Goal: Task Accomplishment & Management: Use online tool/utility

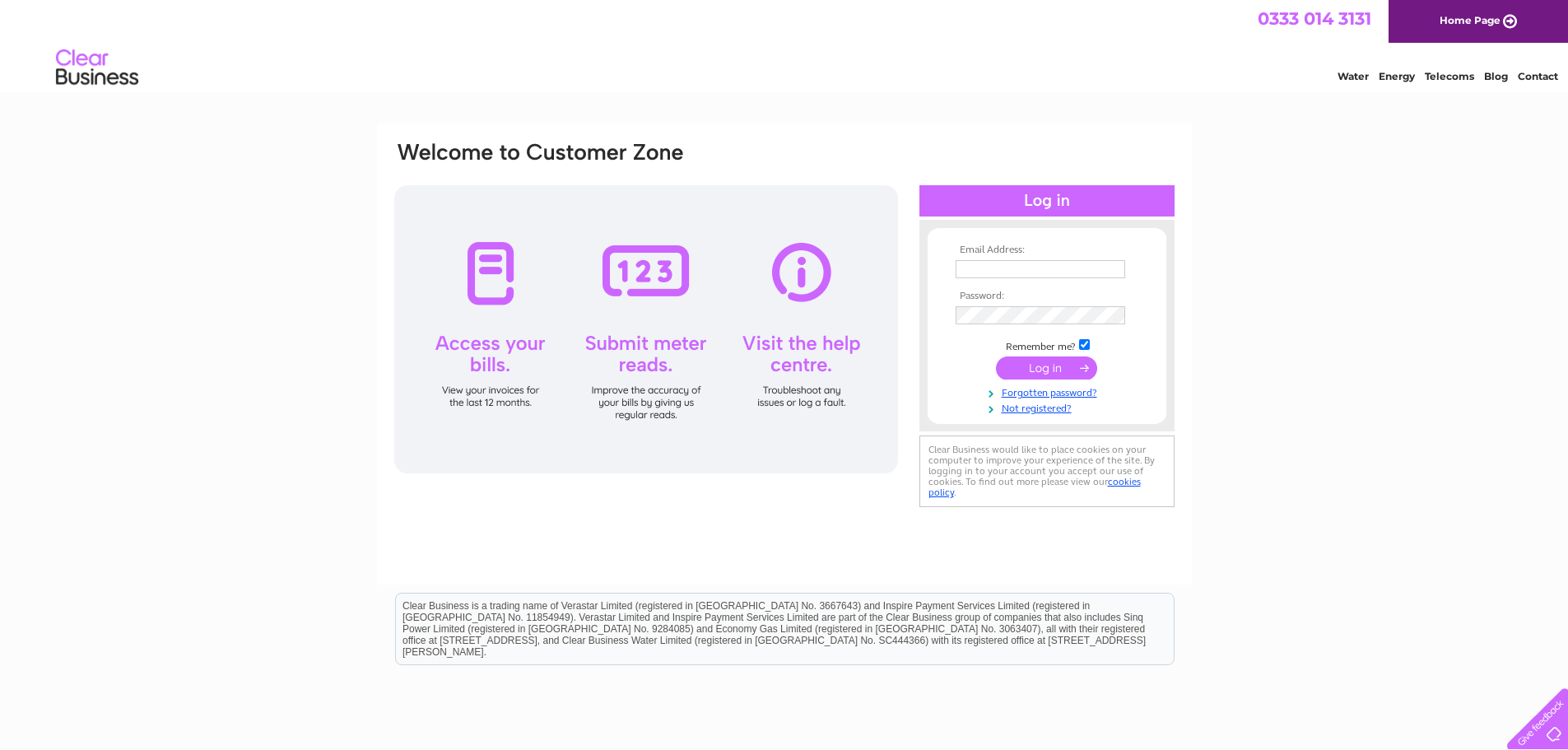
click at [1046, 265] on input "text" at bounding box center [1040, 269] width 170 height 18
type input "alison.ferguson@archerssleepcentre.co.uk"
click at [1055, 364] on input "submit" at bounding box center [1045, 369] width 101 height 23
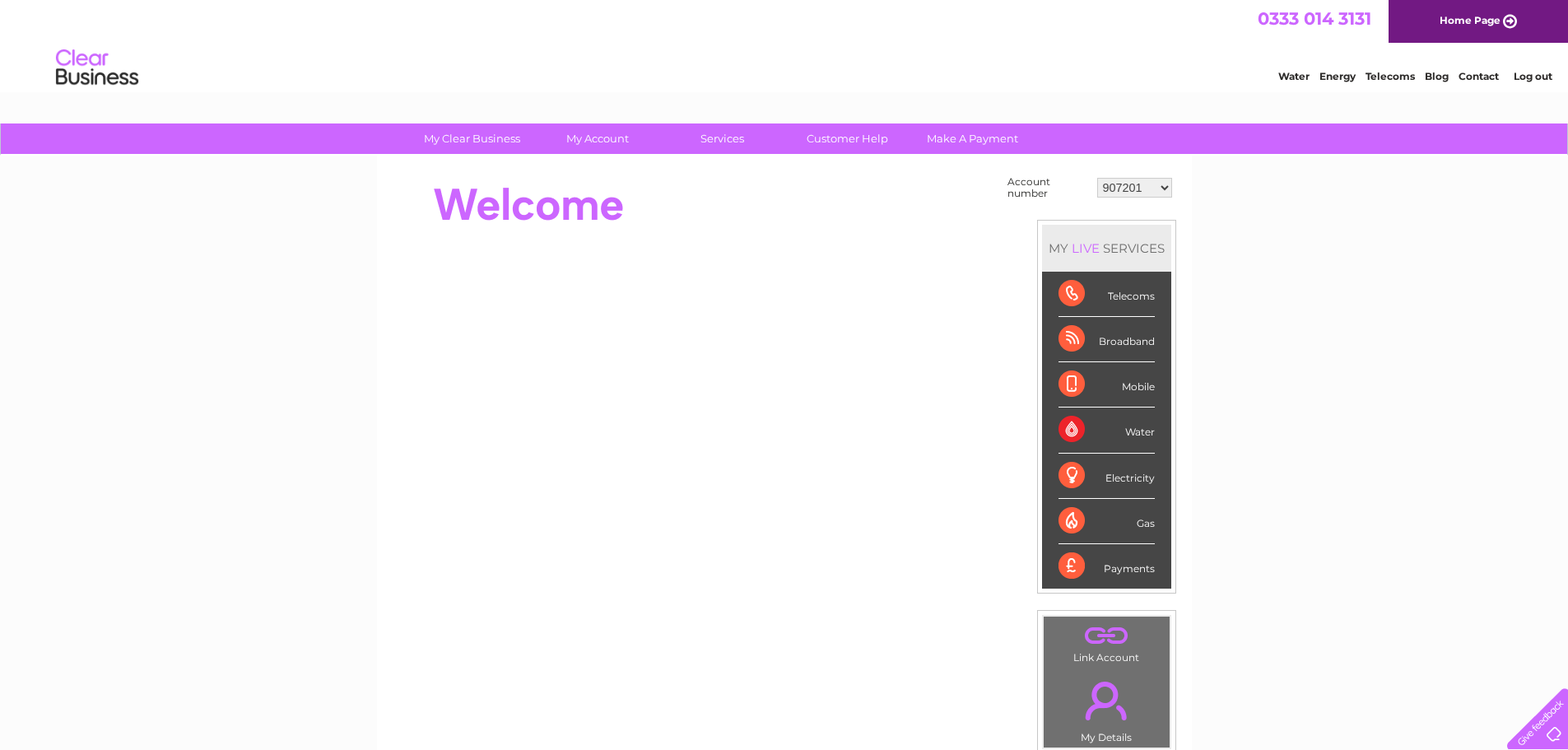
click at [1160, 187] on select "907201 30284101" at bounding box center [1134, 188] width 75 height 20
select select "30284101"
click at [1097, 178] on select "907201 30284101" at bounding box center [1134, 188] width 75 height 20
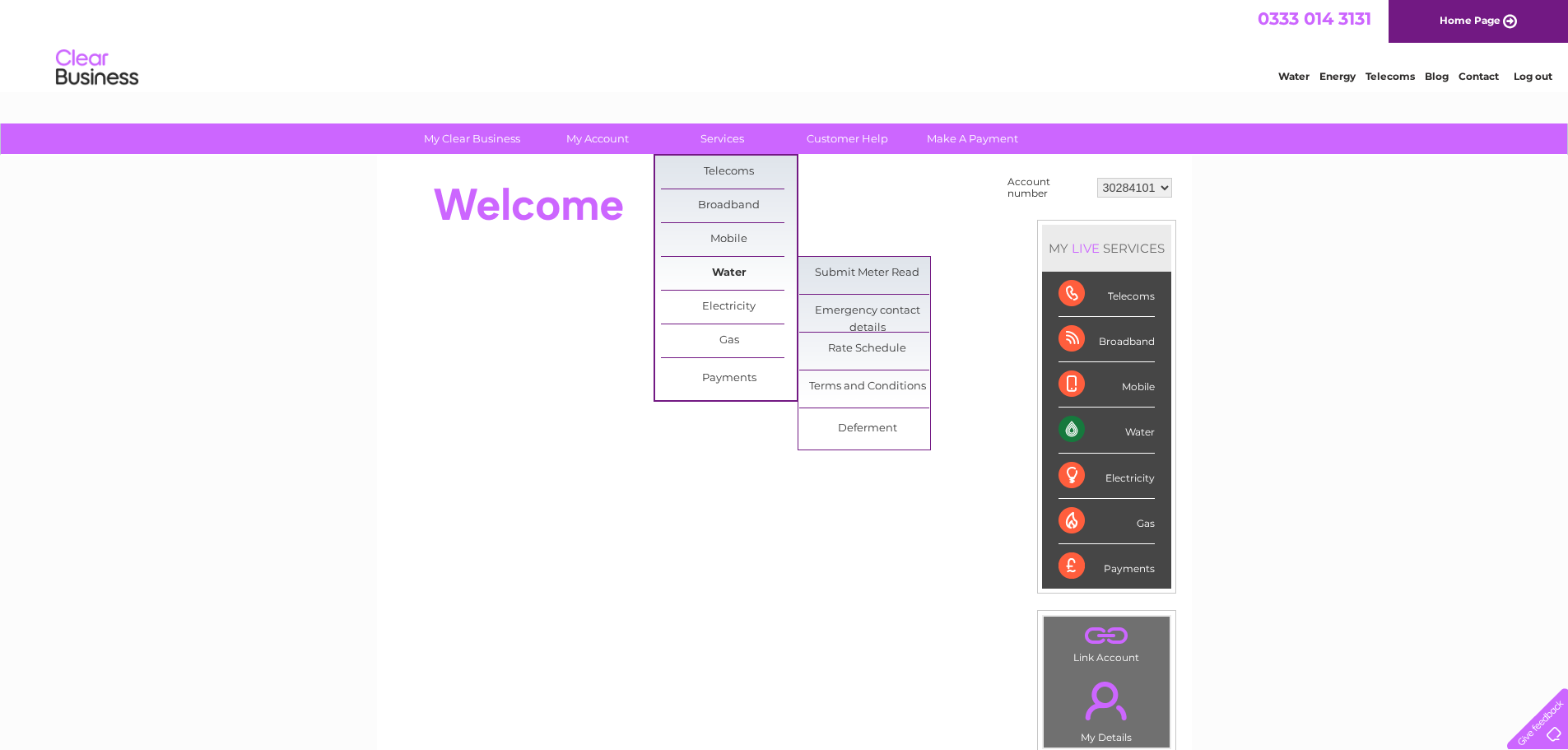
click at [731, 263] on link "Water" at bounding box center [729, 272] width 136 height 33
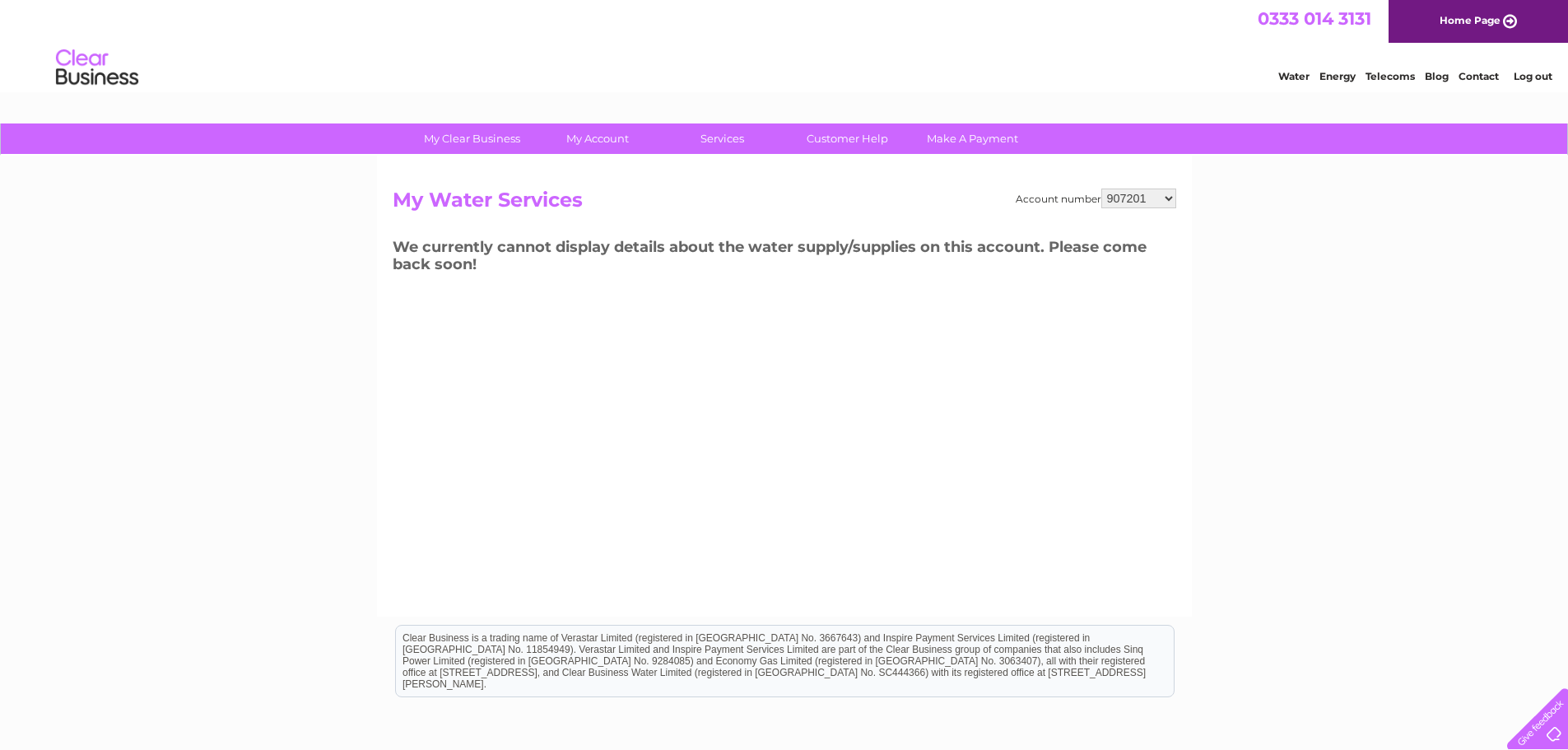
click at [1122, 201] on select "907201 30284101" at bounding box center [1138, 198] width 75 height 20
select select "30284101"
click at [1101, 188] on select "907201 30284101" at bounding box center [1138, 198] width 75 height 20
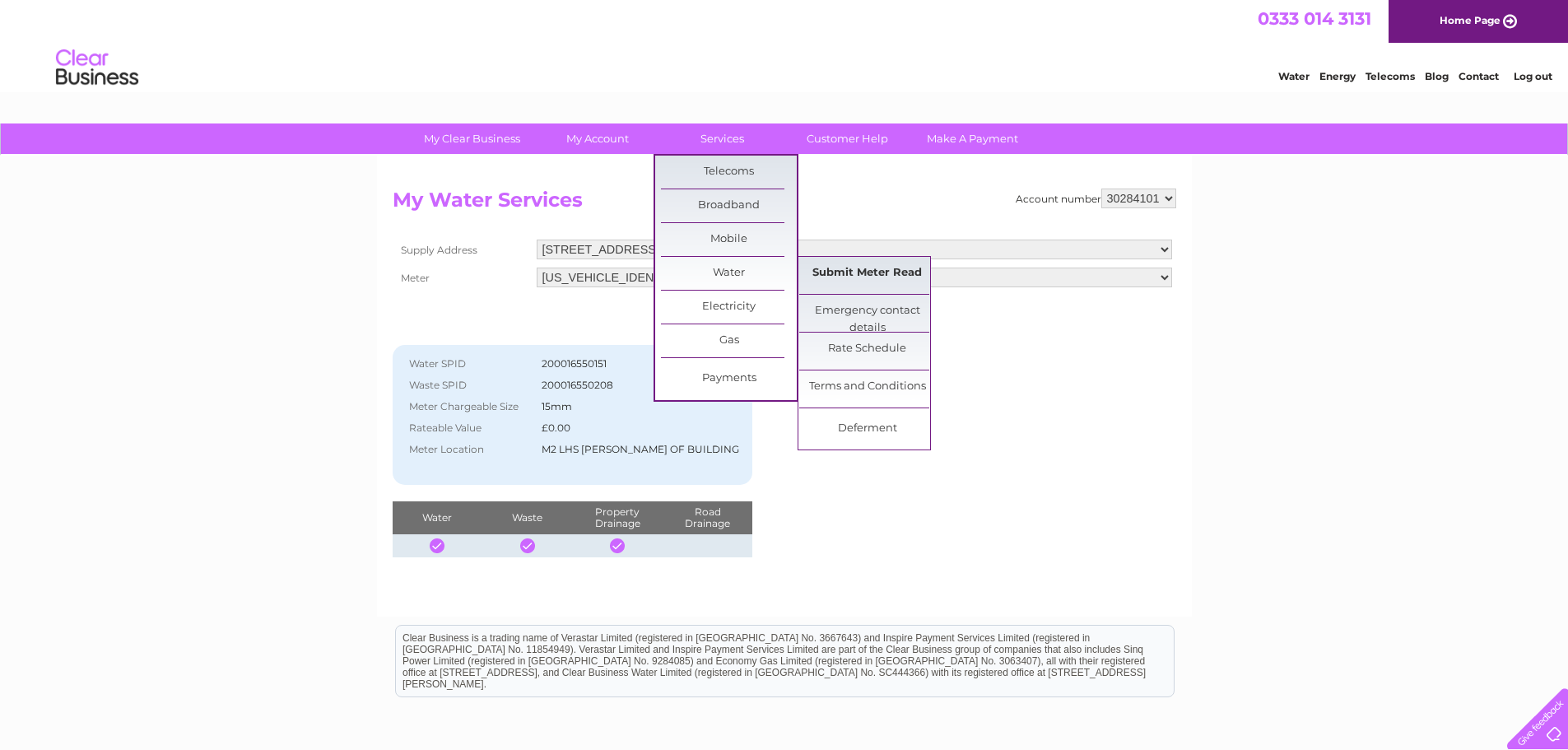
click at [844, 277] on link "Submit Meter Read" at bounding box center [867, 272] width 136 height 33
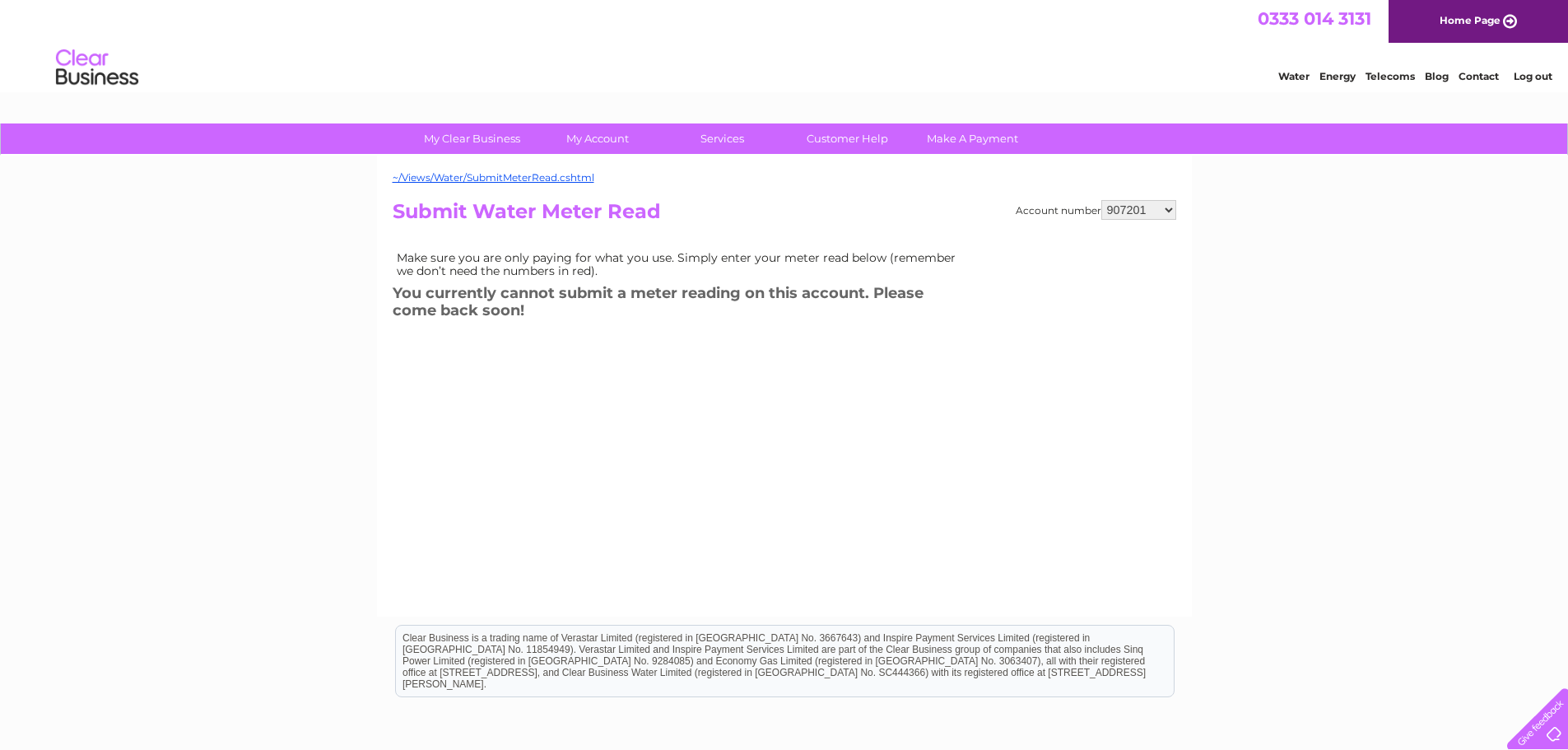
click at [1138, 212] on select "907201 30284101" at bounding box center [1138, 209] width 75 height 20
select select "30284101"
click at [1101, 199] on select "907201 30284101" at bounding box center [1138, 209] width 75 height 20
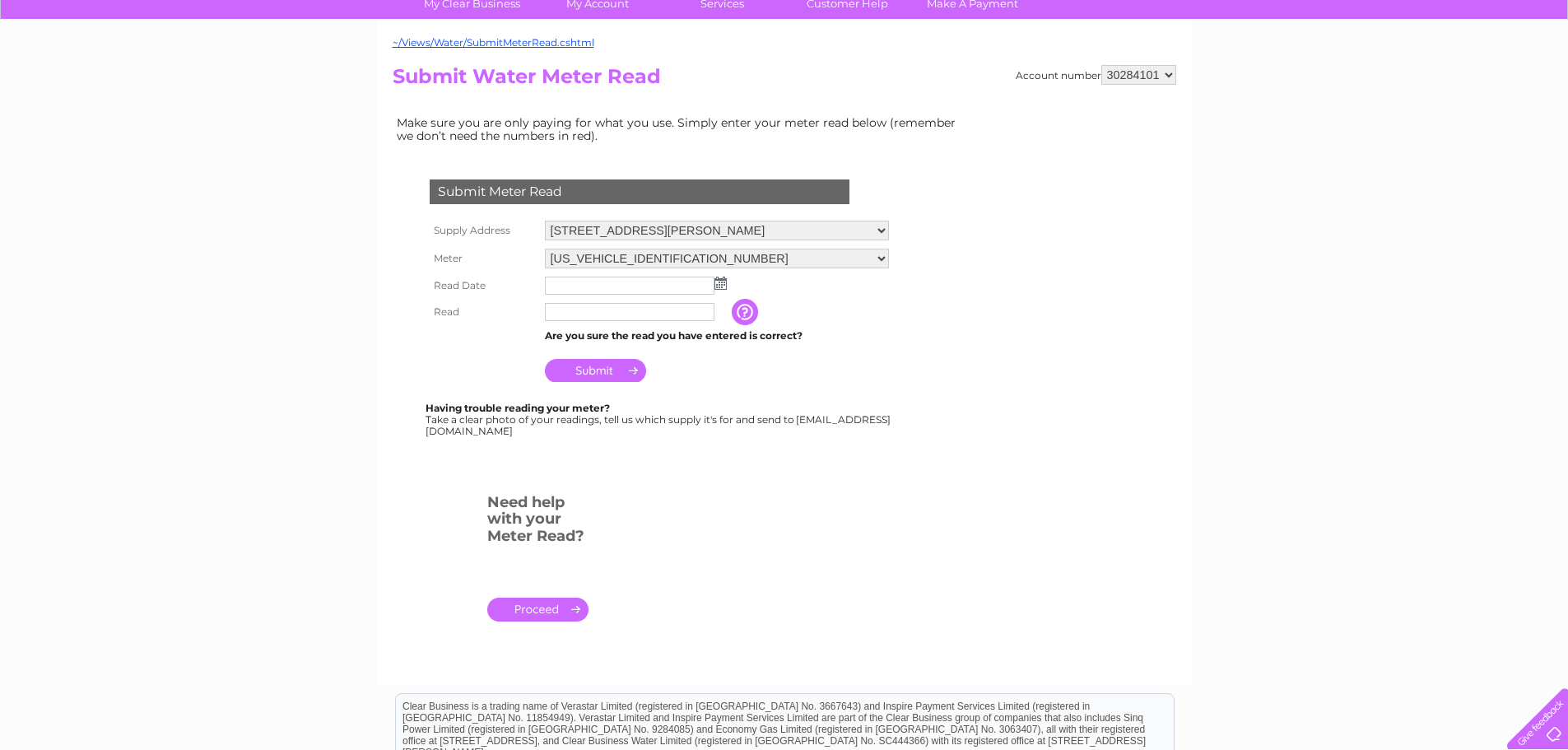
scroll to position [165, 0]
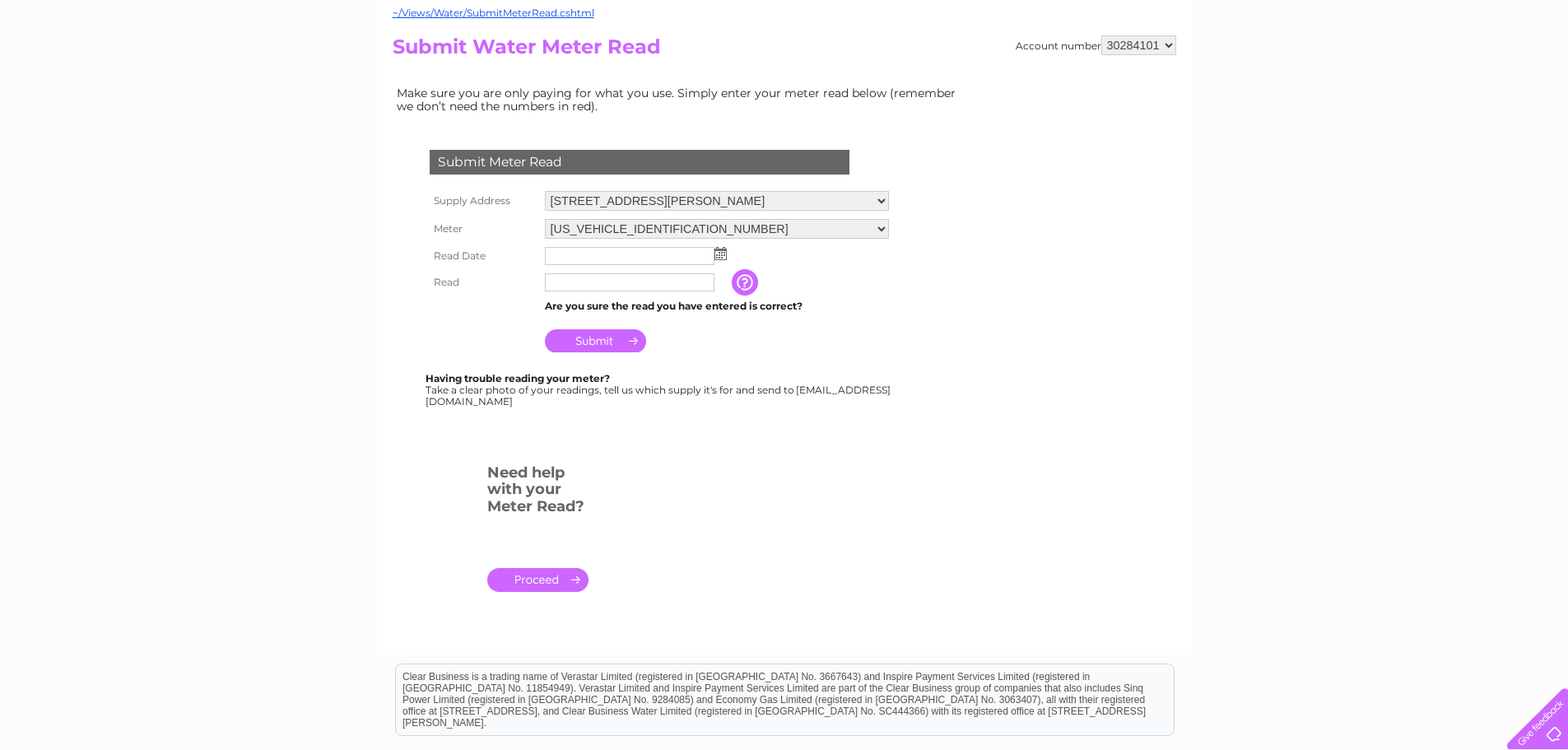
click at [719, 255] on img at bounding box center [720, 253] width 12 height 13
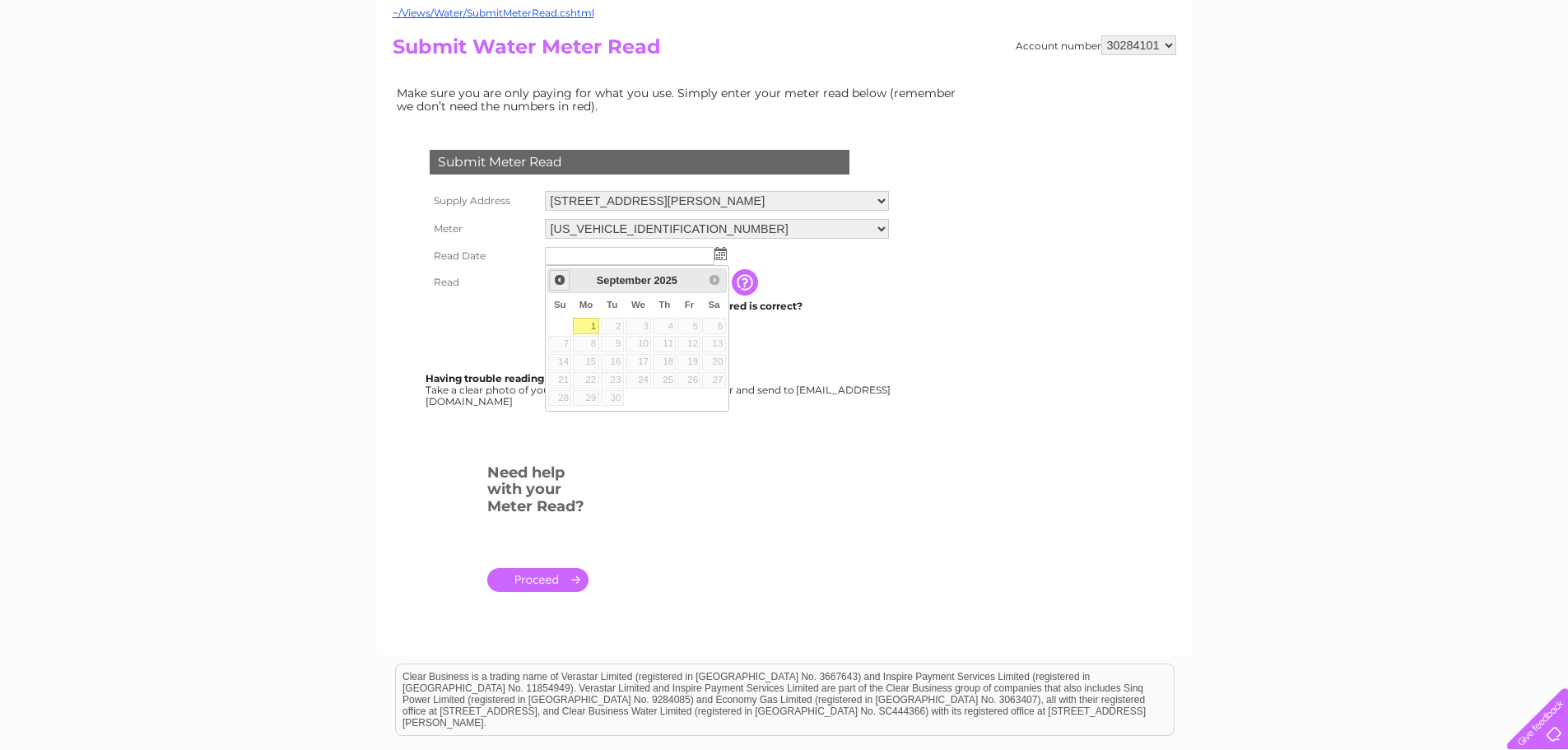
click at [561, 280] on span "Prev" at bounding box center [559, 279] width 13 height 13
click at [571, 421] on link "31" at bounding box center [559, 415] width 23 height 17
type input "2025/08/31"
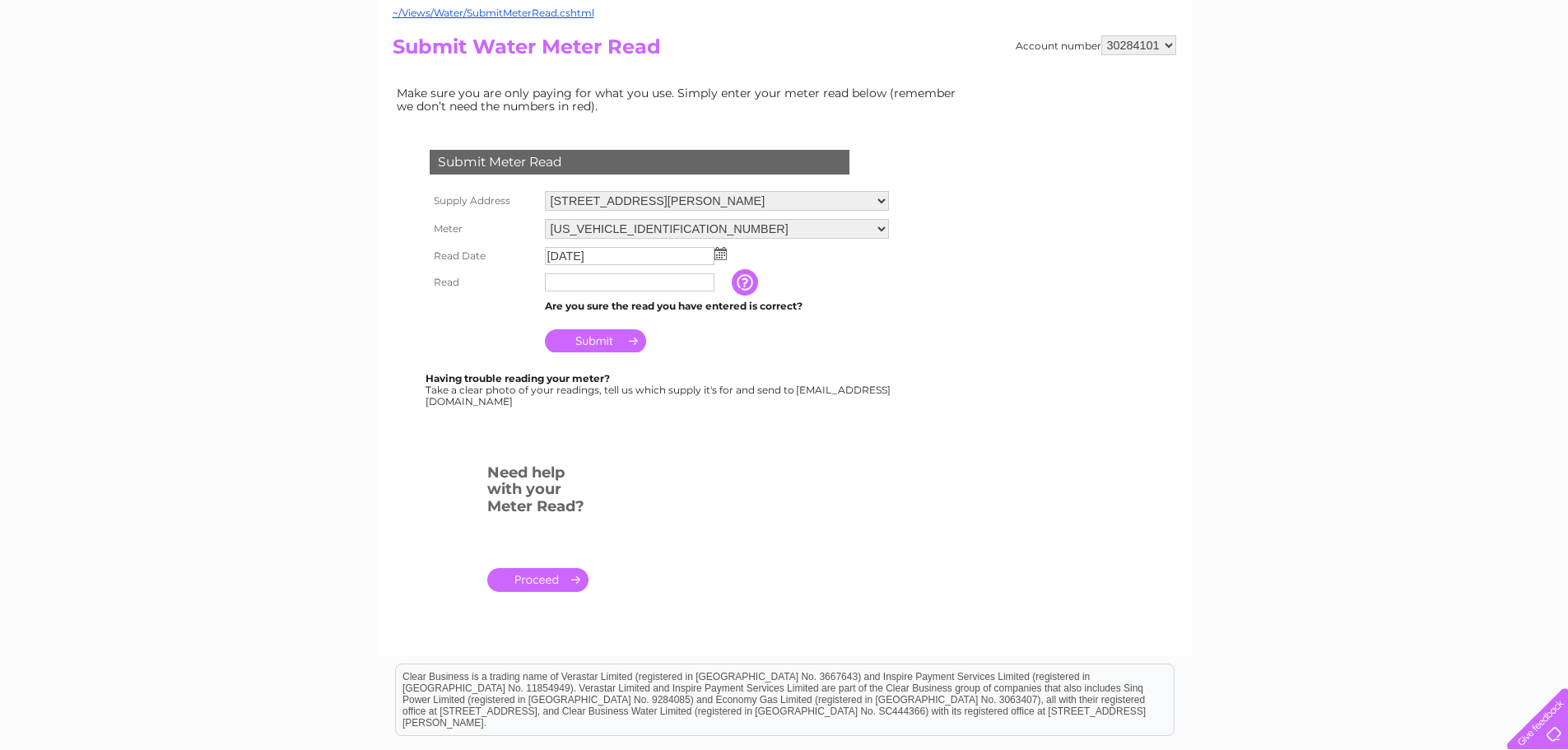
click at [582, 289] on input "text" at bounding box center [629, 282] width 170 height 18
type input "166"
click at [587, 339] on input "Submit" at bounding box center [594, 342] width 101 height 23
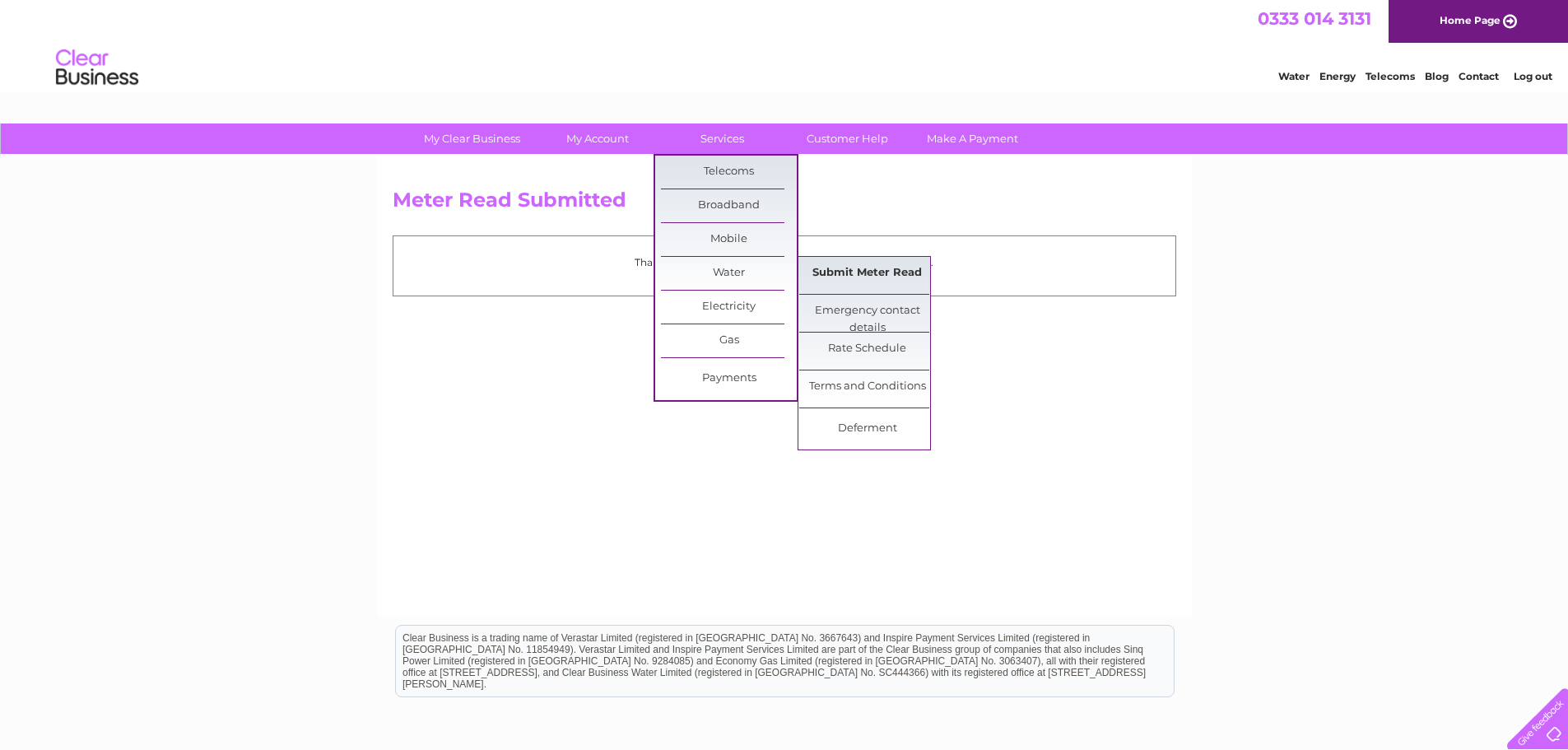
click at [830, 265] on link "Submit Meter Read" at bounding box center [867, 272] width 136 height 33
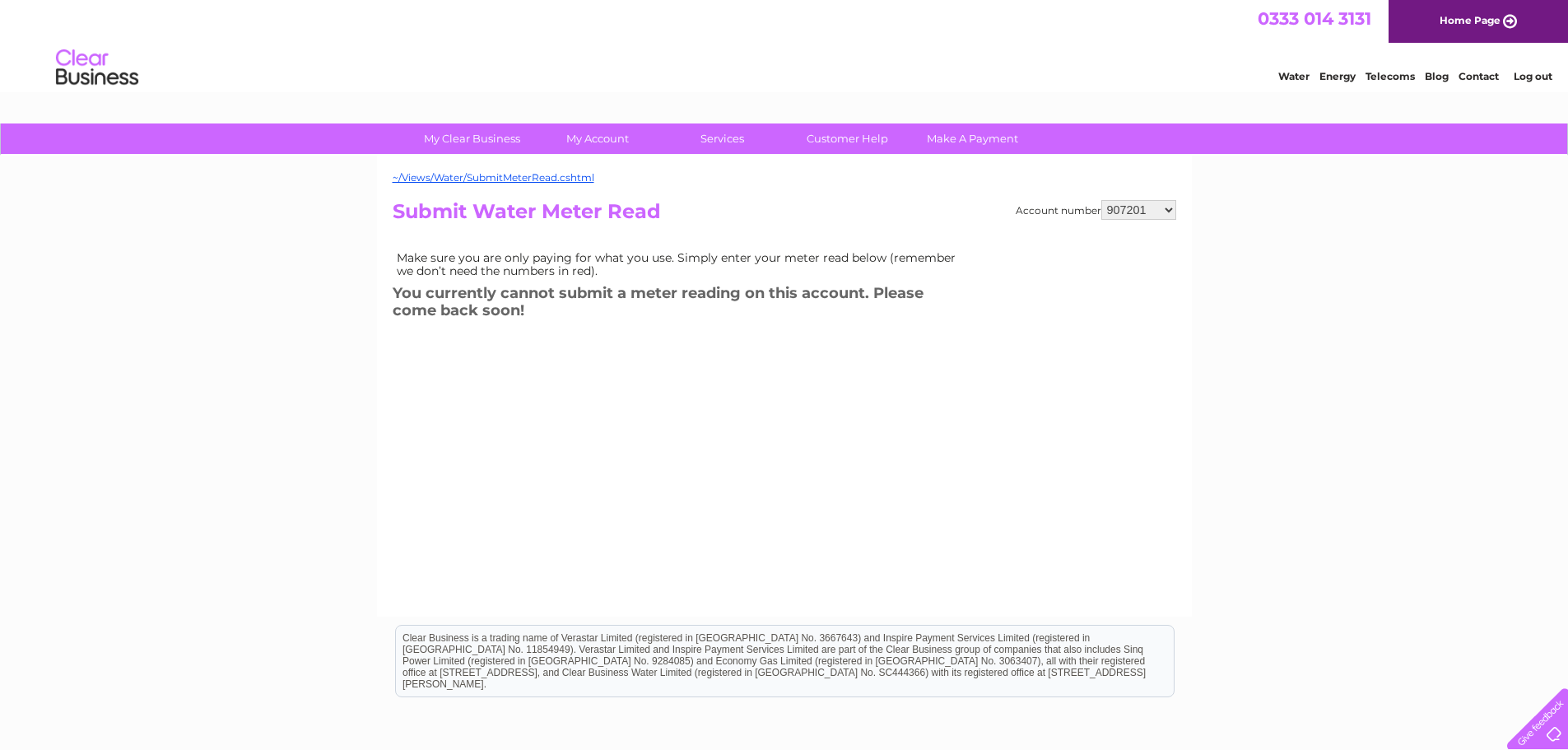
click at [1130, 209] on select "907201 30284101" at bounding box center [1138, 209] width 75 height 20
select select "30284101"
click at [1101, 199] on select "907201 30284101" at bounding box center [1138, 209] width 75 height 20
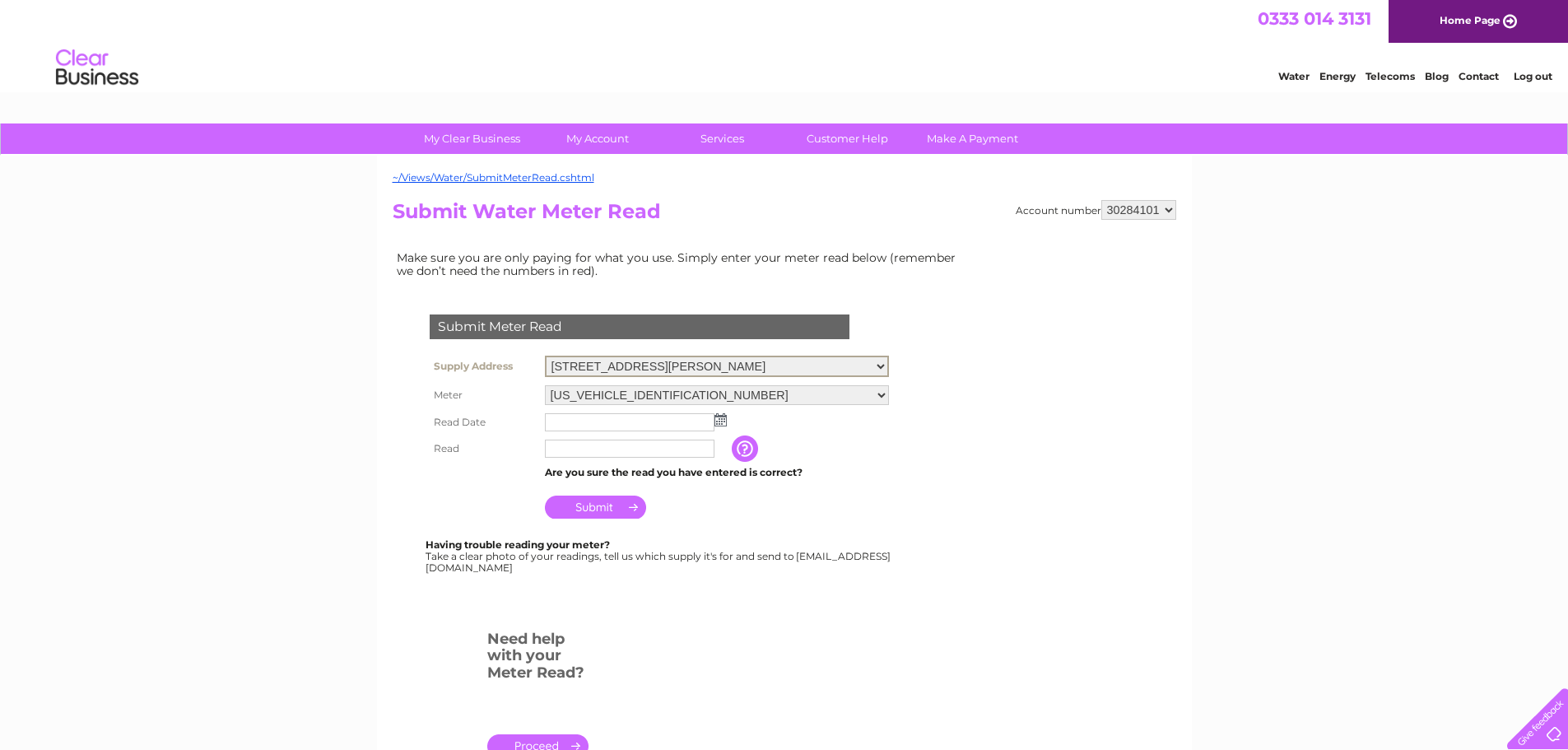
click at [852, 362] on select "61 Livingstone Street, Clydebank, G81 2XA The Terrace, Loanhead, EH20 9TJ 200 G…" at bounding box center [716, 365] width 344 height 21
select select "446300"
click at [545, 355] on select "61 Livingstone Street, Clydebank, G81 2XA The Terrace, Loanhead, EH20 9TJ 200 G…" at bounding box center [716, 365] width 344 height 21
click at [591, 427] on input "text" at bounding box center [629, 421] width 170 height 18
click at [719, 421] on img at bounding box center [722, 418] width 12 height 13
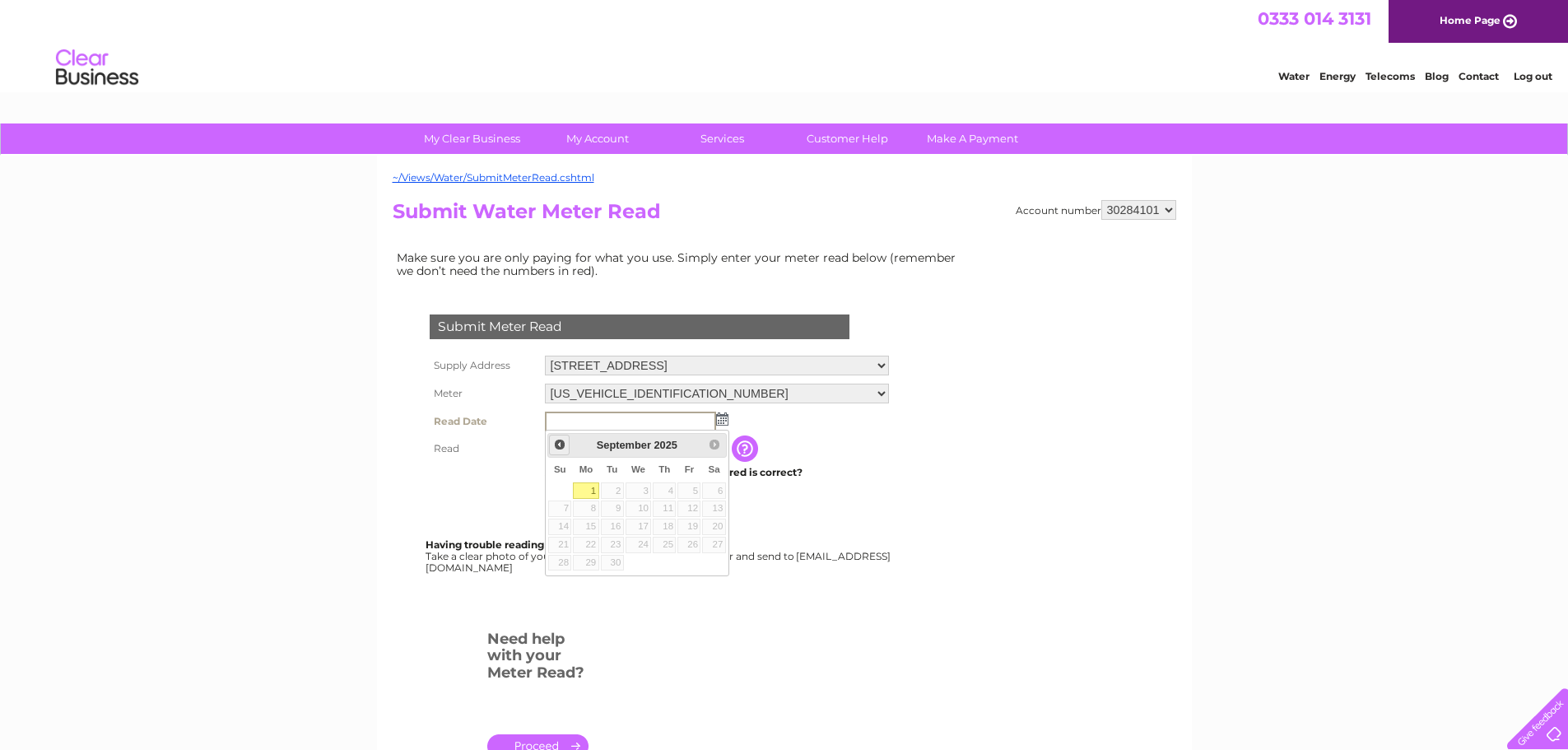
click at [557, 447] on span "Prev" at bounding box center [559, 444] width 13 height 13
click at [561, 581] on link "31" at bounding box center [559, 579] width 23 height 17
type input "2025/08/31"
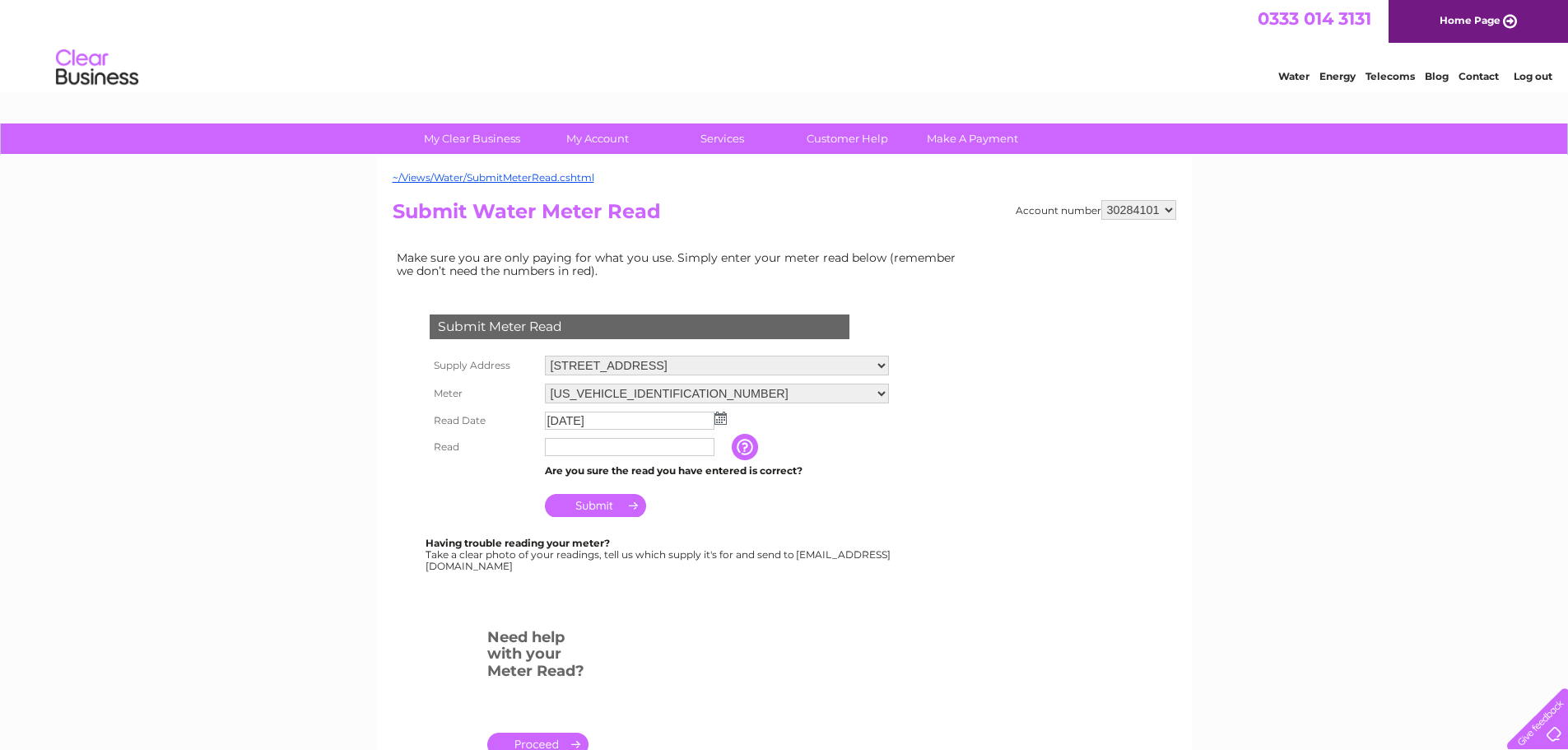
click at [623, 449] on input "text" at bounding box center [629, 447] width 170 height 18
type input "110"
click at [612, 499] on input "Submit" at bounding box center [594, 507] width 101 height 23
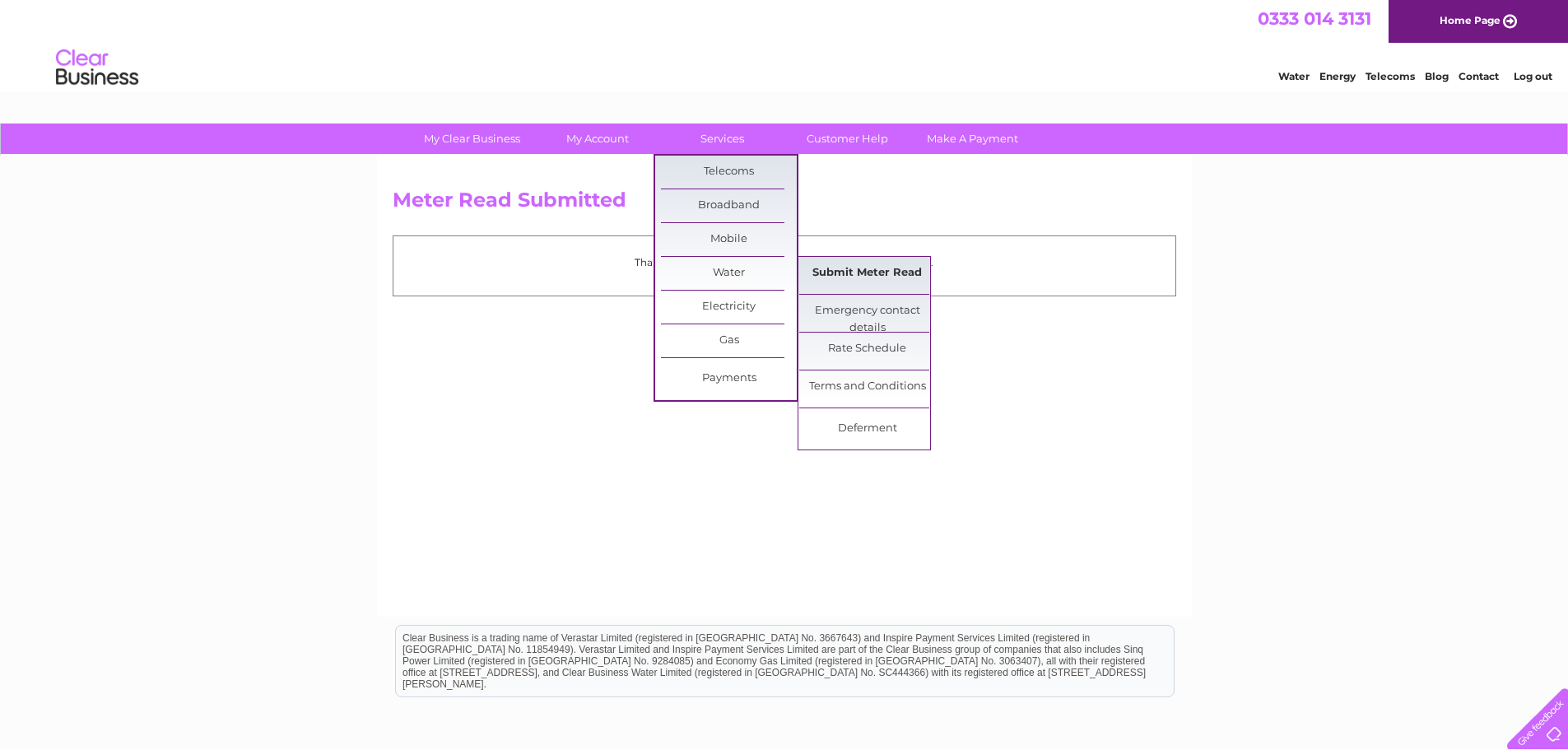
click at [830, 271] on link "Submit Meter Read" at bounding box center [867, 272] width 136 height 33
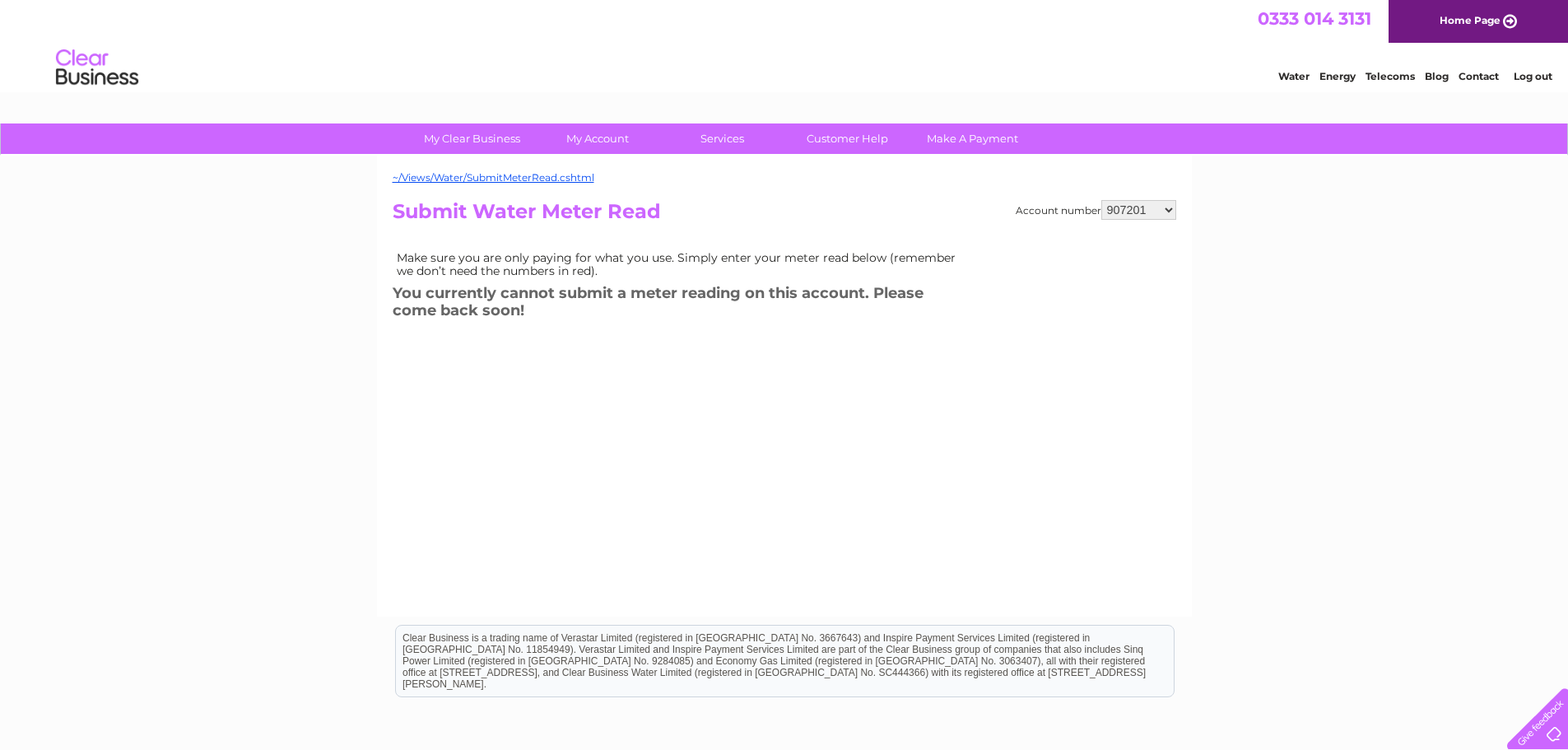
click at [1146, 207] on select "907201 30284101" at bounding box center [1138, 209] width 75 height 20
select select "30284101"
click at [1101, 199] on select "907201 30284101" at bounding box center [1138, 209] width 75 height 20
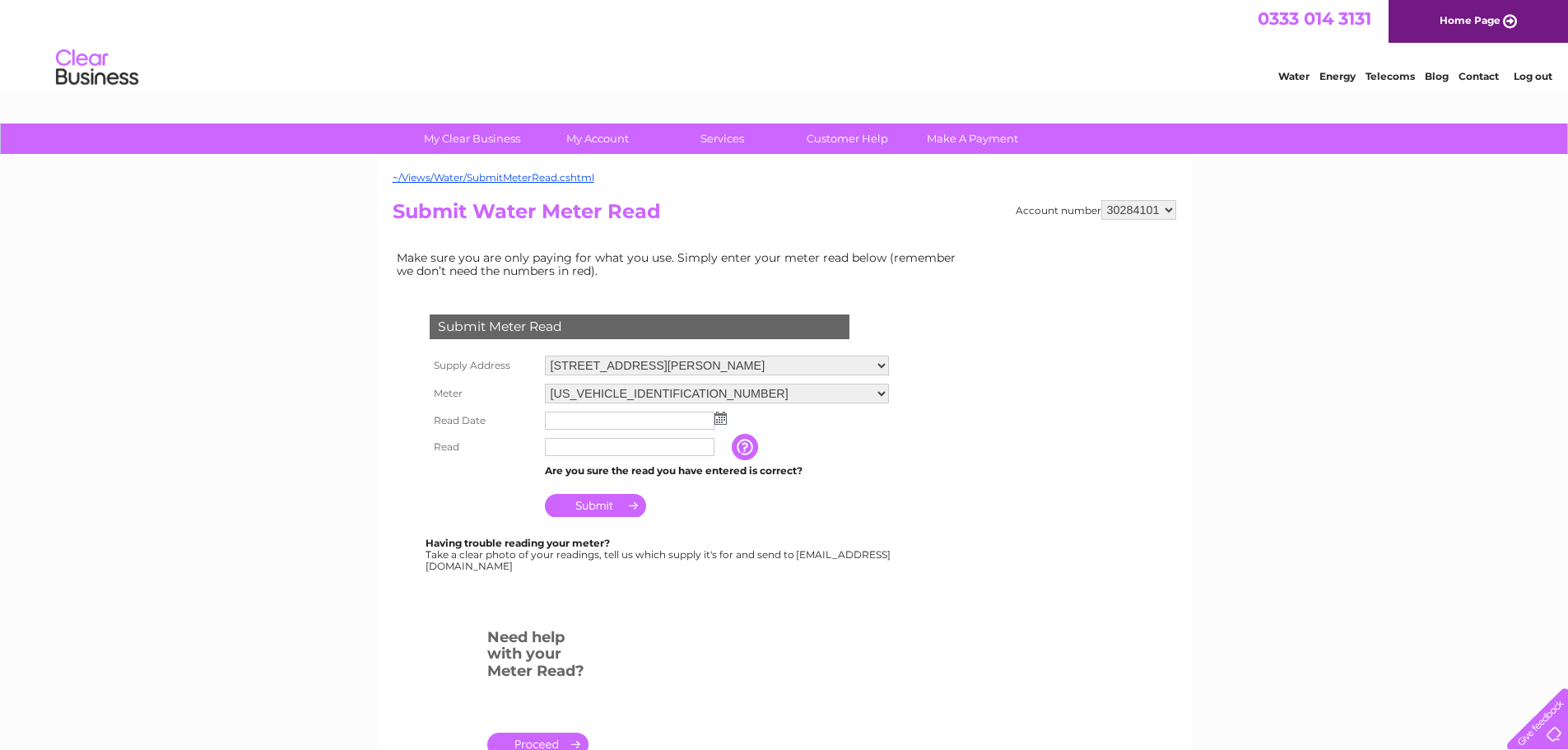
click at [779, 366] on select "61 Livingstone Street, Clydebank, G81 2XA The Terrace, Loanhead, EH20 9TJ 200 G…" at bounding box center [716, 365] width 344 height 20
select select "446301"
click at [545, 355] on select "61 Livingstone Street, Clydebank, G81 2XA The Terrace, Loanhead, EH20 9TJ 200 G…" at bounding box center [716, 365] width 344 height 21
click at [716, 420] on img at bounding box center [720, 418] width 12 height 13
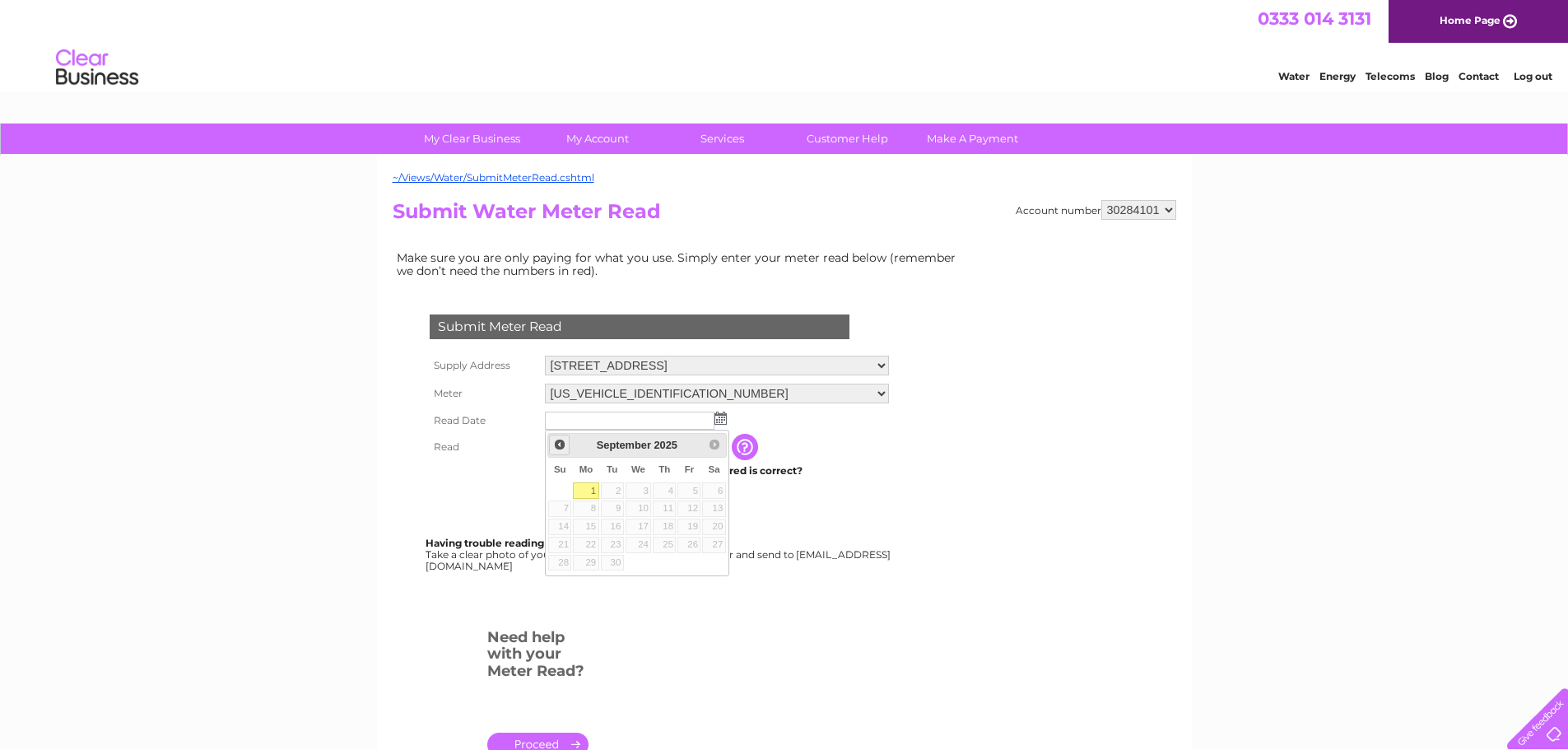
click at [557, 445] on span "Prev" at bounding box center [559, 444] width 13 height 13
click at [566, 578] on link "31" at bounding box center [559, 579] width 23 height 17
type input "2025/08/31"
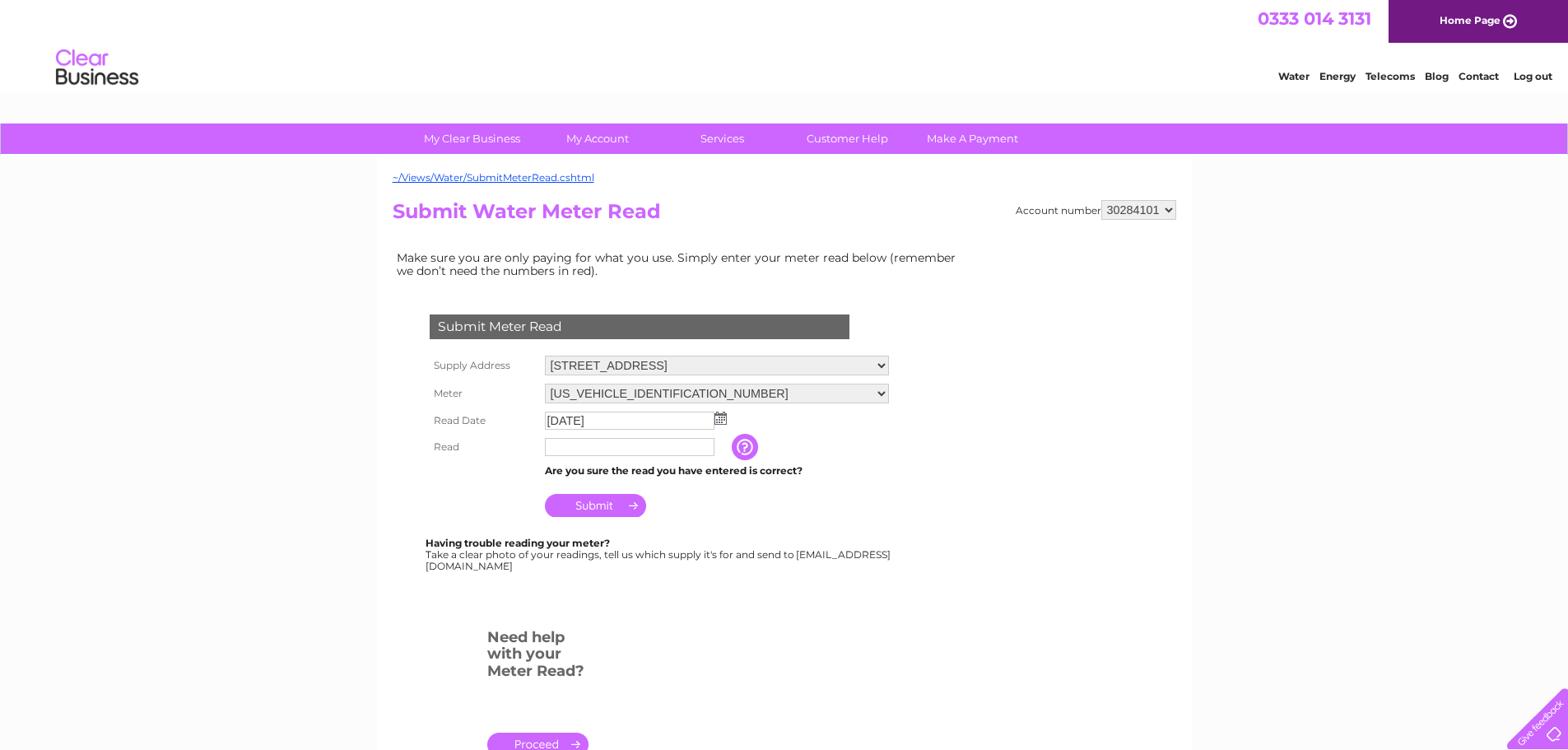
click at [602, 444] on input "text" at bounding box center [629, 447] width 170 height 18
type input "444"
drag, startPoint x: 606, startPoint y: 506, endPoint x: 594, endPoint y: 512, distance: 13.4
click at [604, 507] on input "Submit" at bounding box center [594, 505] width 101 height 23
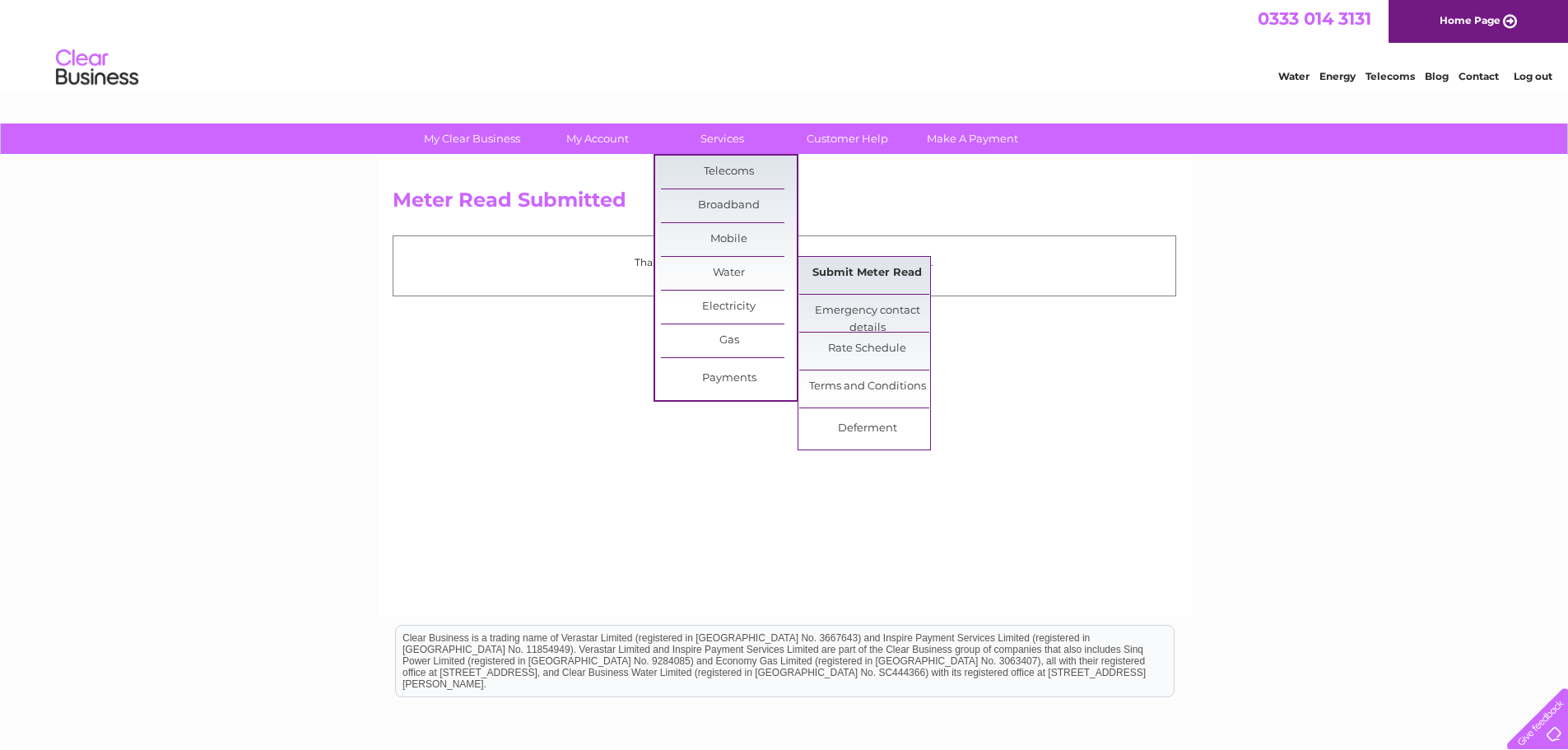
click at [839, 266] on link "Submit Meter Read" at bounding box center [867, 272] width 136 height 33
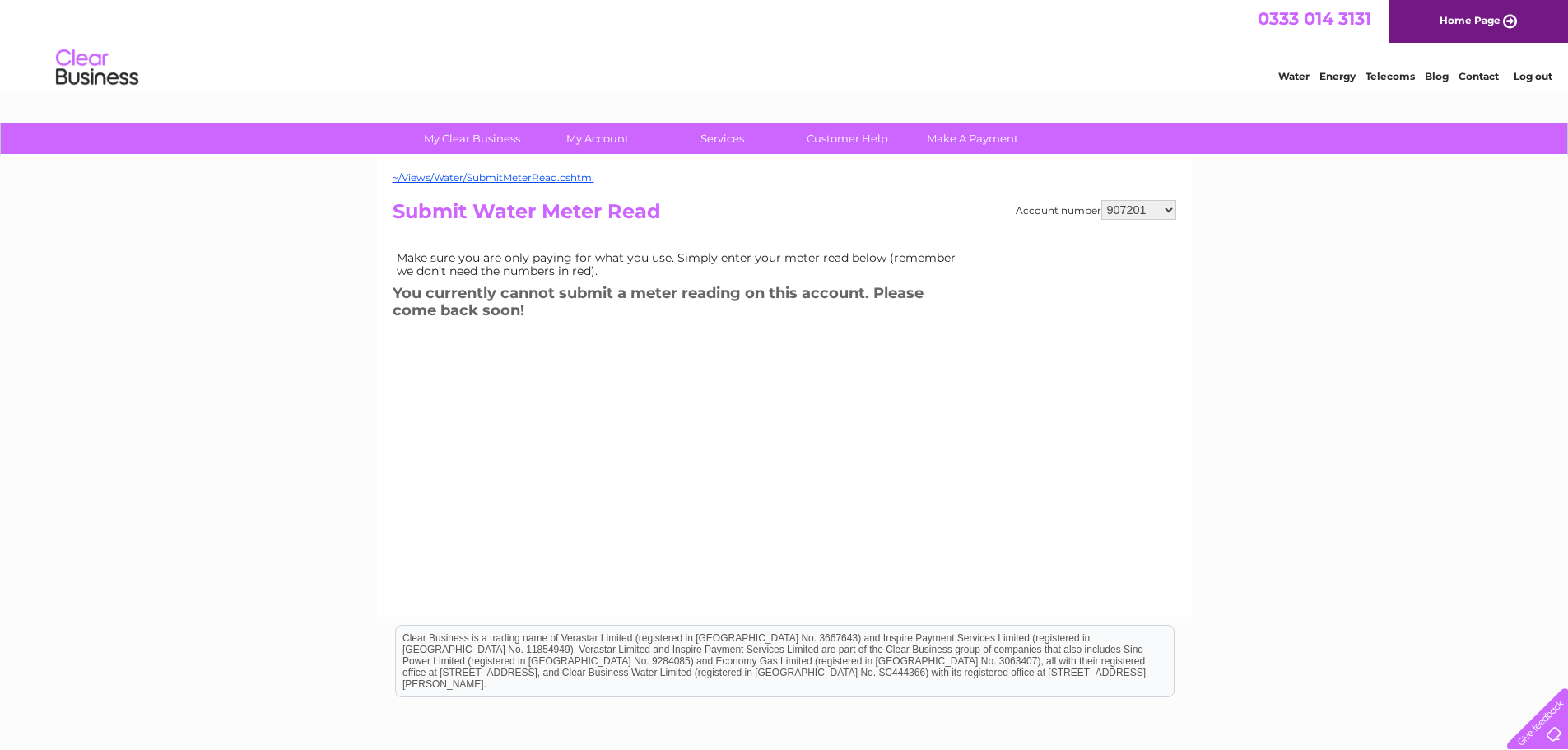
click at [1124, 211] on select "907201 30284101" at bounding box center [1138, 209] width 75 height 20
select select "30284101"
click at [1101, 199] on select "907201 30284101" at bounding box center [1138, 209] width 75 height 20
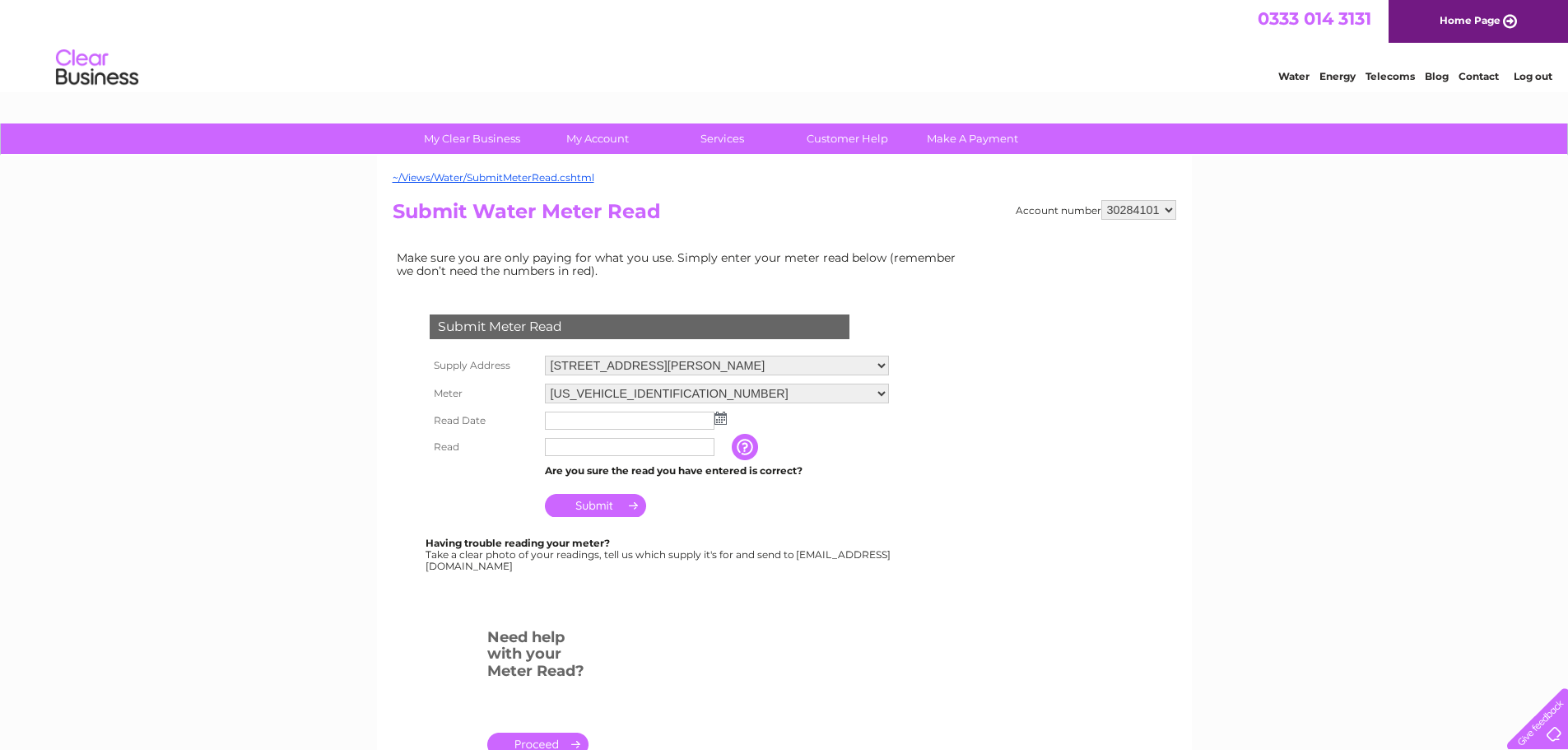
click at [714, 361] on select "61 Livingstone Street, Clydebank, G81 2XA The Terrace, Loanhead, EH20 9TJ 200 G…" at bounding box center [716, 365] width 344 height 20
select select "446302"
click at [545, 355] on select "[STREET_ADDRESS][PERSON_NAME] [STREET_ADDRESS][GEOGRAPHIC_DATA][PERSON_NAME][ST…" at bounding box center [716, 365] width 344 height 21
click at [715, 412] on img at bounding box center [720, 418] width 12 height 13
click at [556, 443] on span "Prev" at bounding box center [559, 444] width 13 height 13
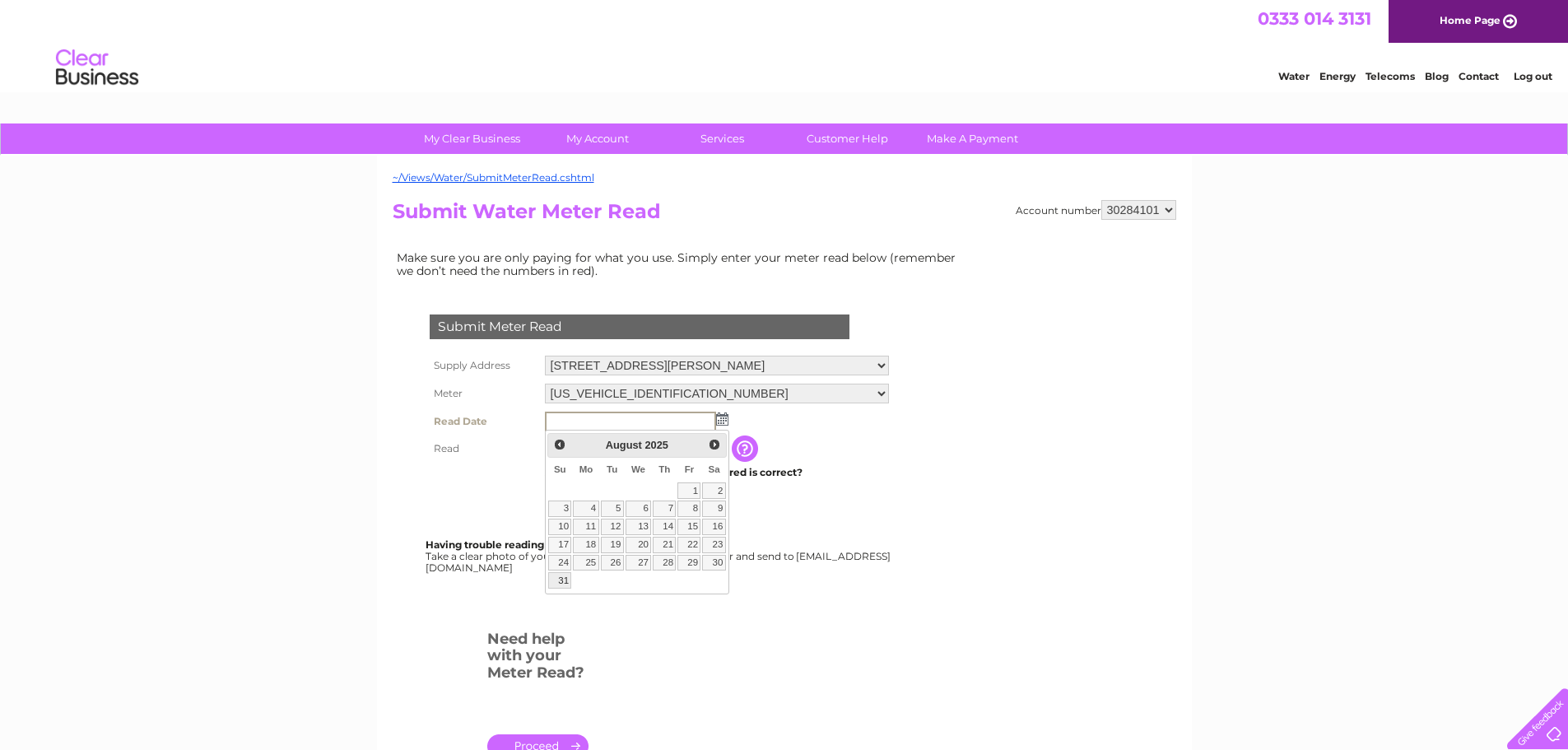
click at [569, 576] on link "31" at bounding box center [559, 579] width 23 height 17
type input "2025/08/31"
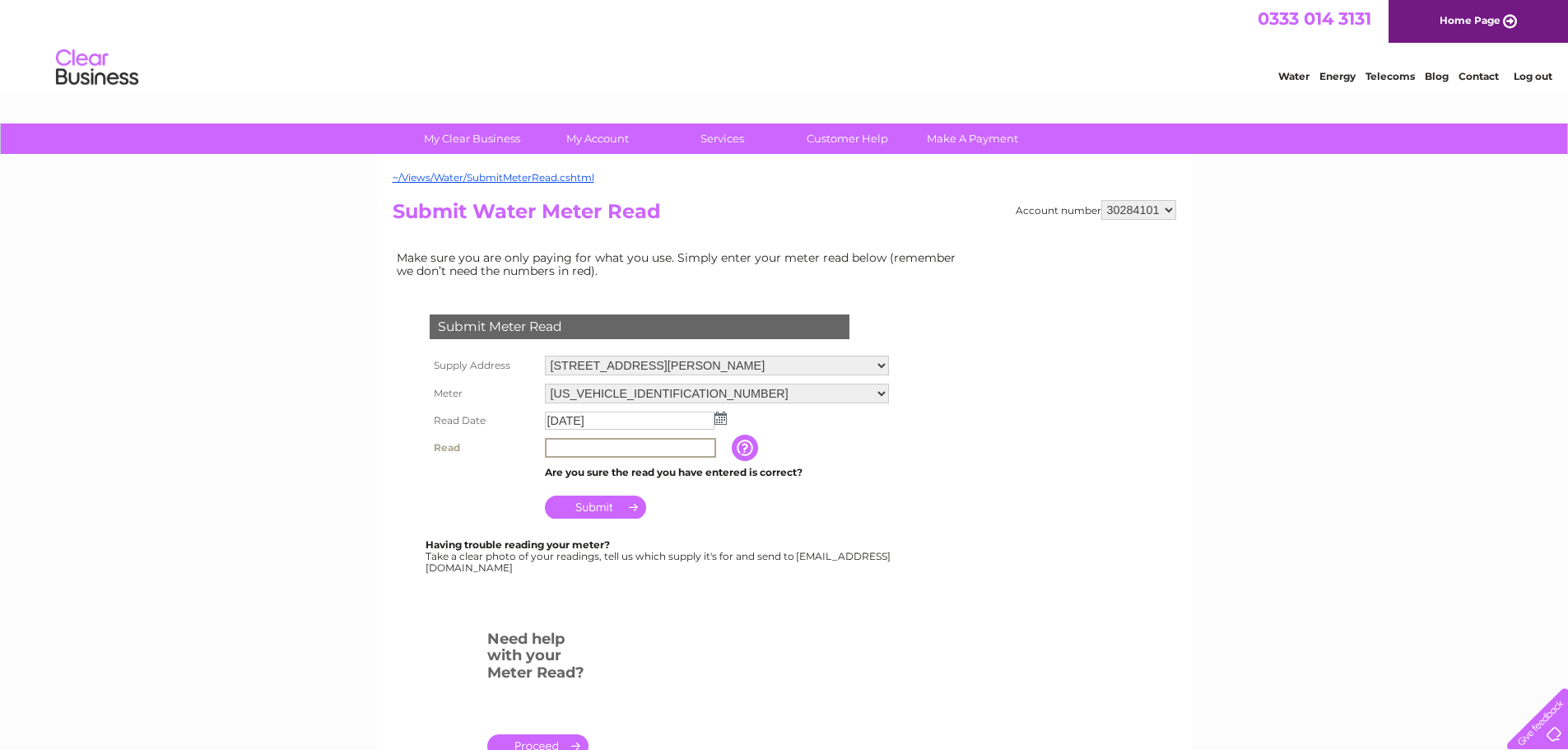
click at [594, 450] on input "text" at bounding box center [630, 448] width 172 height 20
type input "828"
click at [593, 497] on input "Submit" at bounding box center [594, 505] width 101 height 23
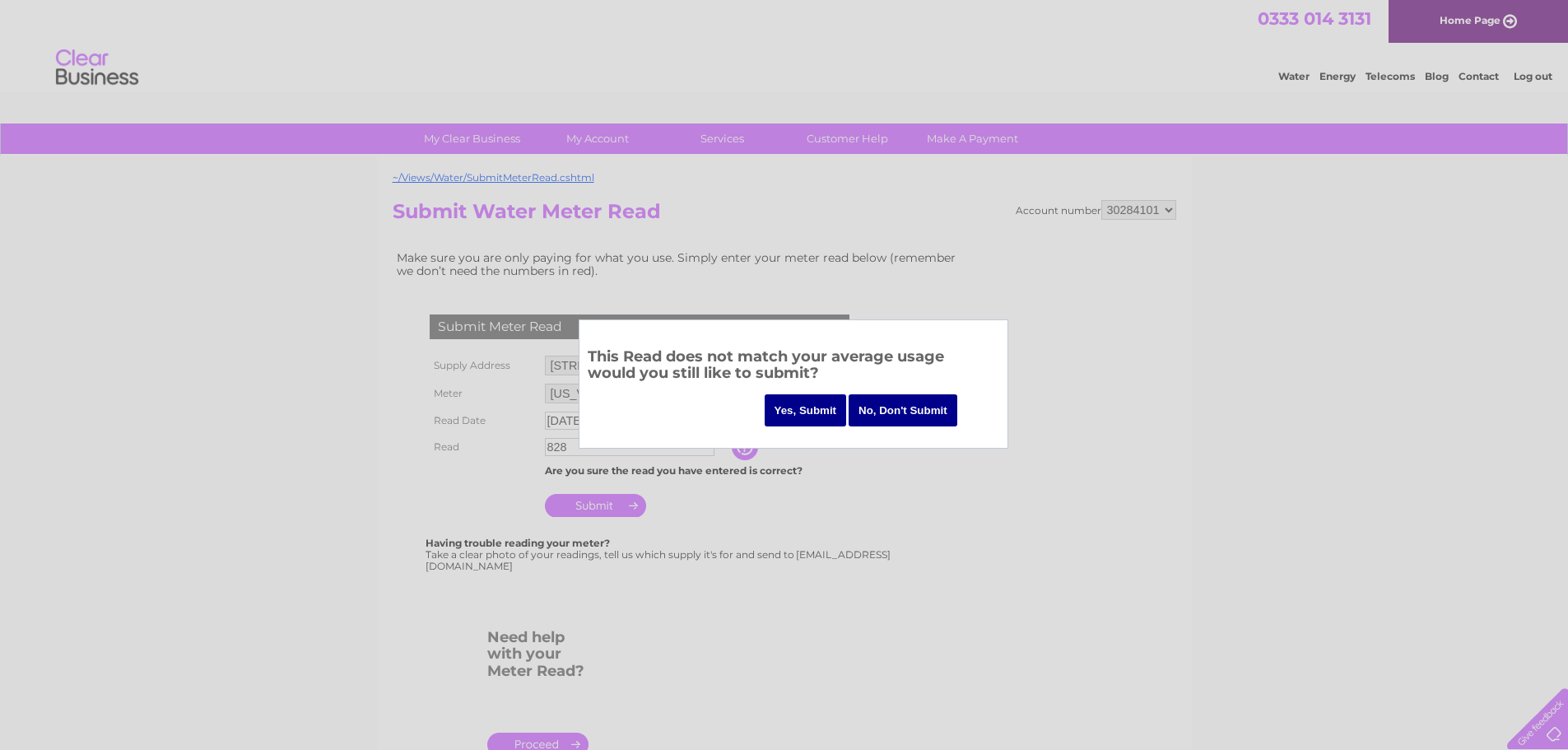
click at [805, 414] on input "Yes, Submit" at bounding box center [805, 410] width 83 height 32
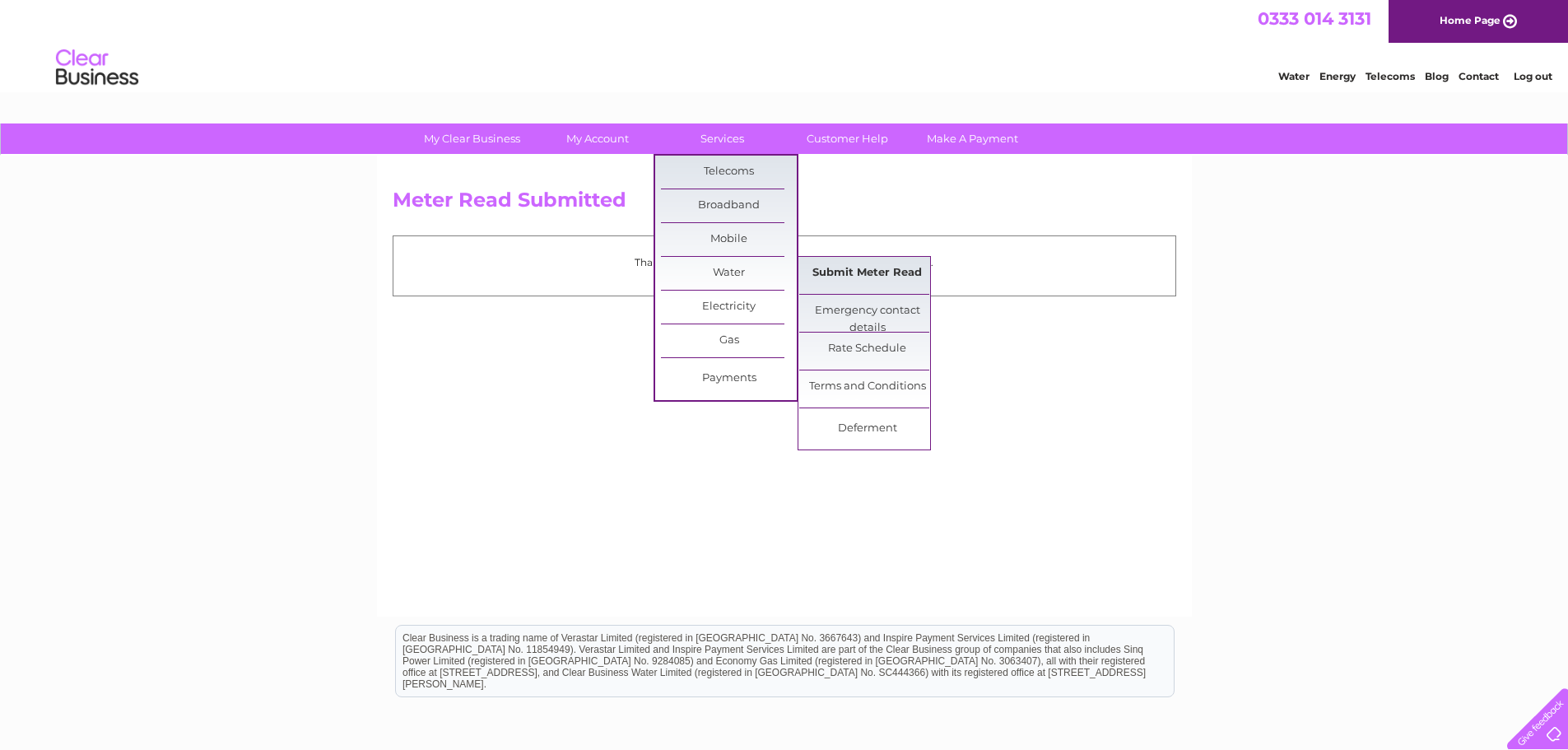
click at [873, 267] on link "Submit Meter Read" at bounding box center [867, 272] width 136 height 33
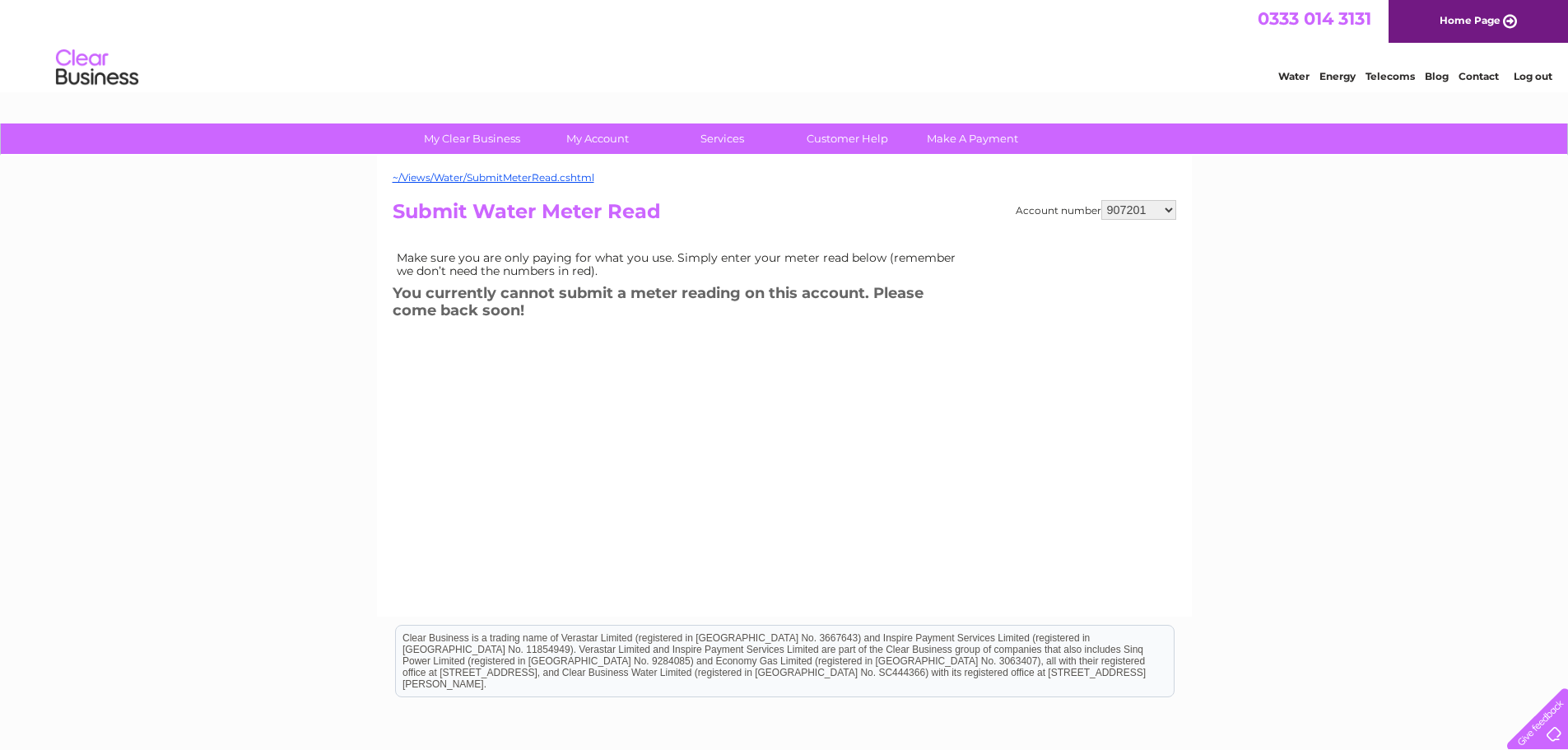
click at [1123, 209] on select "907201 30284101" at bounding box center [1138, 209] width 75 height 20
select select "30284101"
click at [1101, 199] on select "907201 30284101" at bounding box center [1138, 209] width 75 height 20
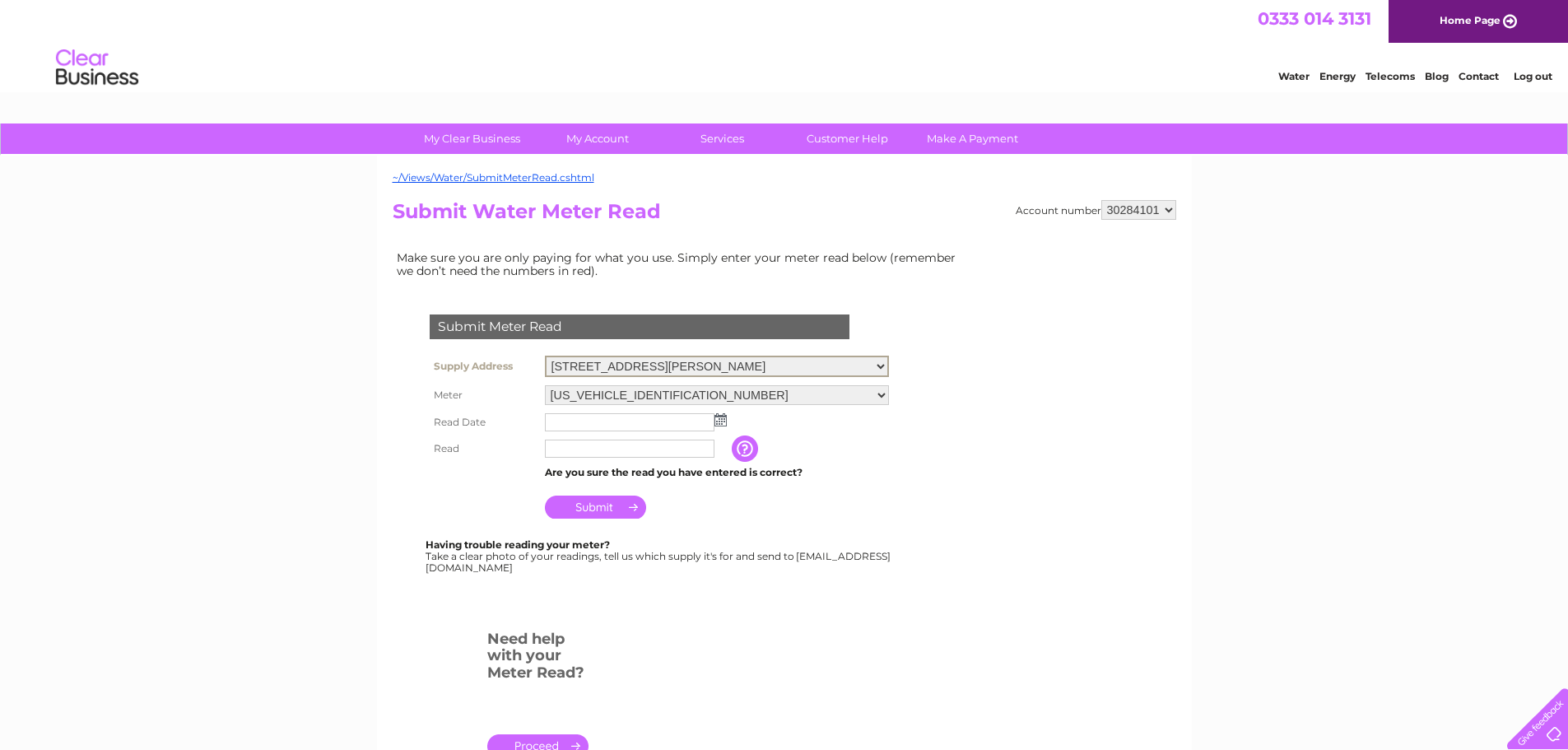
click at [693, 367] on select "61 Livingstone Street, Clydebank, G81 2XA The Terrace, Loanhead, EH20 9TJ 200 G…" at bounding box center [716, 365] width 344 height 21
select select "446303"
click at [545, 355] on select "[STREET_ADDRESS][PERSON_NAME] [STREET_ADDRESS][GEOGRAPHIC_DATA][PERSON_NAME][ST…" at bounding box center [716, 365] width 344 height 21
click at [718, 418] on img at bounding box center [720, 418] width 12 height 13
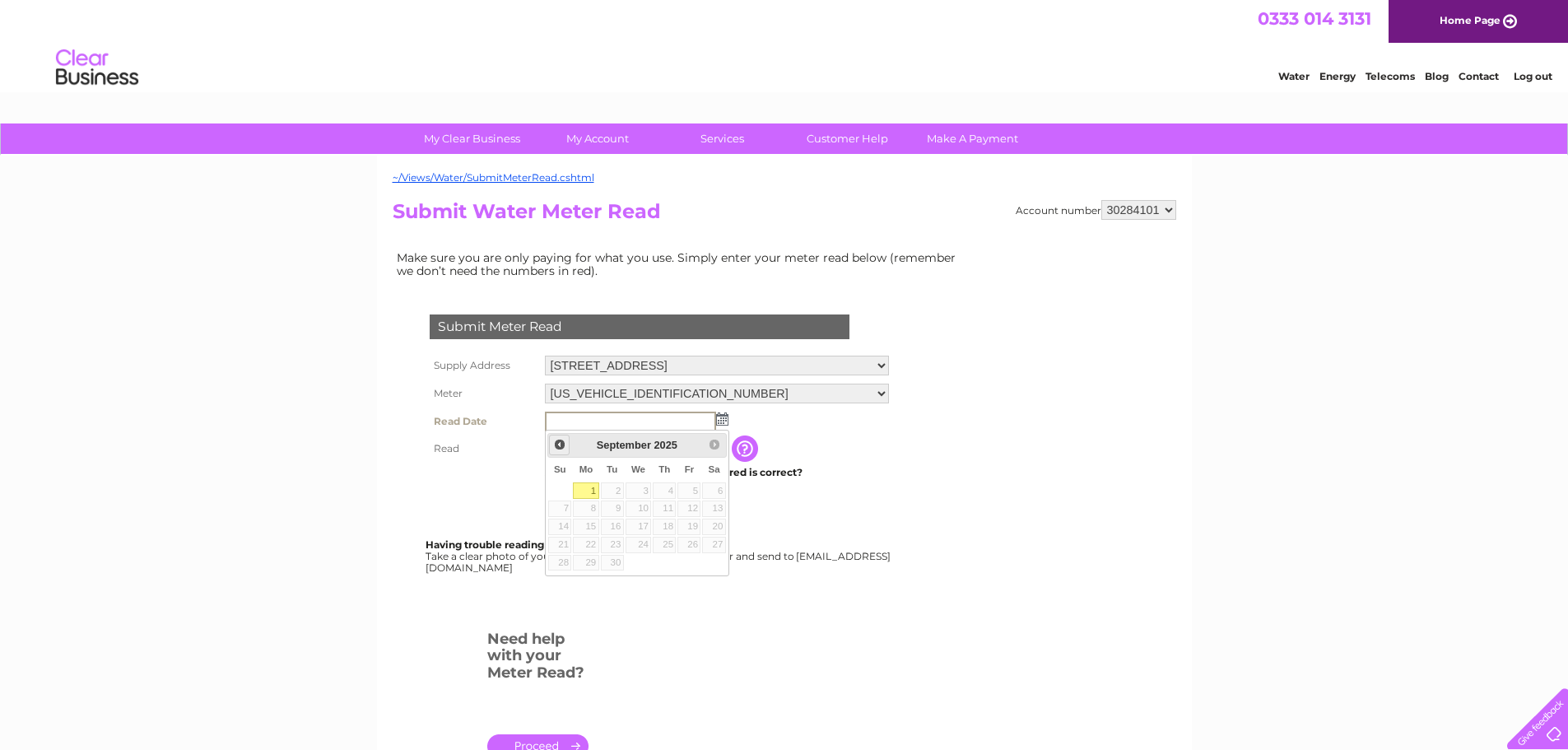
click at [560, 439] on span "Prev" at bounding box center [559, 444] width 13 height 13
click at [567, 581] on link "31" at bounding box center [559, 579] width 23 height 17
type input "2025/08/31"
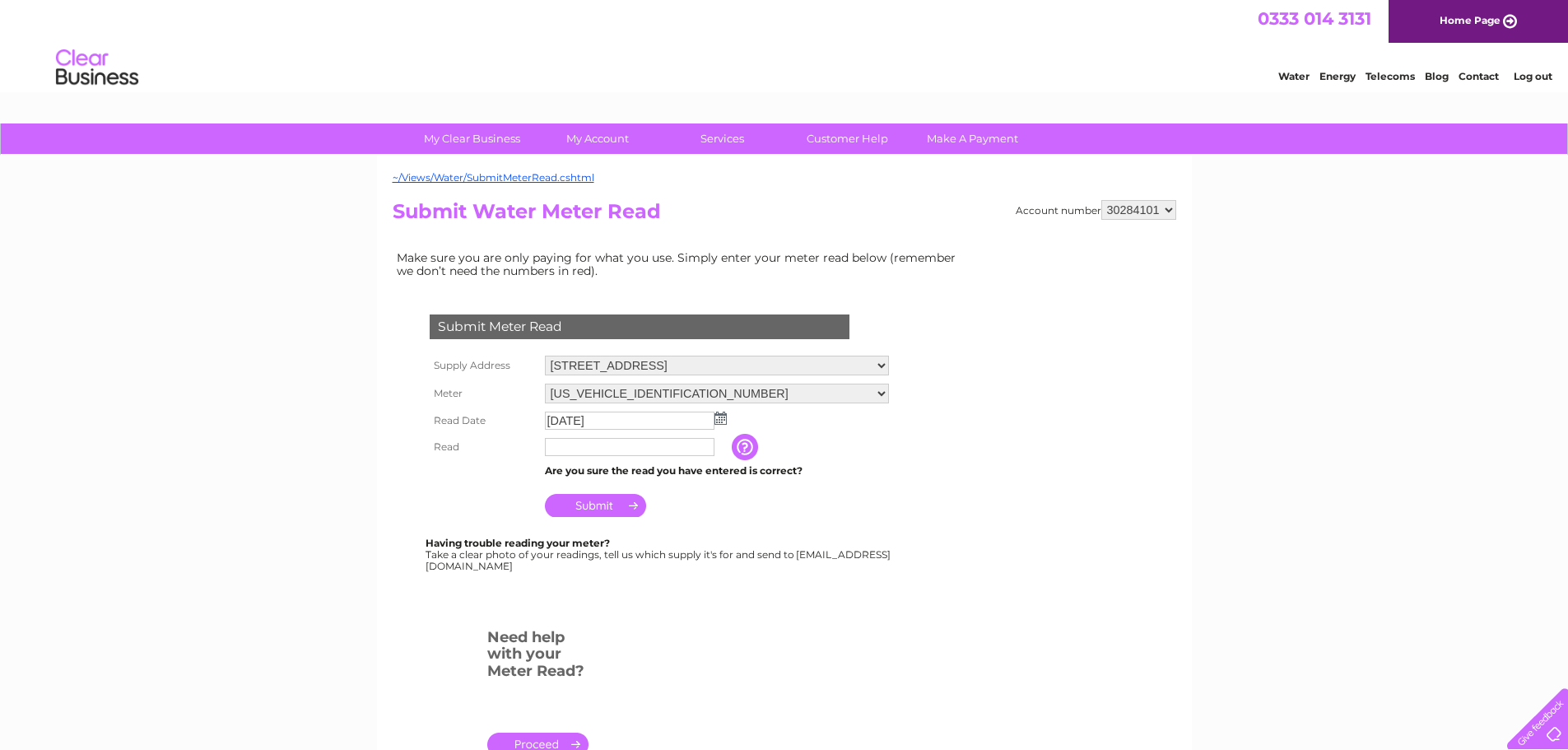
click at [599, 452] on input "text" at bounding box center [629, 447] width 170 height 18
type input "479"
click at [593, 503] on input "Submit" at bounding box center [594, 505] width 101 height 23
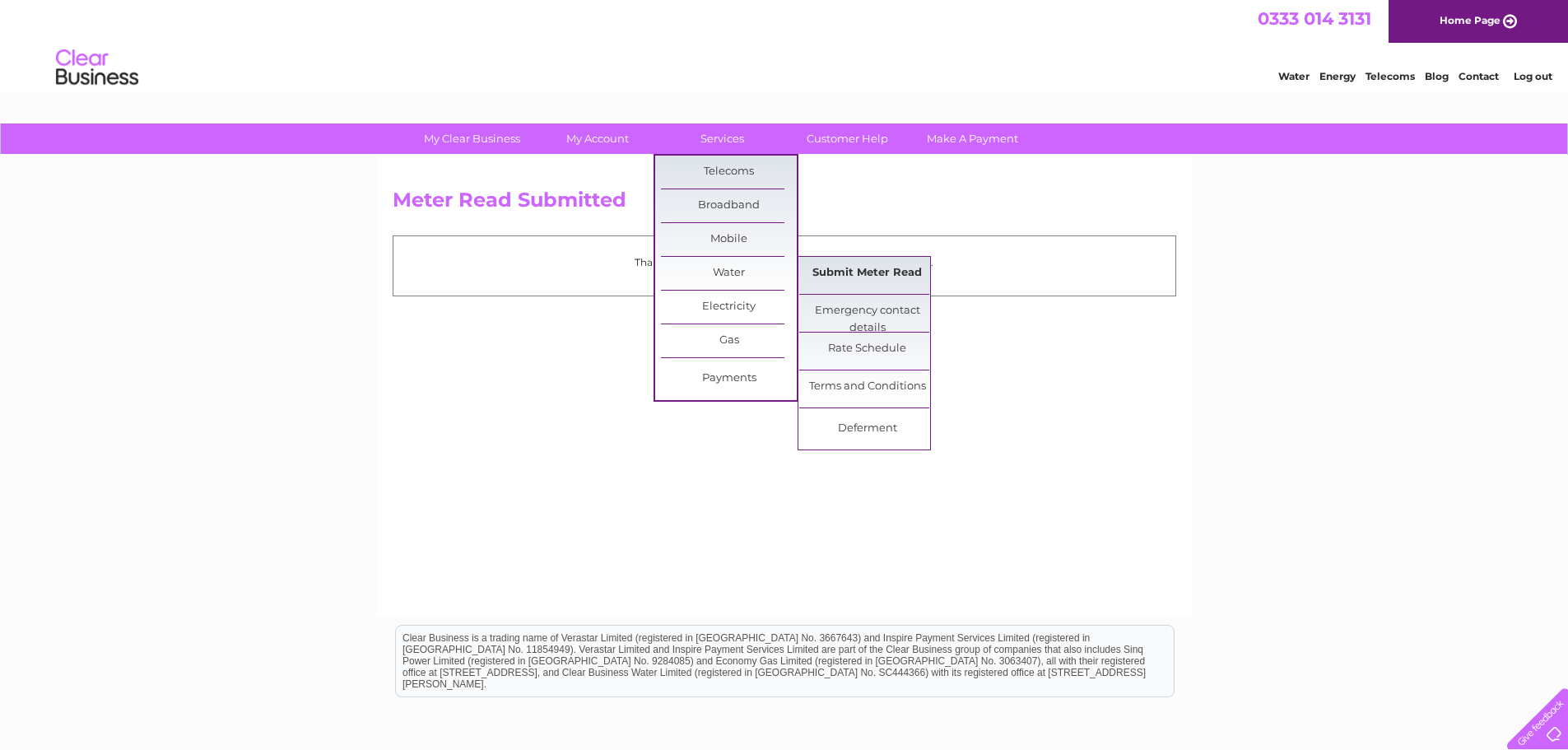
click at [842, 272] on link "Submit Meter Read" at bounding box center [867, 272] width 136 height 33
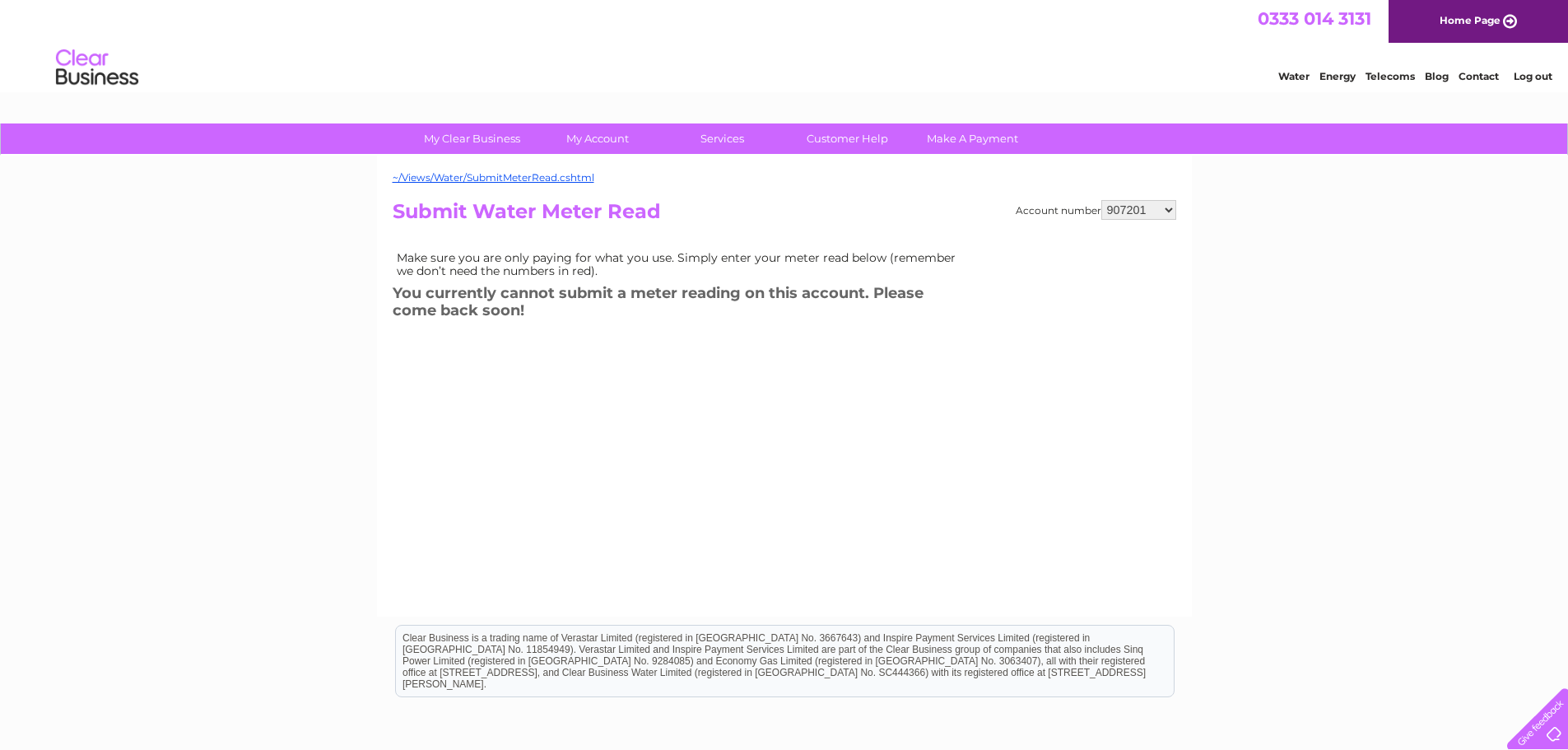
click at [1128, 214] on select "907201 30284101" at bounding box center [1138, 209] width 75 height 20
select select "30284101"
click at [1101, 199] on select "907201 30284101" at bounding box center [1138, 209] width 75 height 20
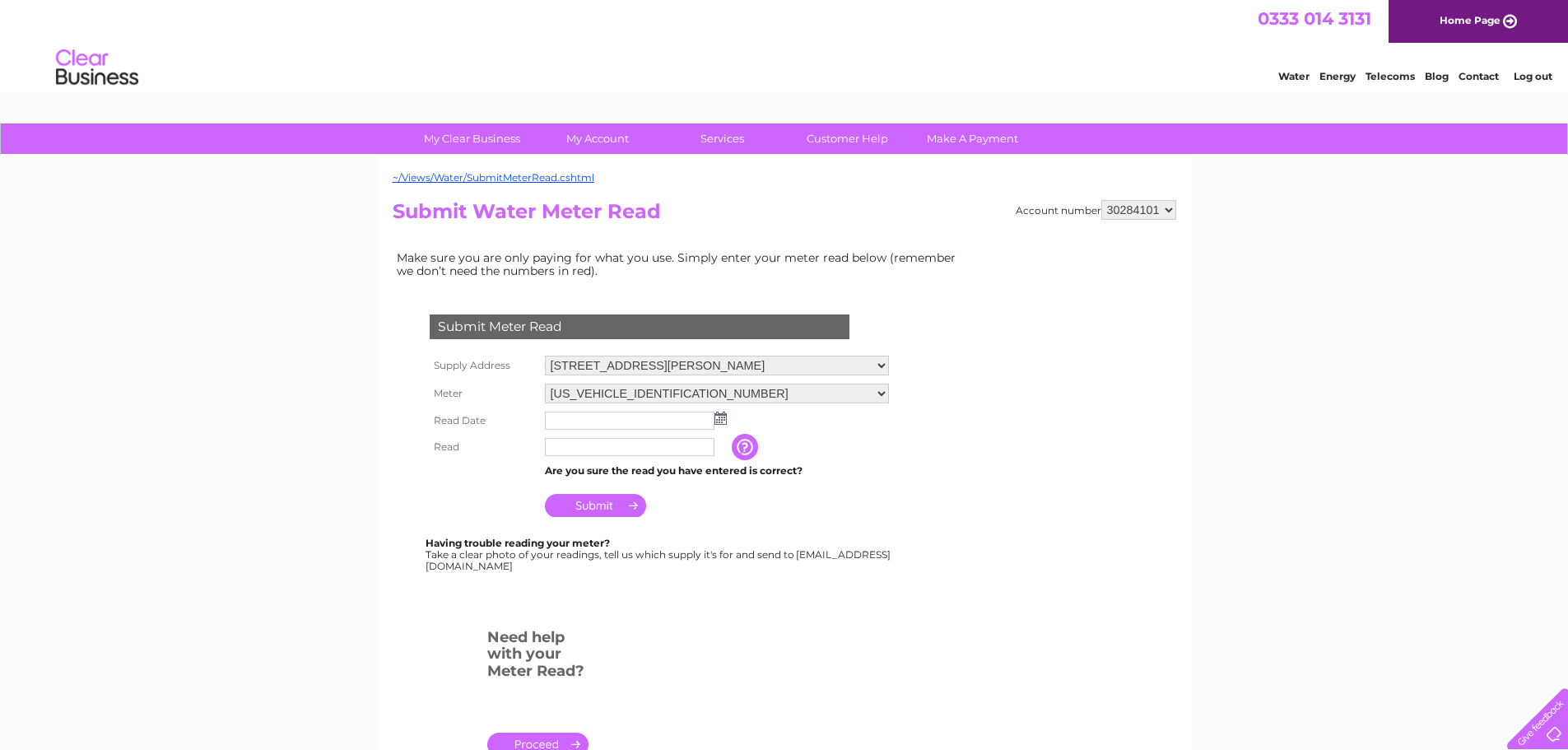
click at [722, 364] on select "[STREET_ADDRESS][PERSON_NAME] [STREET_ADDRESS][GEOGRAPHIC_DATA][PERSON_NAME][ST…" at bounding box center [716, 365] width 344 height 20
select select "446304"
click at [545, 355] on select "[STREET_ADDRESS][PERSON_NAME] [STREET_ADDRESS][GEOGRAPHIC_DATA][PERSON_NAME][ST…" at bounding box center [716, 365] width 344 height 21
click at [717, 421] on img at bounding box center [720, 418] width 12 height 13
click at [563, 444] on span "Prev" at bounding box center [559, 444] width 13 height 13
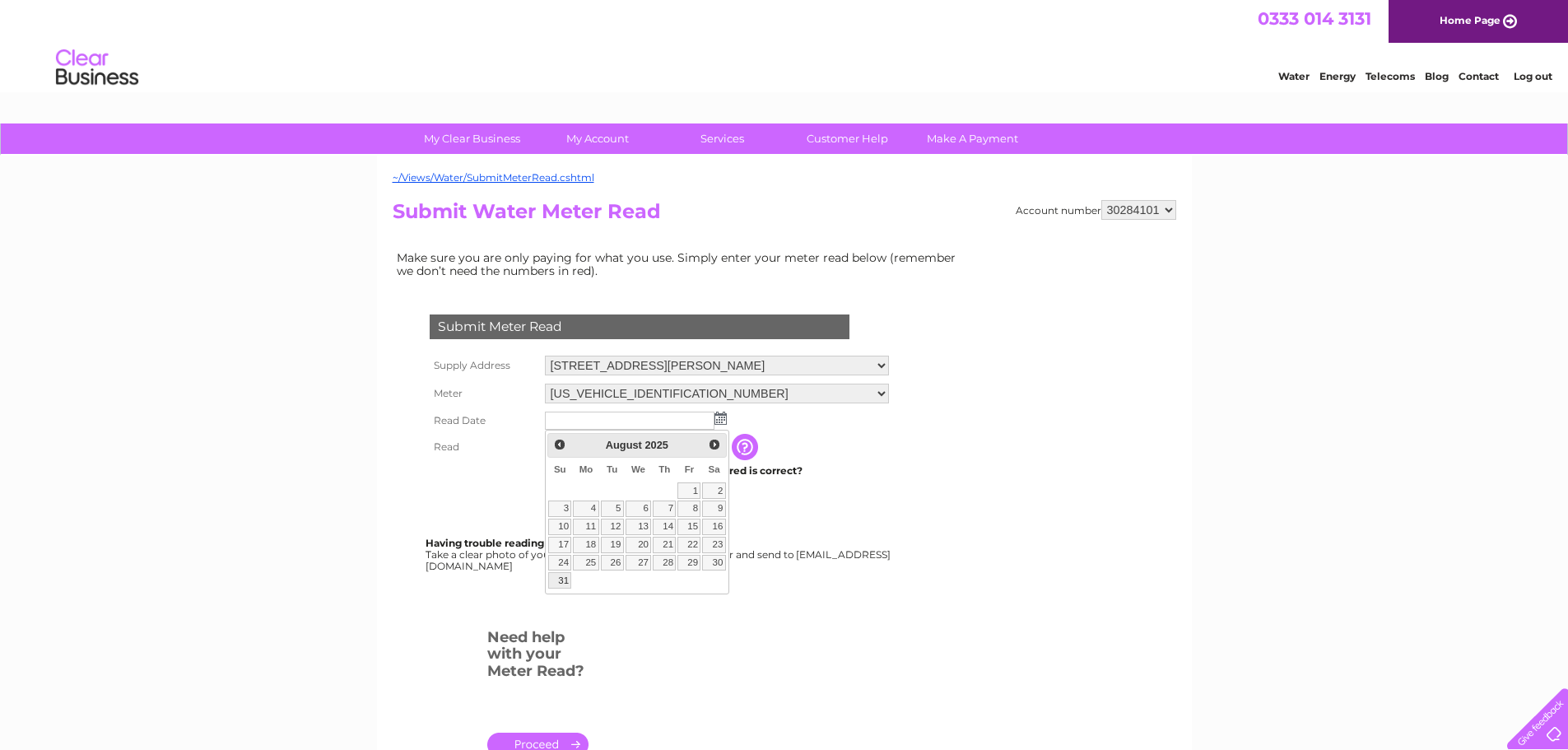
click at [568, 577] on link "31" at bounding box center [559, 579] width 23 height 17
type input "2025/08/31"
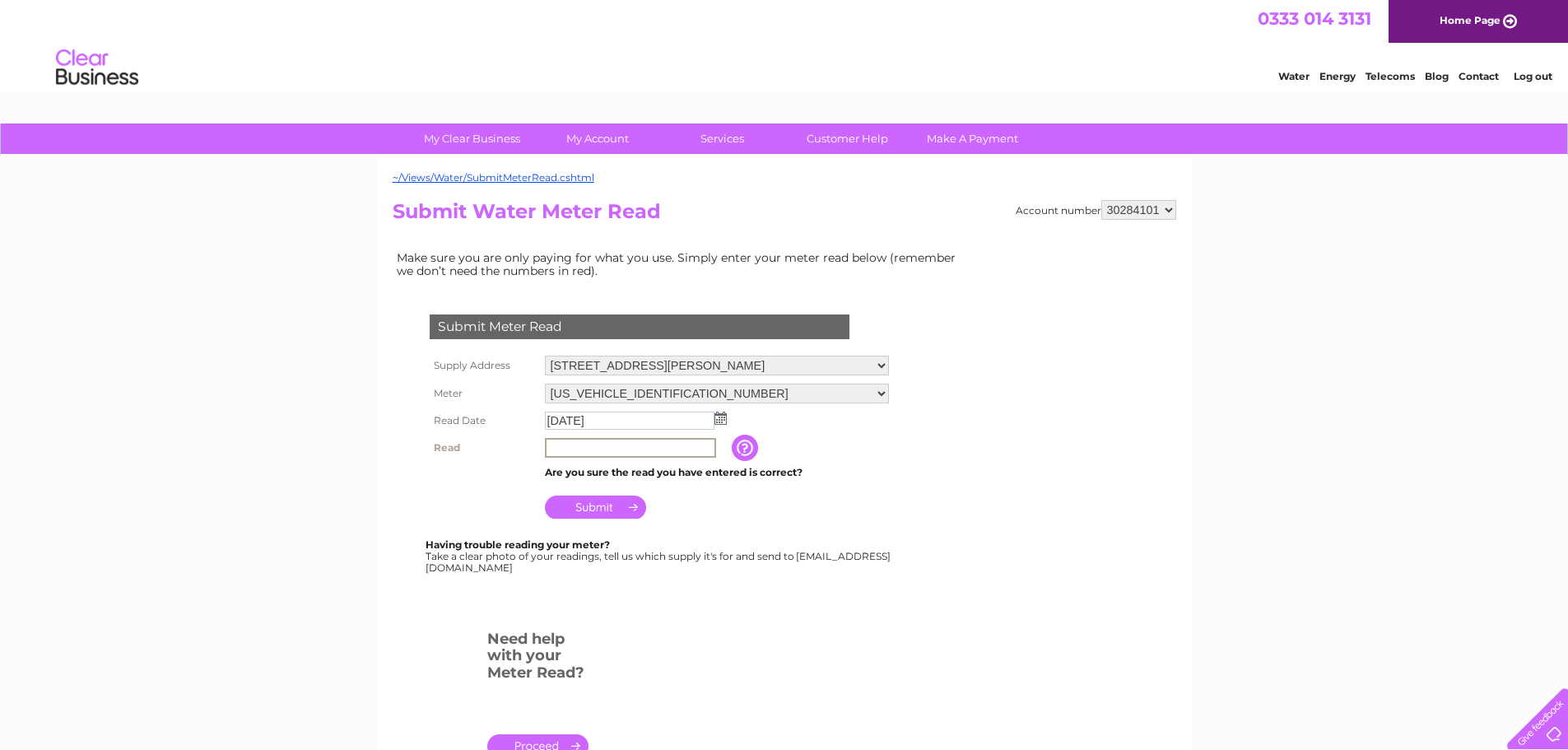
click at [582, 454] on input "text" at bounding box center [630, 448] width 172 height 20
type input "1381"
click at [593, 506] on input "Submit" at bounding box center [594, 505] width 101 height 23
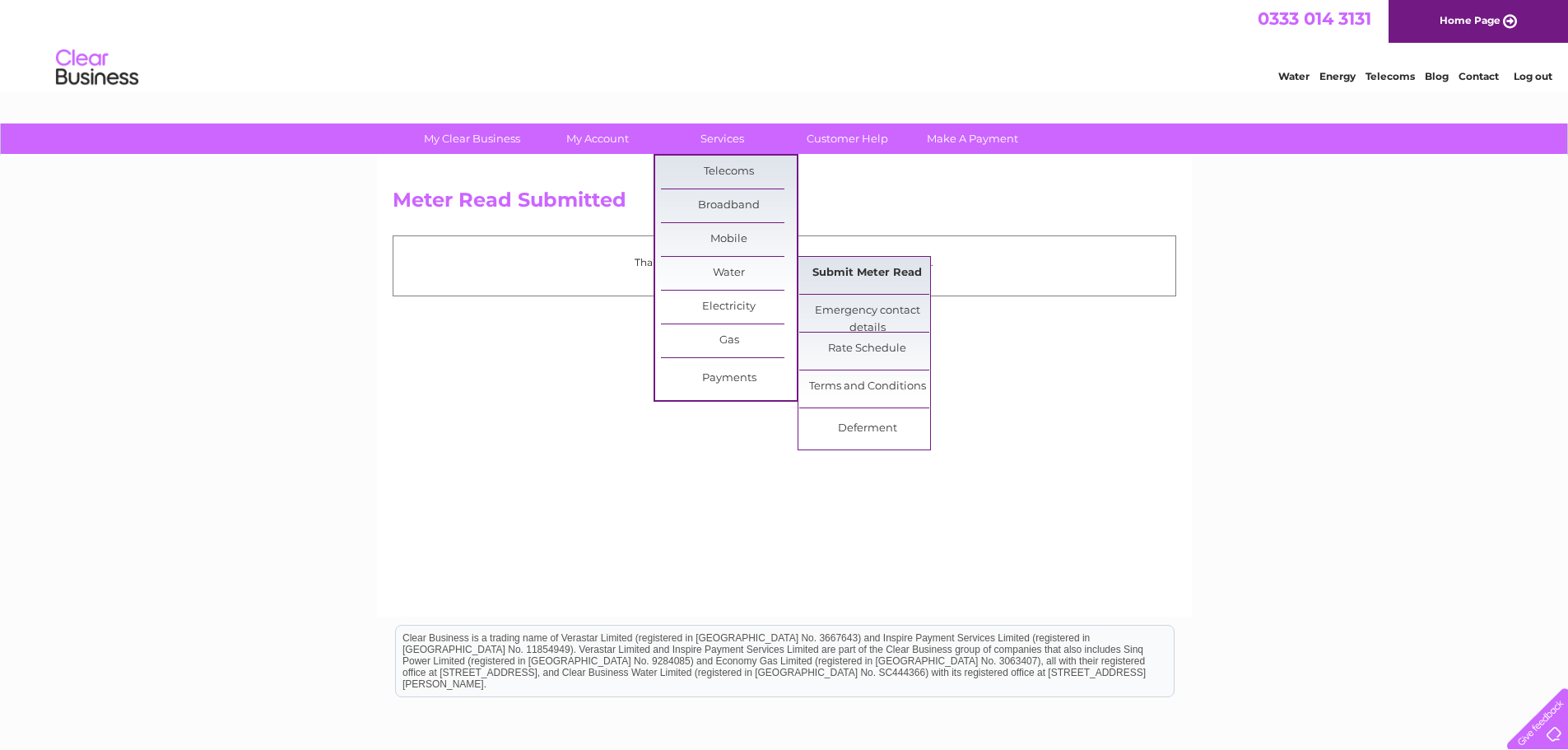
click at [821, 262] on link "Submit Meter Read" at bounding box center [867, 272] width 136 height 33
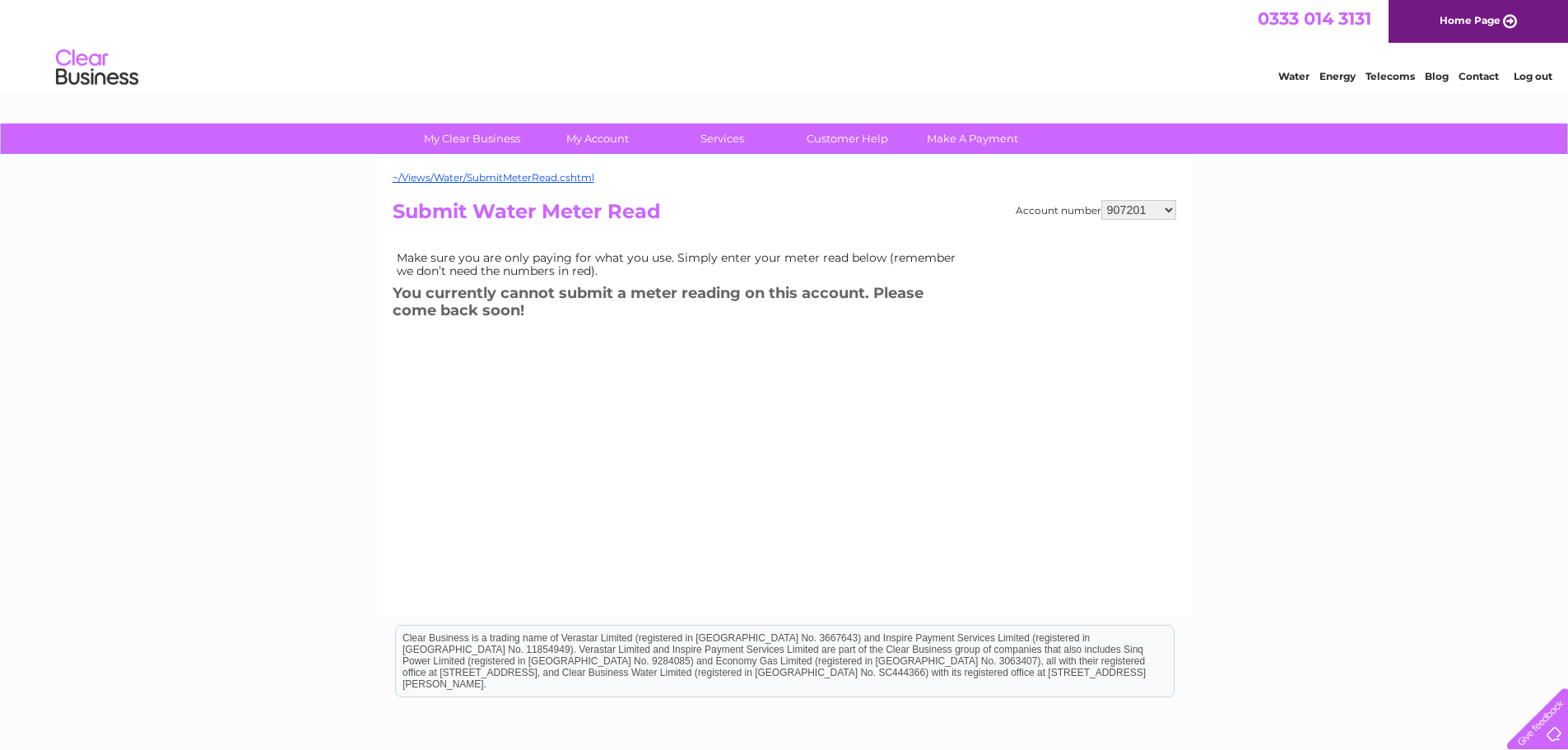
click at [1122, 206] on select "907201 30284101" at bounding box center [1138, 209] width 75 height 20
select select "30284101"
click at [1101, 199] on select "907201 30284101" at bounding box center [1138, 209] width 75 height 20
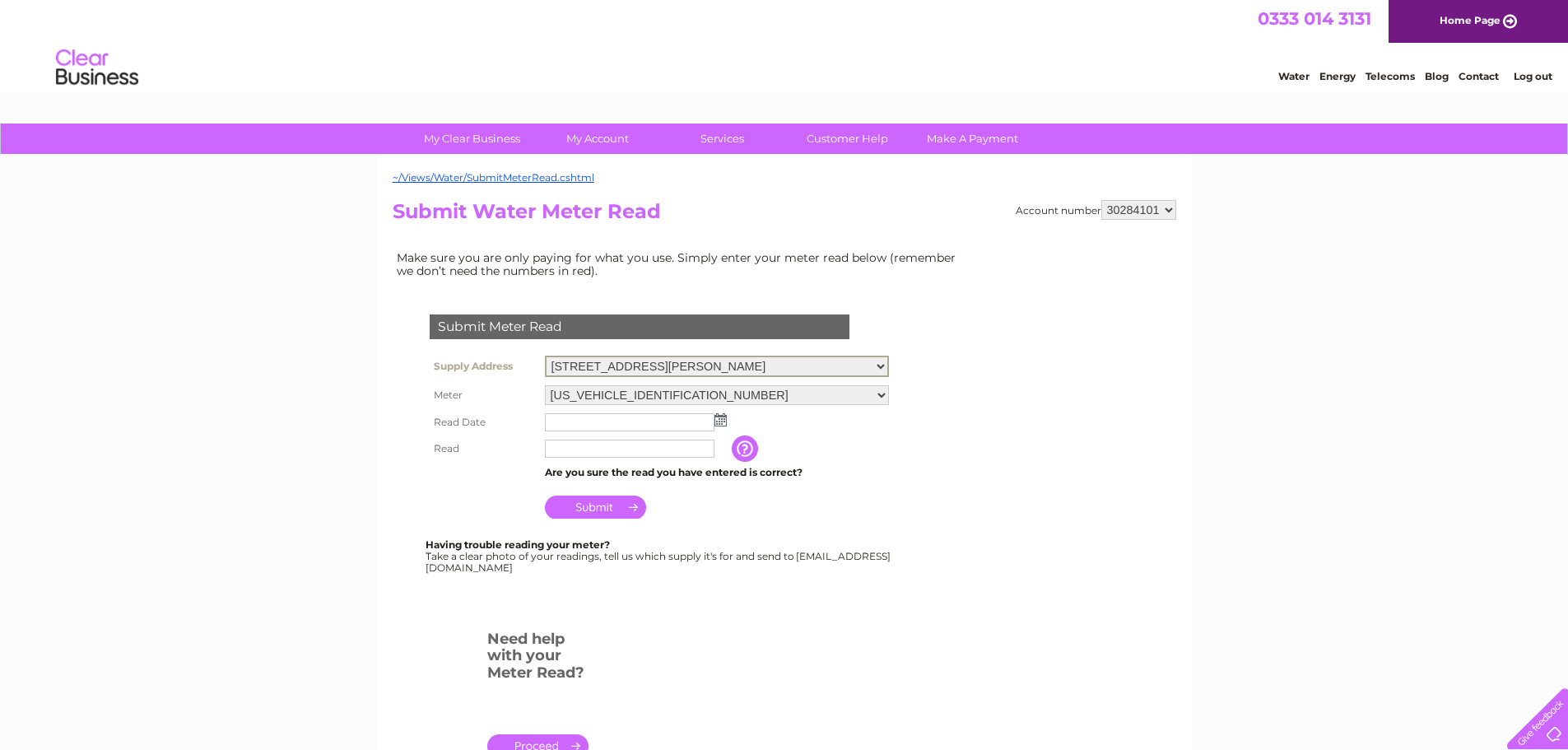
click at [758, 364] on select "61 Livingstone Street, Clydebank, G81 2XA The Terrace, Loanhead, EH20 9TJ 200 G…" at bounding box center [716, 365] width 344 height 21
select select "446306"
click at [545, 355] on select "61 Livingstone Street, Clydebank, G81 2XA The Terrace, Loanhead, EH20 9TJ 200 G…" at bounding box center [716, 365] width 344 height 21
click at [718, 422] on img at bounding box center [720, 418] width 12 height 13
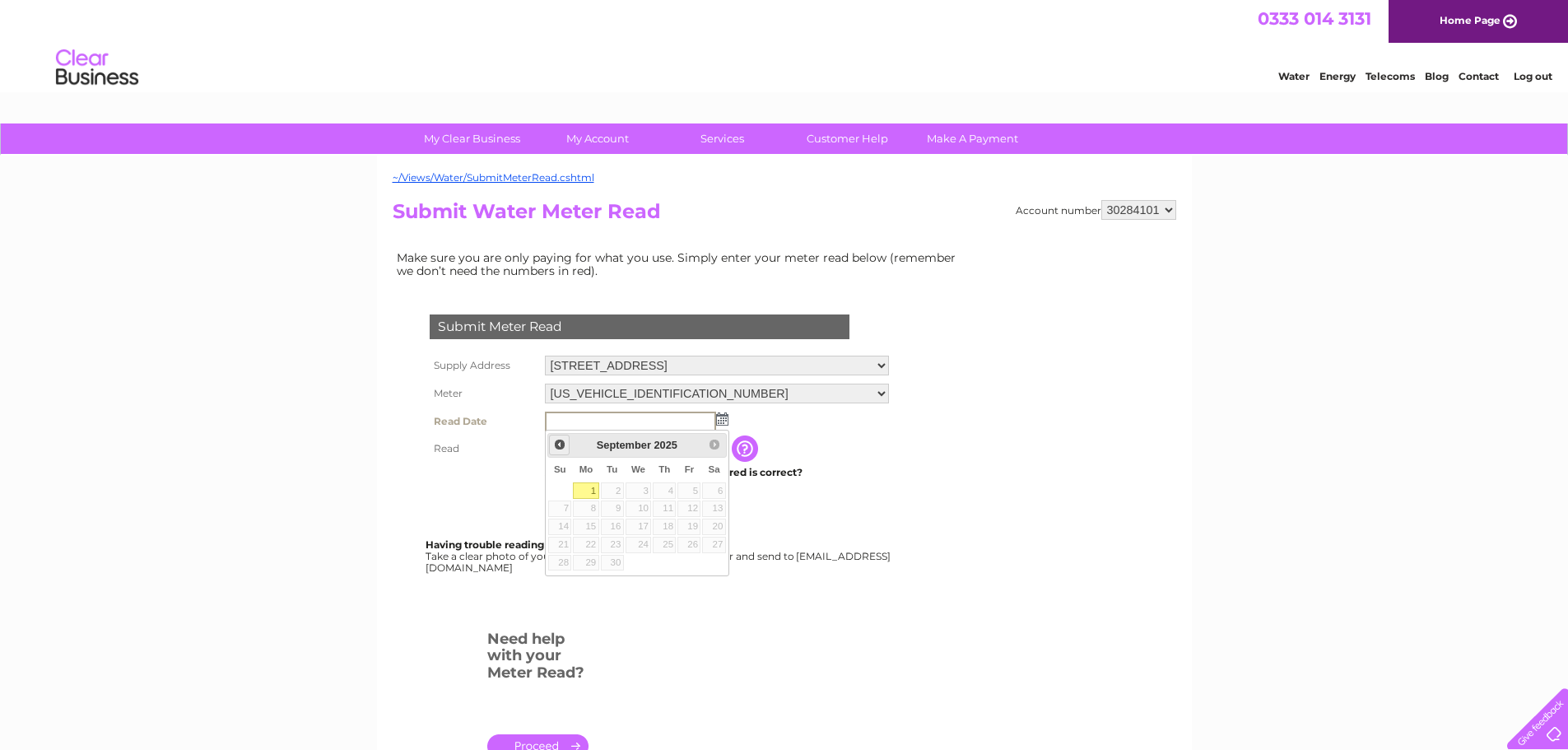
click at [557, 440] on span "Prev" at bounding box center [559, 444] width 13 height 13
click at [556, 585] on link "31" at bounding box center [559, 579] width 23 height 17
type input "2025/08/31"
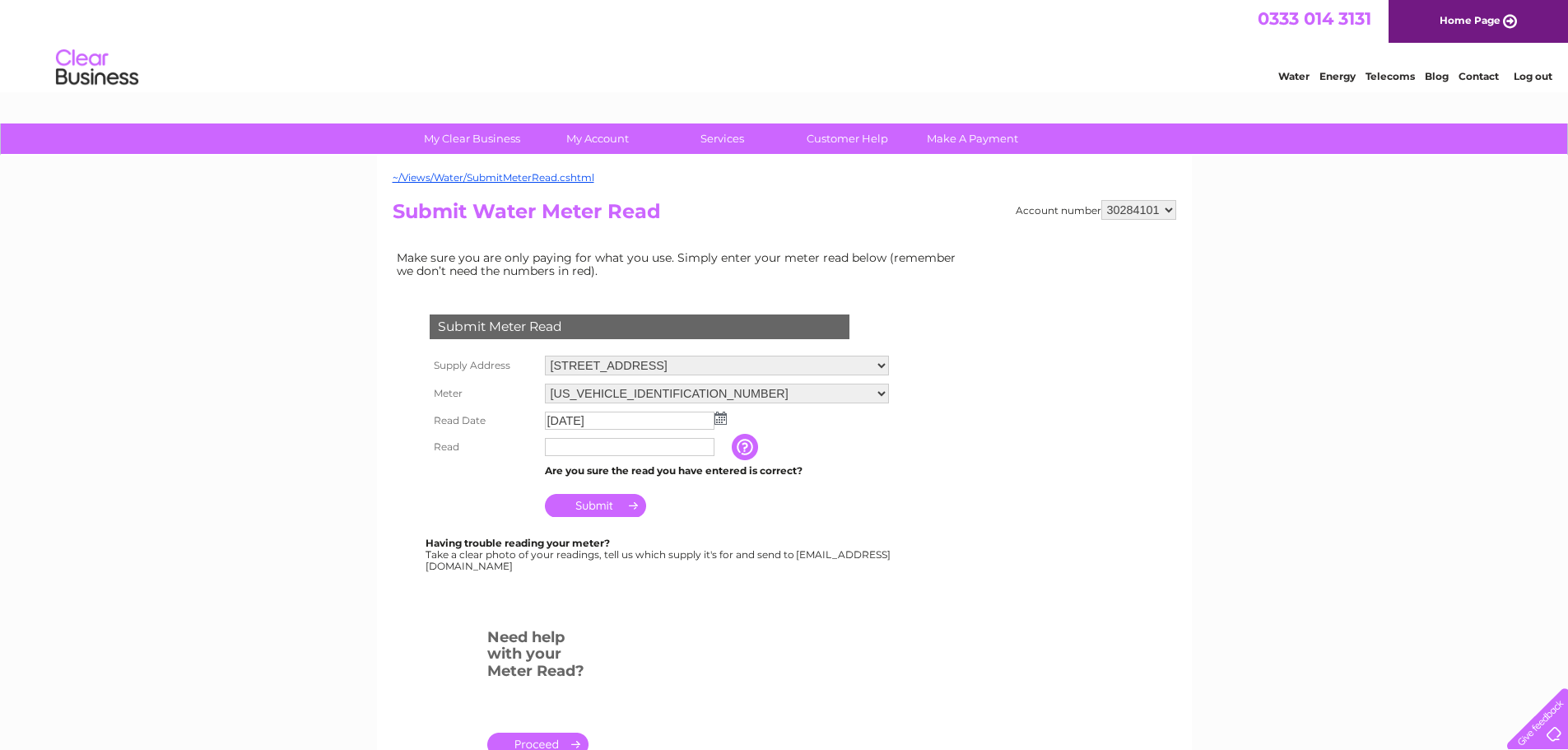
click at [625, 448] on input "text" at bounding box center [629, 447] width 170 height 18
click at [586, 447] on input "text" at bounding box center [629, 447] width 170 height 18
type input "263"
click at [595, 507] on input "Submit" at bounding box center [594, 507] width 101 height 23
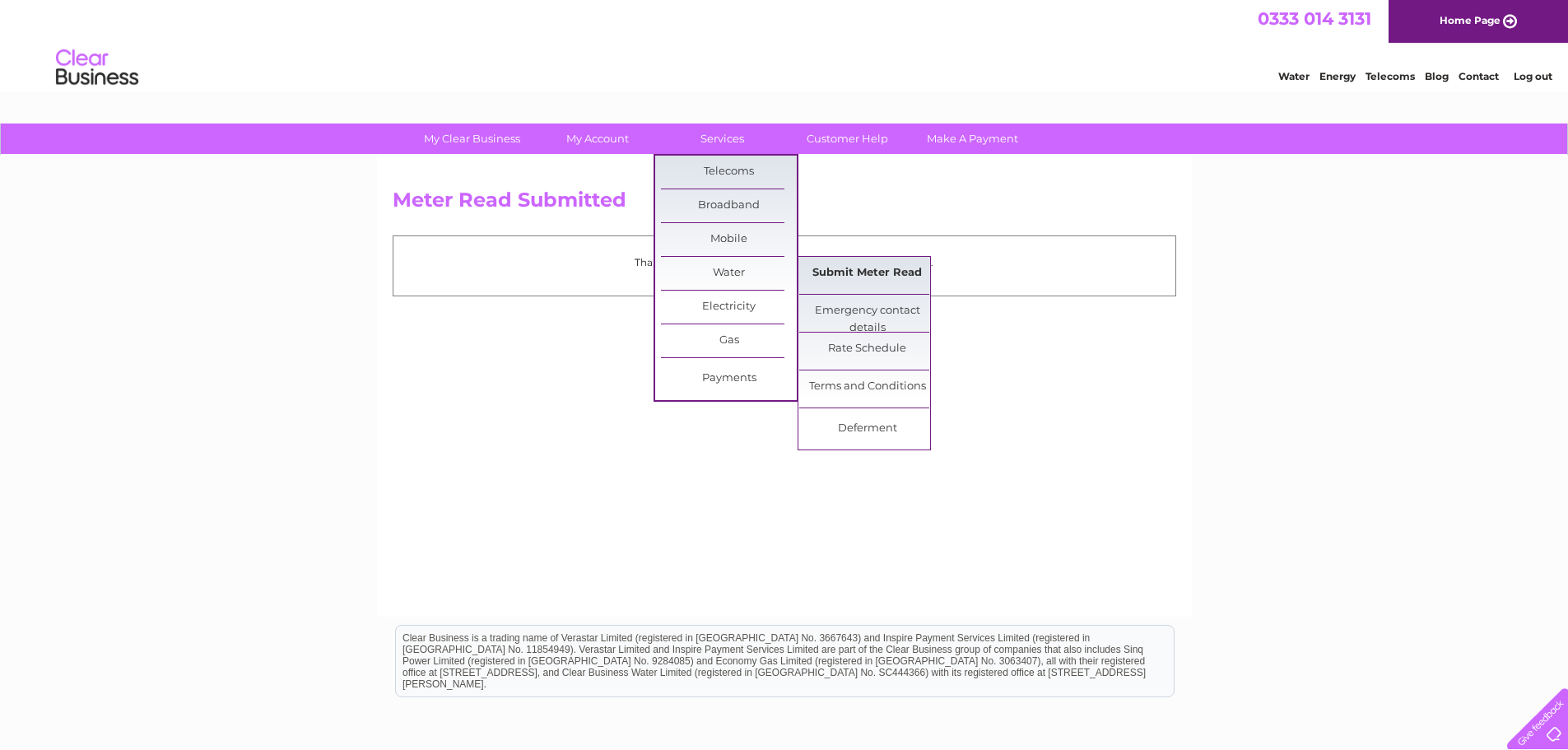
click at [911, 283] on link "Submit Meter Read" at bounding box center [867, 272] width 136 height 33
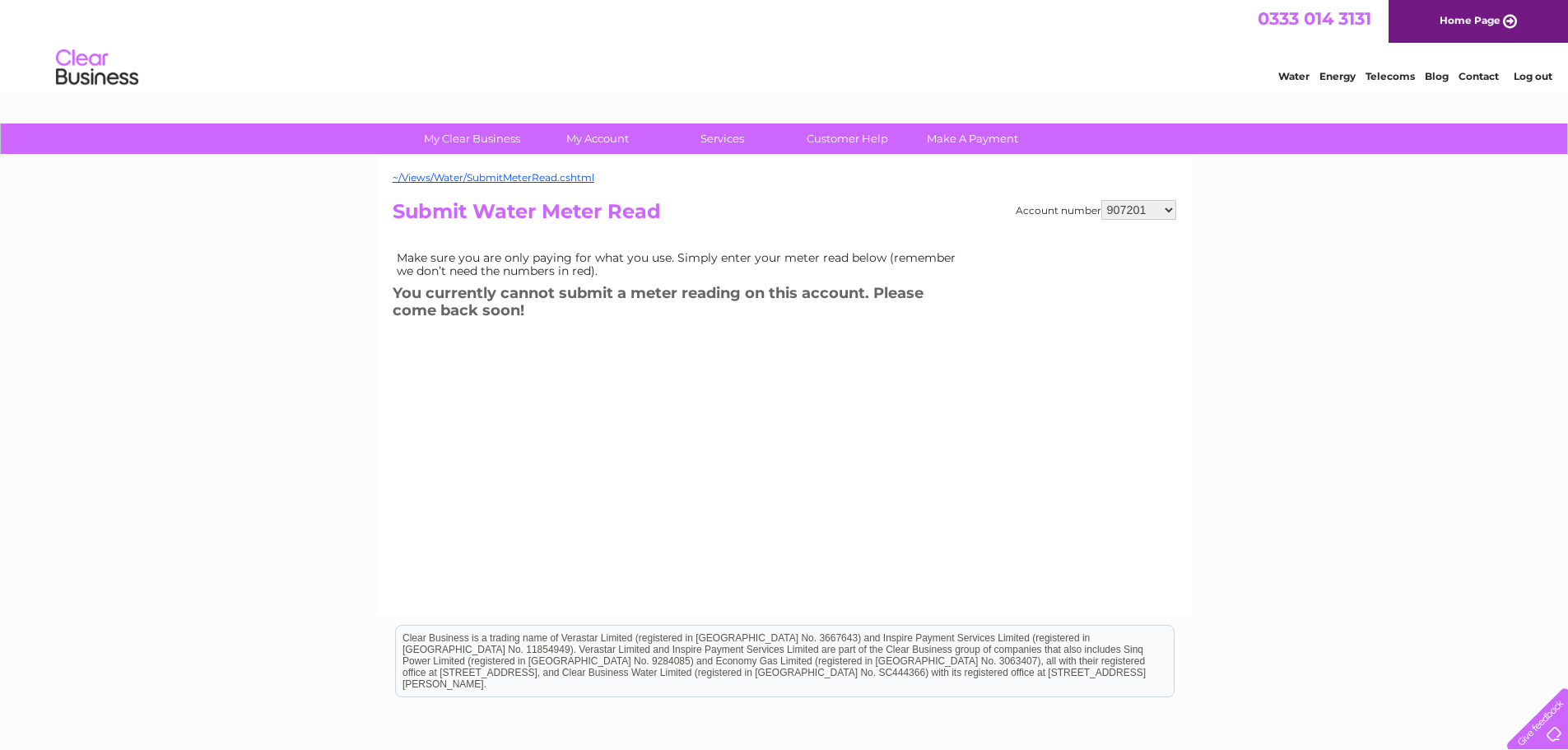
click at [1128, 211] on select "907201 30284101" at bounding box center [1138, 209] width 75 height 20
select select "30284101"
click at [1101, 199] on select "907201 30284101" at bounding box center [1138, 209] width 75 height 20
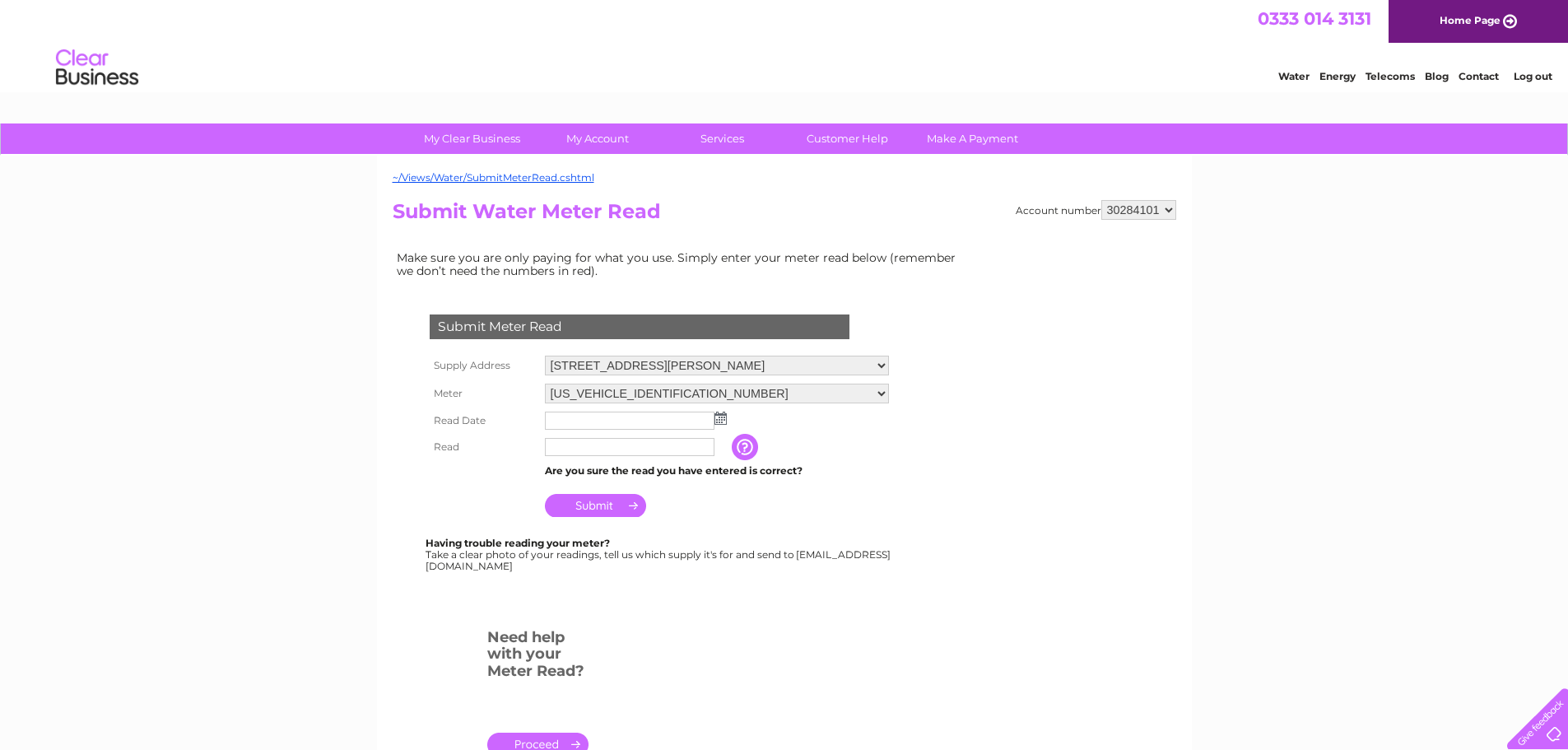
click at [709, 367] on select "[STREET_ADDRESS][PERSON_NAME] [STREET_ADDRESS][GEOGRAPHIC_DATA][PERSON_NAME][ST…" at bounding box center [716, 365] width 344 height 20
select select "446307"
click at [545, 355] on select "[STREET_ADDRESS][PERSON_NAME] [STREET_ADDRESS][GEOGRAPHIC_DATA][PERSON_NAME][ST…" at bounding box center [716, 365] width 344 height 21
click at [719, 422] on img at bounding box center [720, 419] width 12 height 13
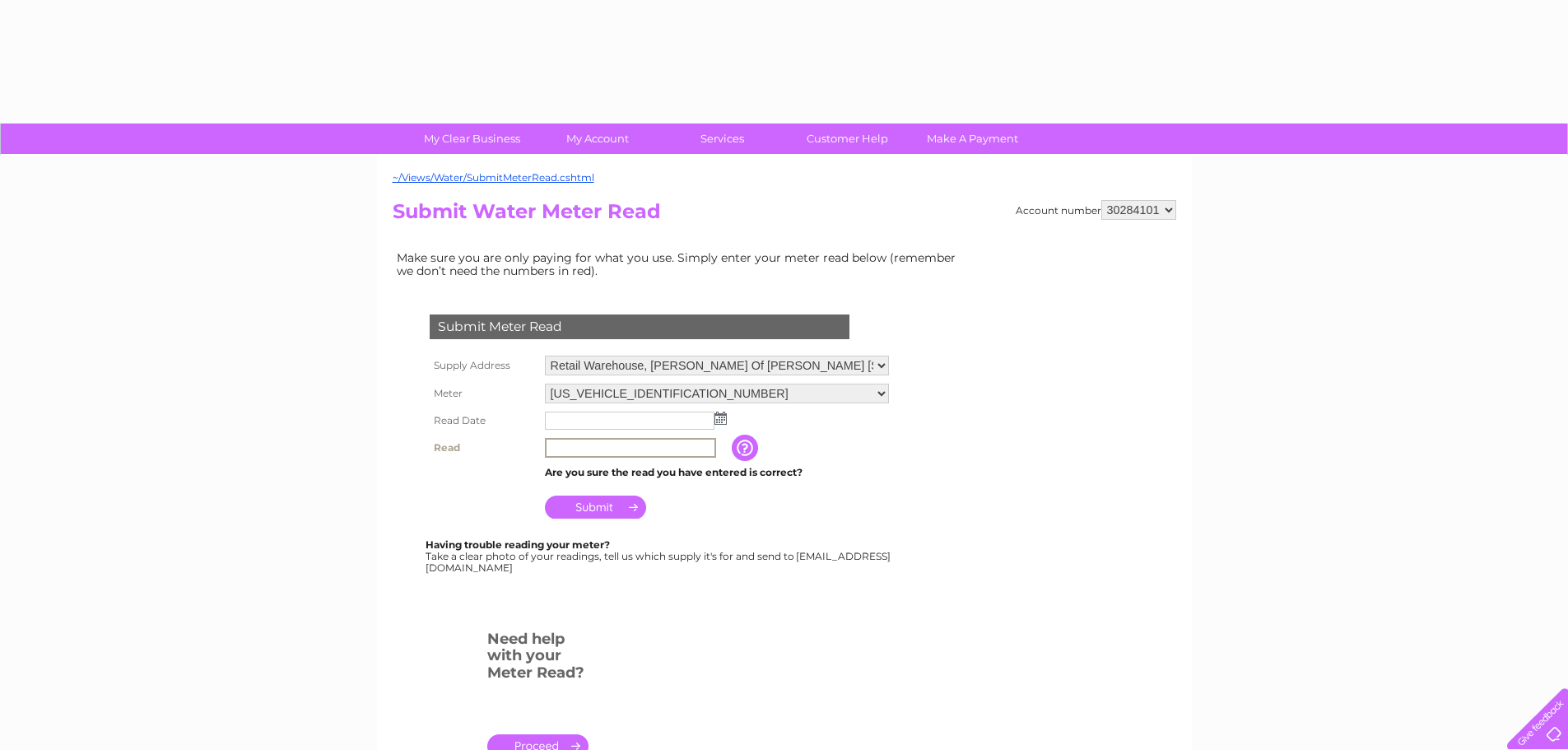
click at [567, 445] on input "text" at bounding box center [630, 448] width 172 height 20
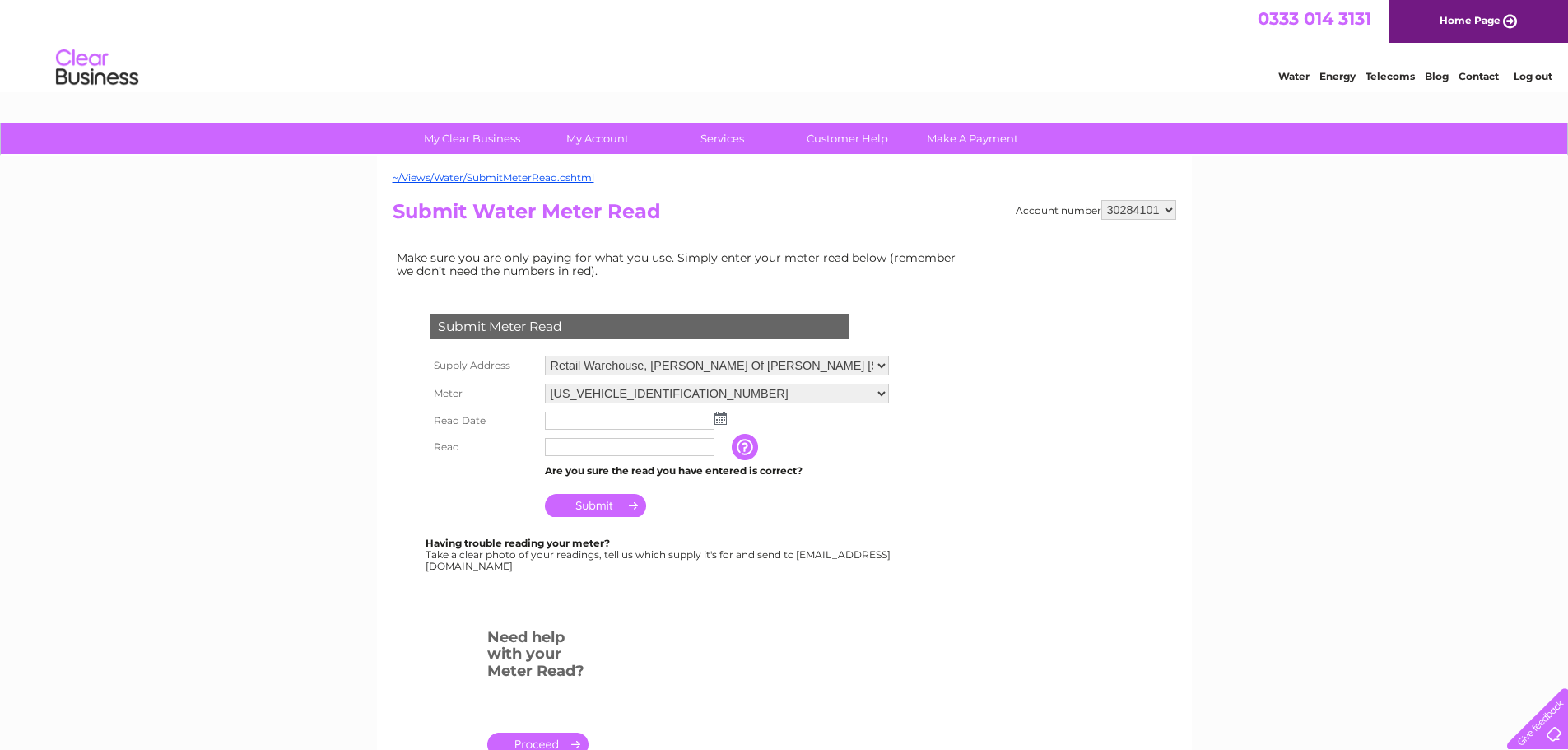
click at [718, 415] on img at bounding box center [720, 418] width 12 height 13
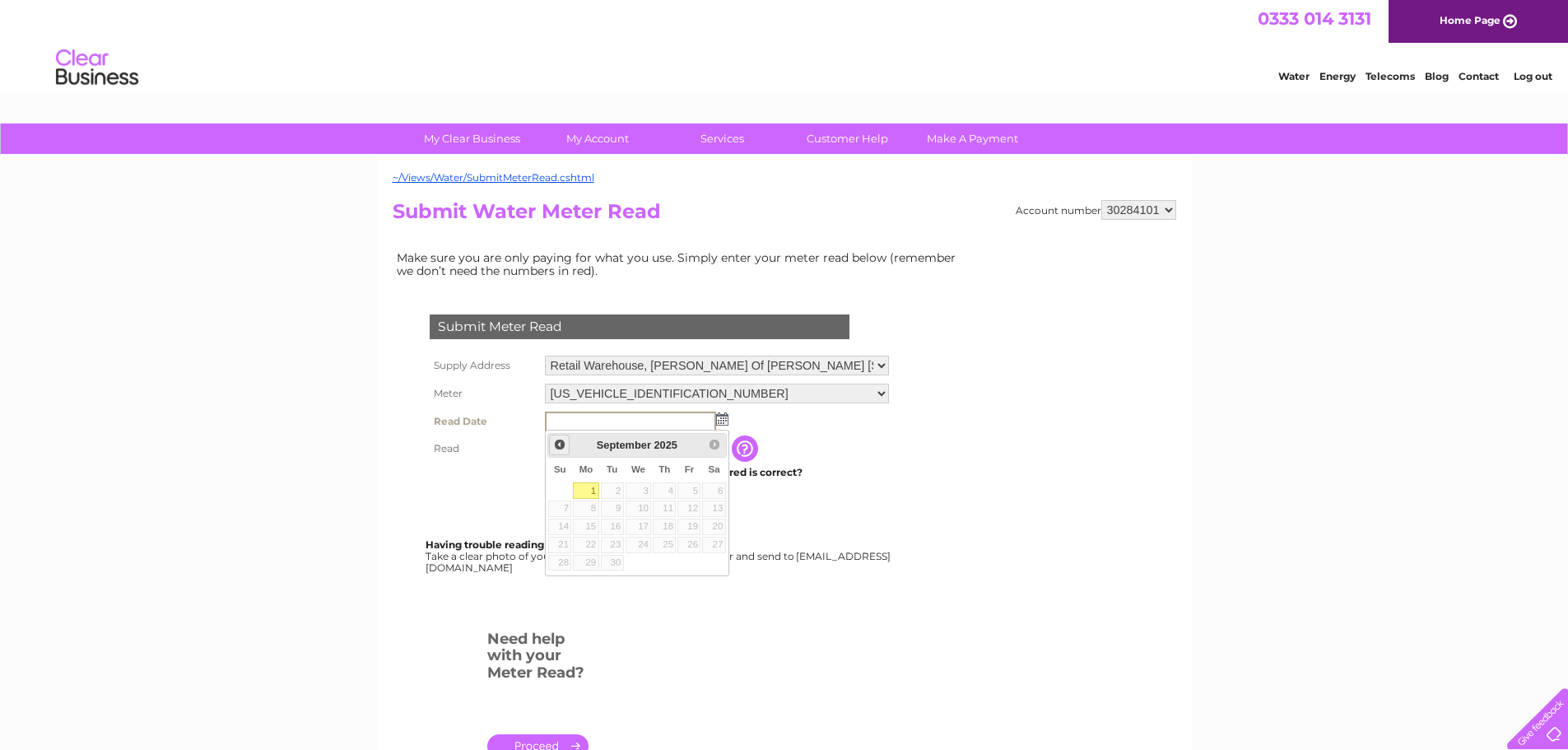
click at [560, 441] on span "Prev" at bounding box center [559, 444] width 13 height 13
click at [561, 581] on link "31" at bounding box center [559, 579] width 23 height 17
type input "2025/08/31"
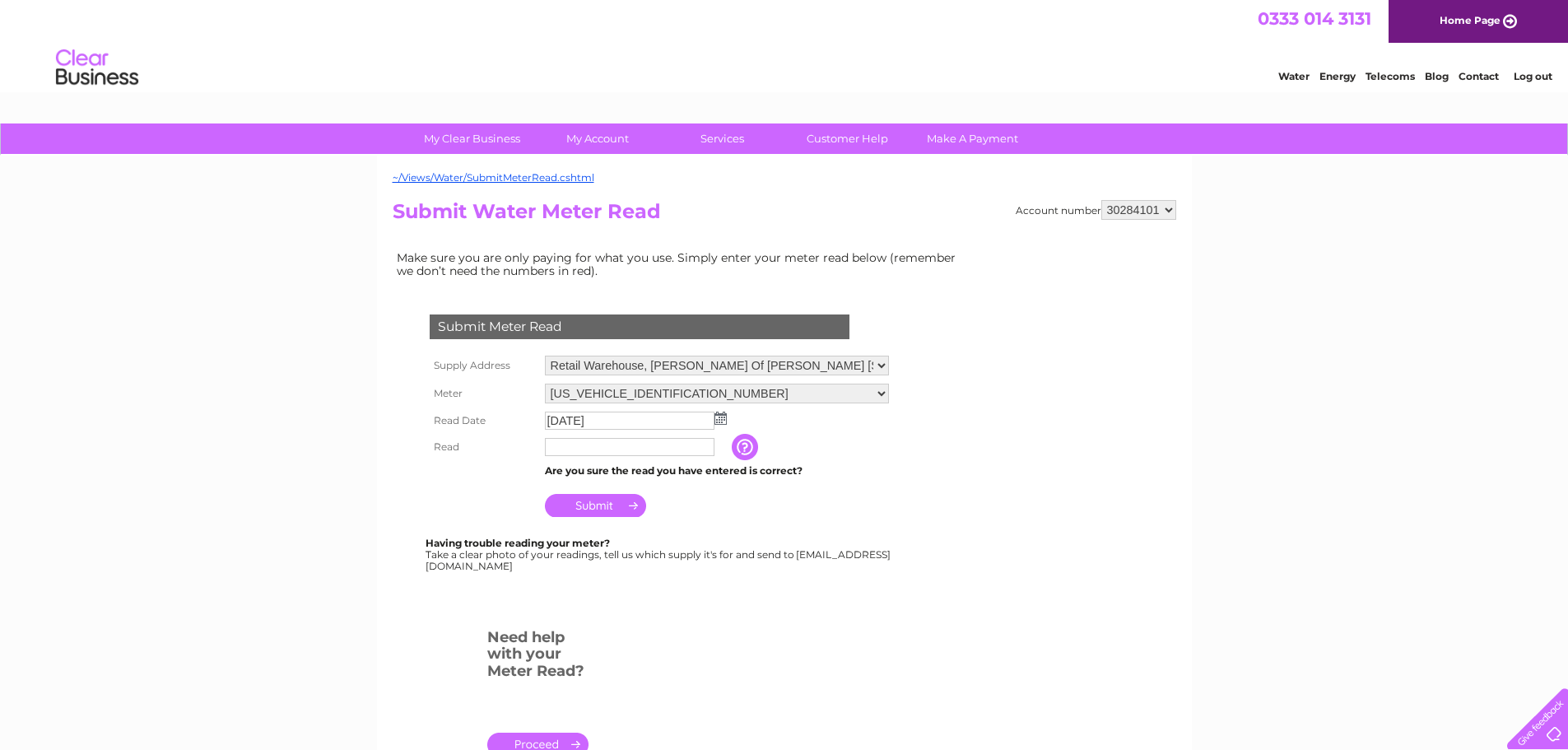
click at [640, 452] on input "text" at bounding box center [629, 447] width 170 height 18
type input "606"
click at [609, 511] on input "Submit" at bounding box center [594, 507] width 101 height 23
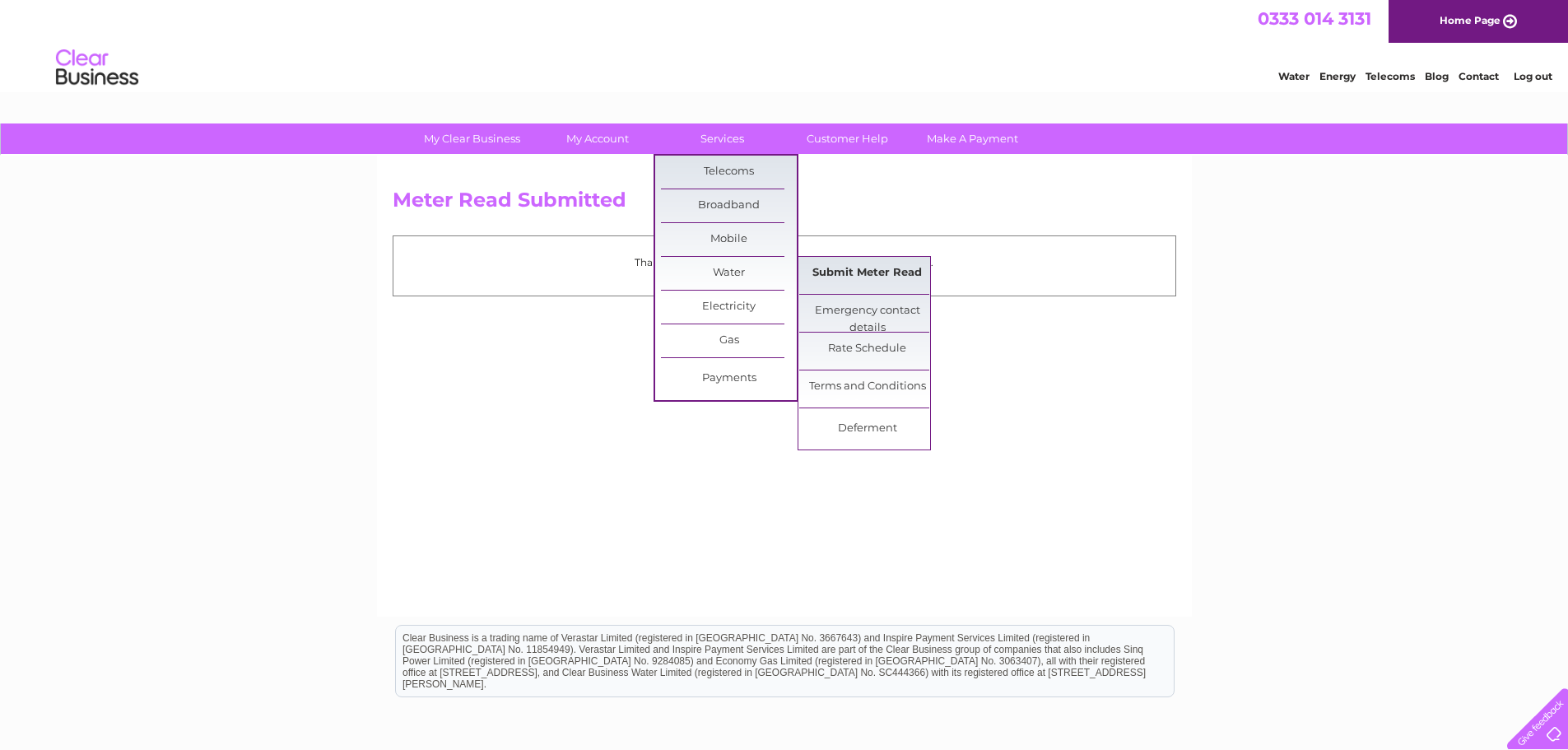
click at [829, 266] on link "Submit Meter Read" at bounding box center [867, 272] width 136 height 33
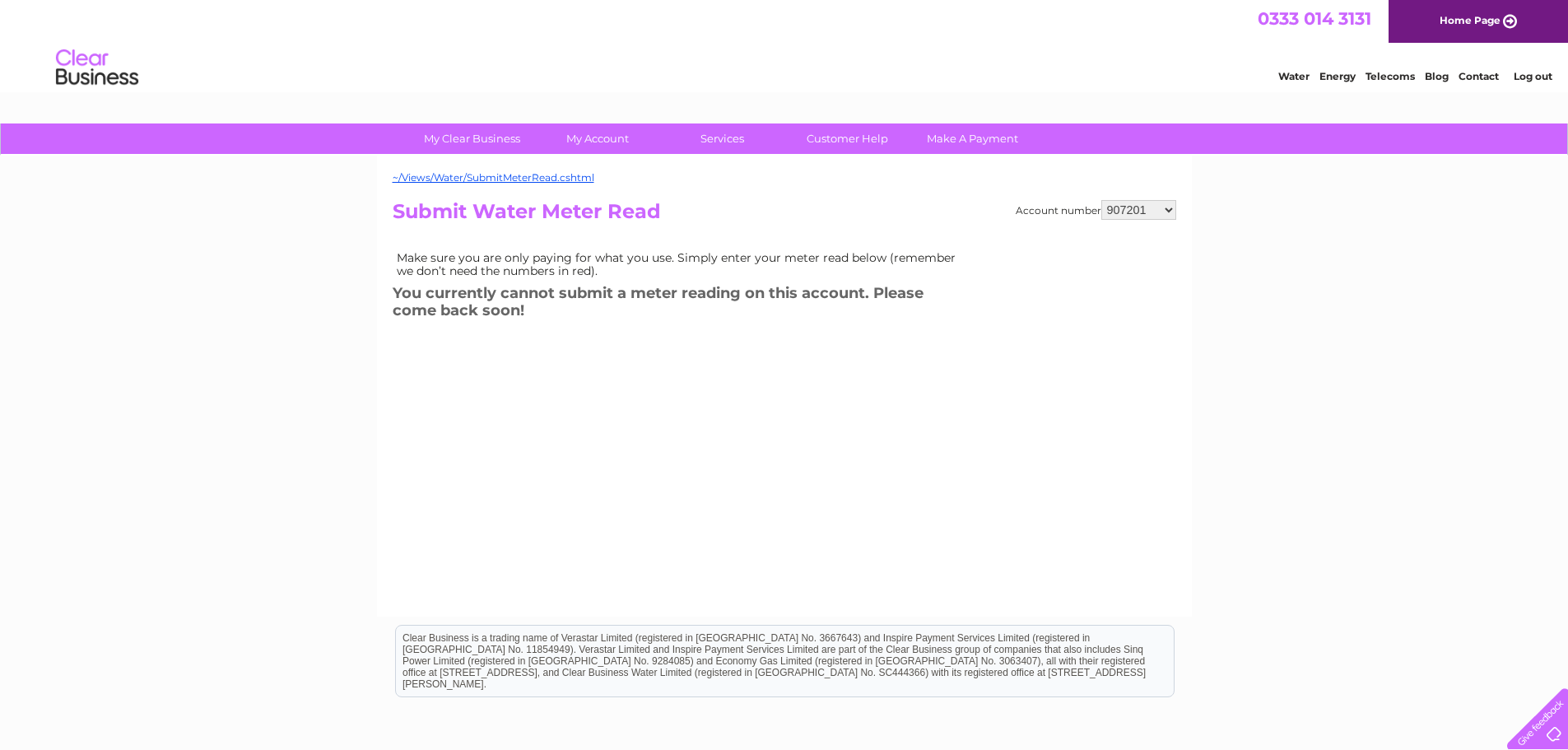
click at [1130, 209] on select "907201 30284101" at bounding box center [1138, 209] width 75 height 20
select select "30284101"
click at [1101, 199] on select "907201 30284101" at bounding box center [1138, 209] width 75 height 20
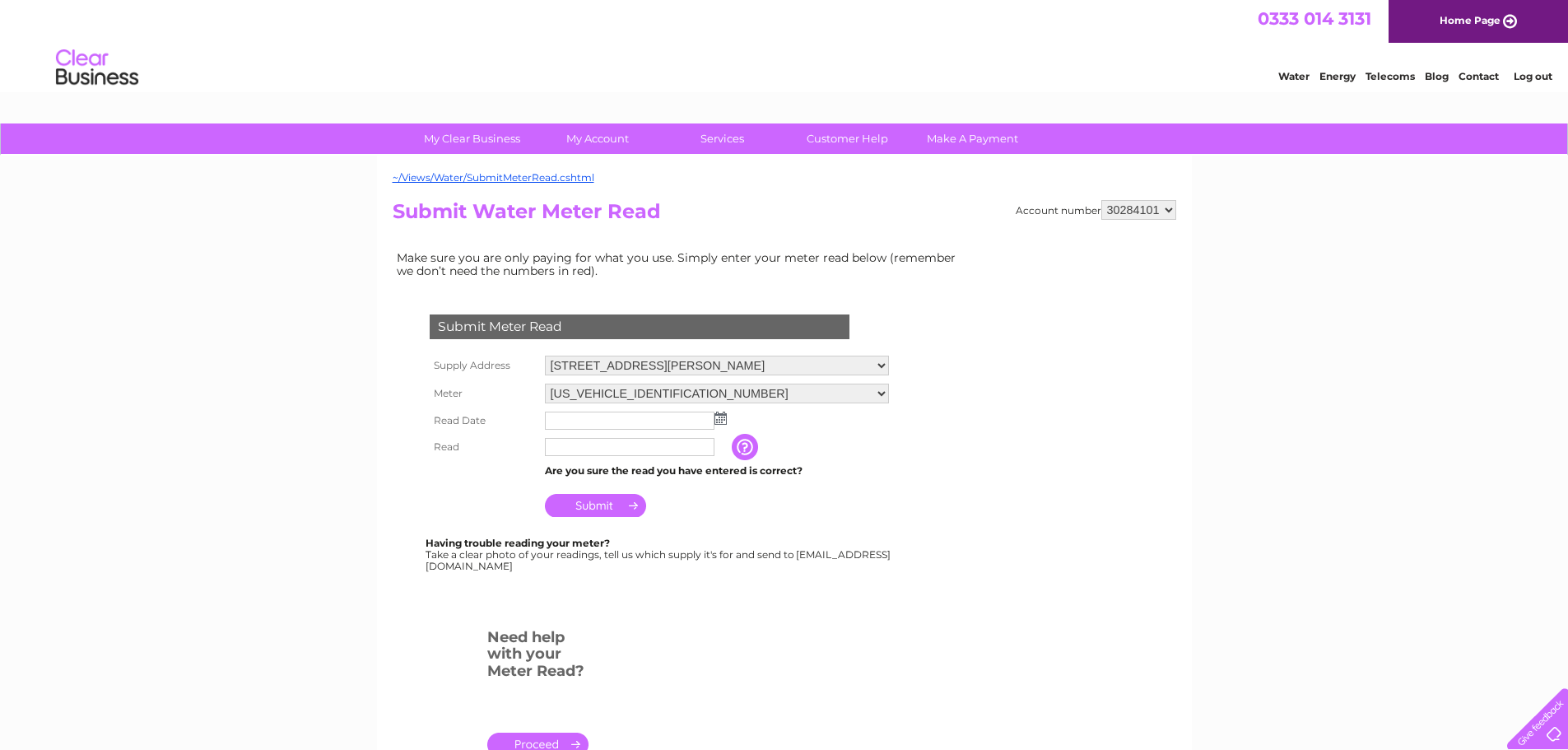
click at [618, 369] on select "[STREET_ADDRESS][PERSON_NAME] [STREET_ADDRESS][GEOGRAPHIC_DATA][PERSON_NAME][ST…" at bounding box center [716, 365] width 344 height 20
select select "446309"
click at [545, 355] on select "61 Livingstone Street, Clydebank, G81 2XA The Terrace, Loanhead, EH20 9TJ 200 G…" at bounding box center [716, 365] width 344 height 21
click at [714, 422] on img at bounding box center [720, 418] width 12 height 13
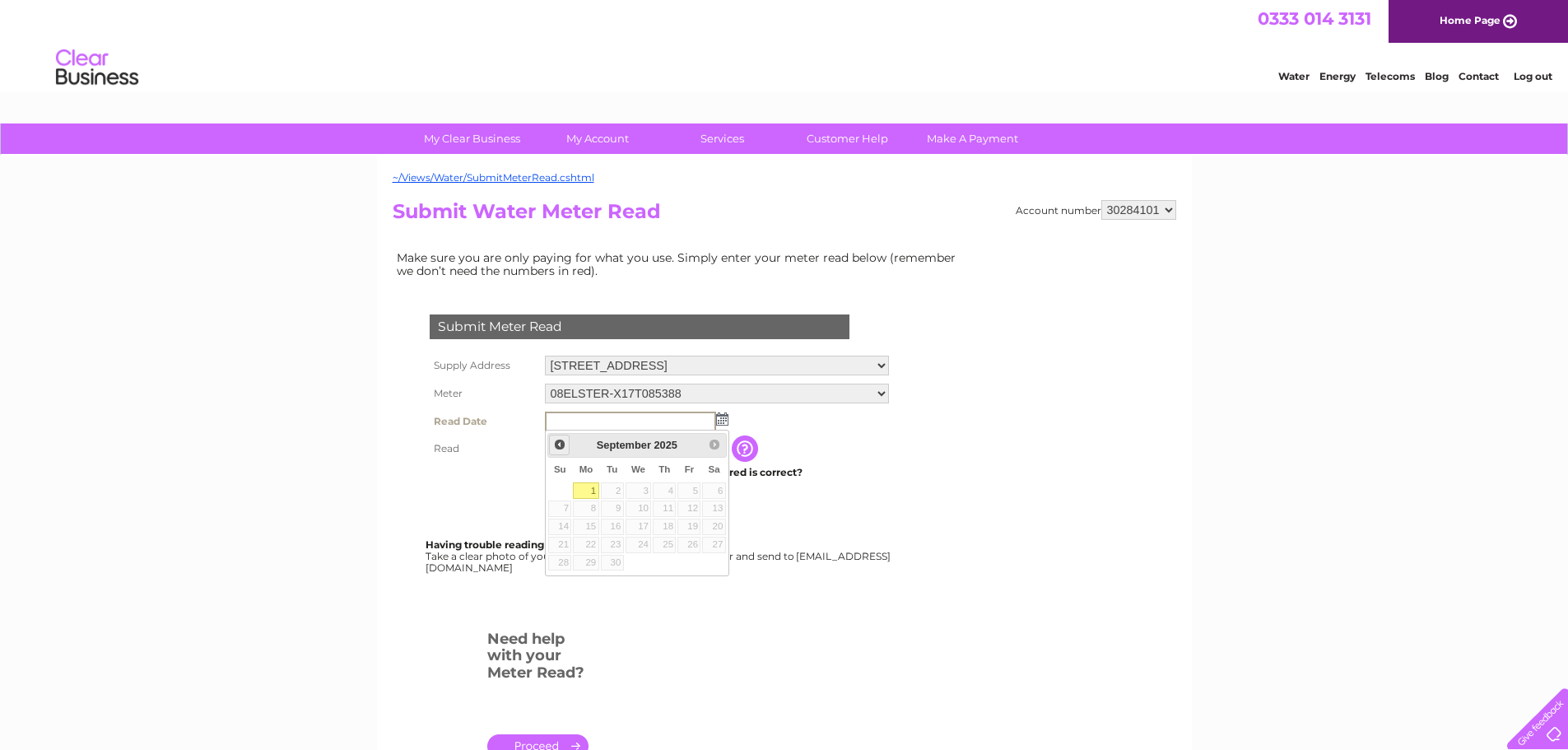
click at [557, 450] on span "Prev" at bounding box center [559, 444] width 13 height 13
click at [566, 585] on link "31" at bounding box center [559, 579] width 23 height 17
type input "2025/08/31"
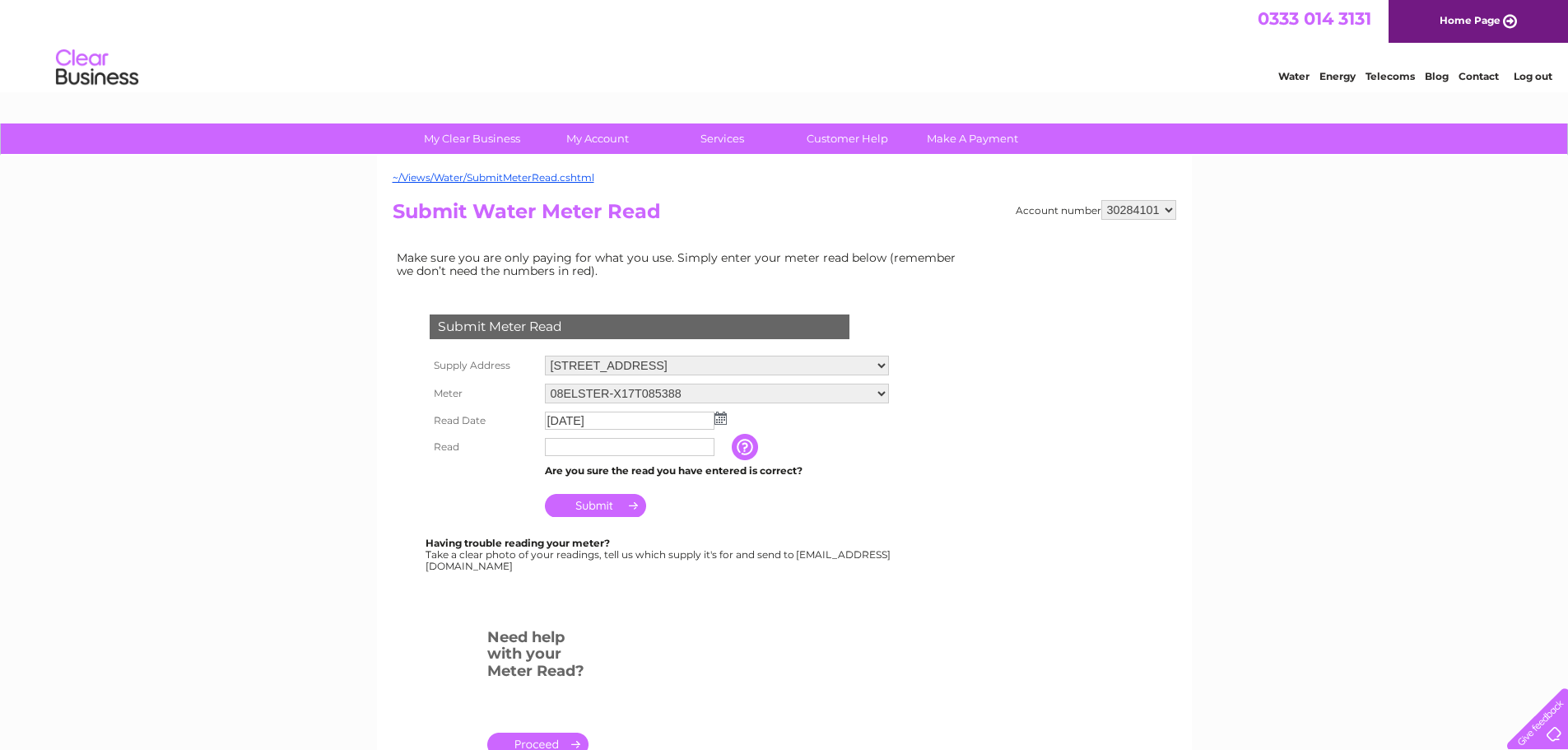
click at [623, 445] on input "text" at bounding box center [629, 447] width 170 height 18
type input "1195"
click at [605, 514] on input "Submit" at bounding box center [594, 505] width 101 height 23
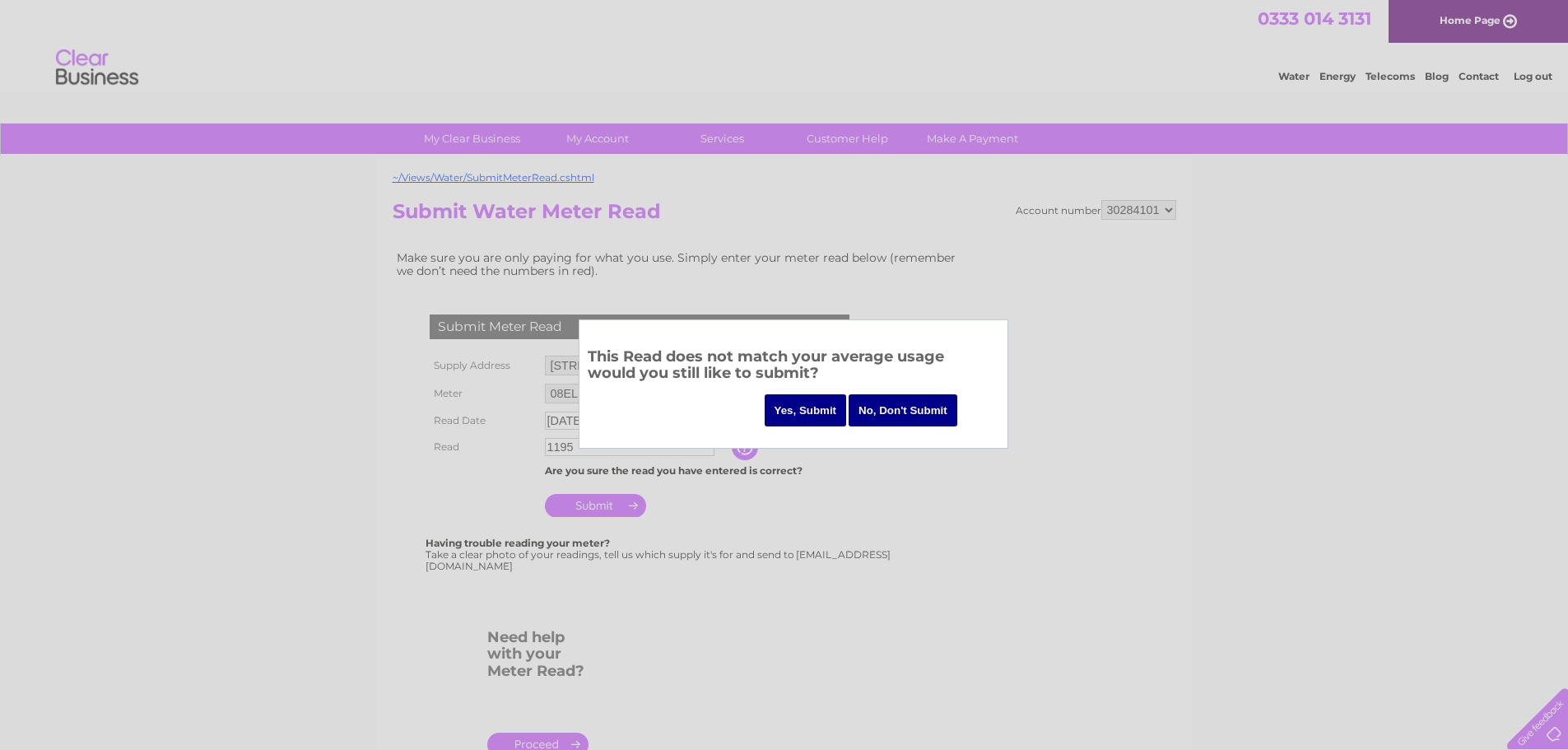
click at [801, 420] on input "Yes, Submit" at bounding box center [805, 410] width 83 height 32
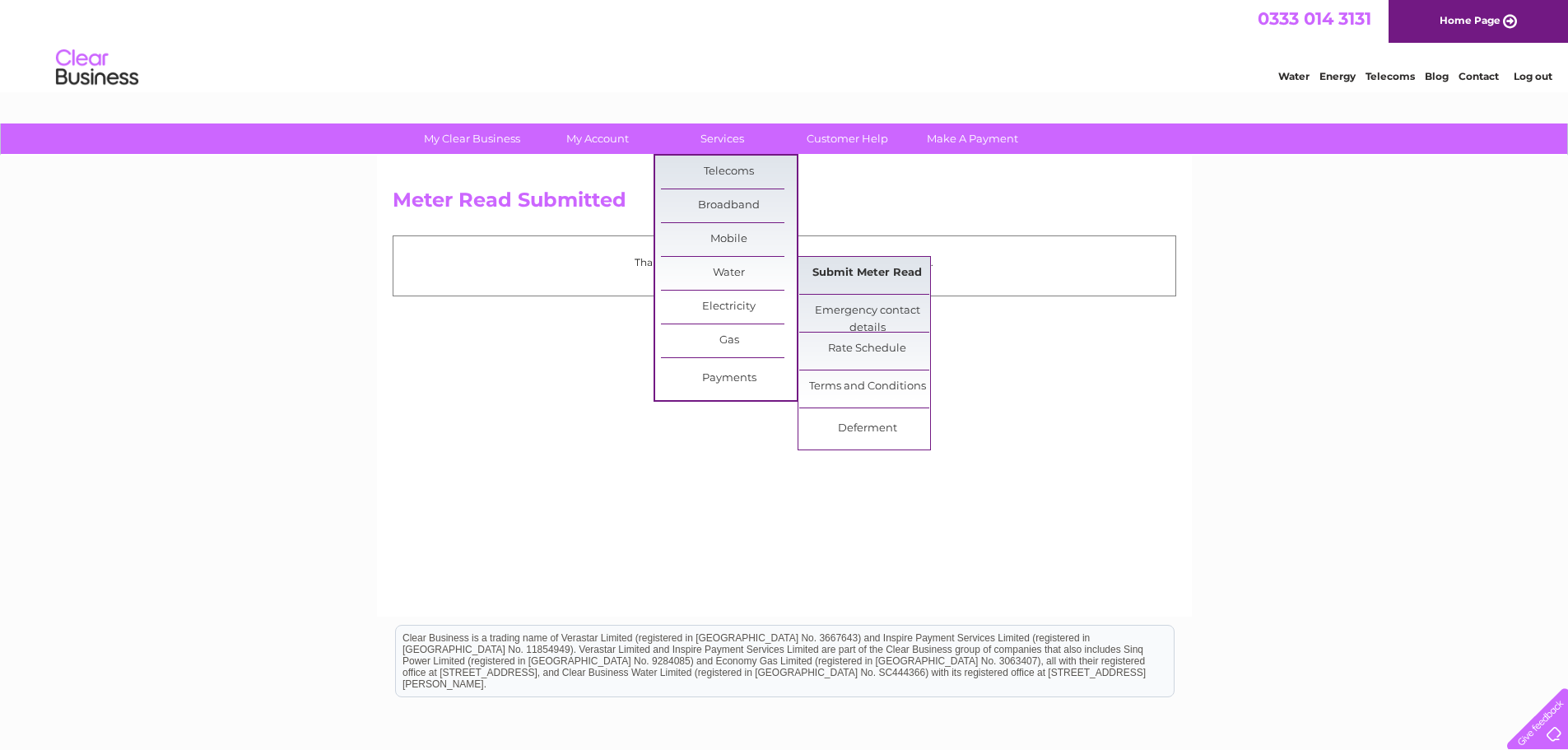
click at [824, 273] on link "Submit Meter Read" at bounding box center [867, 272] width 136 height 33
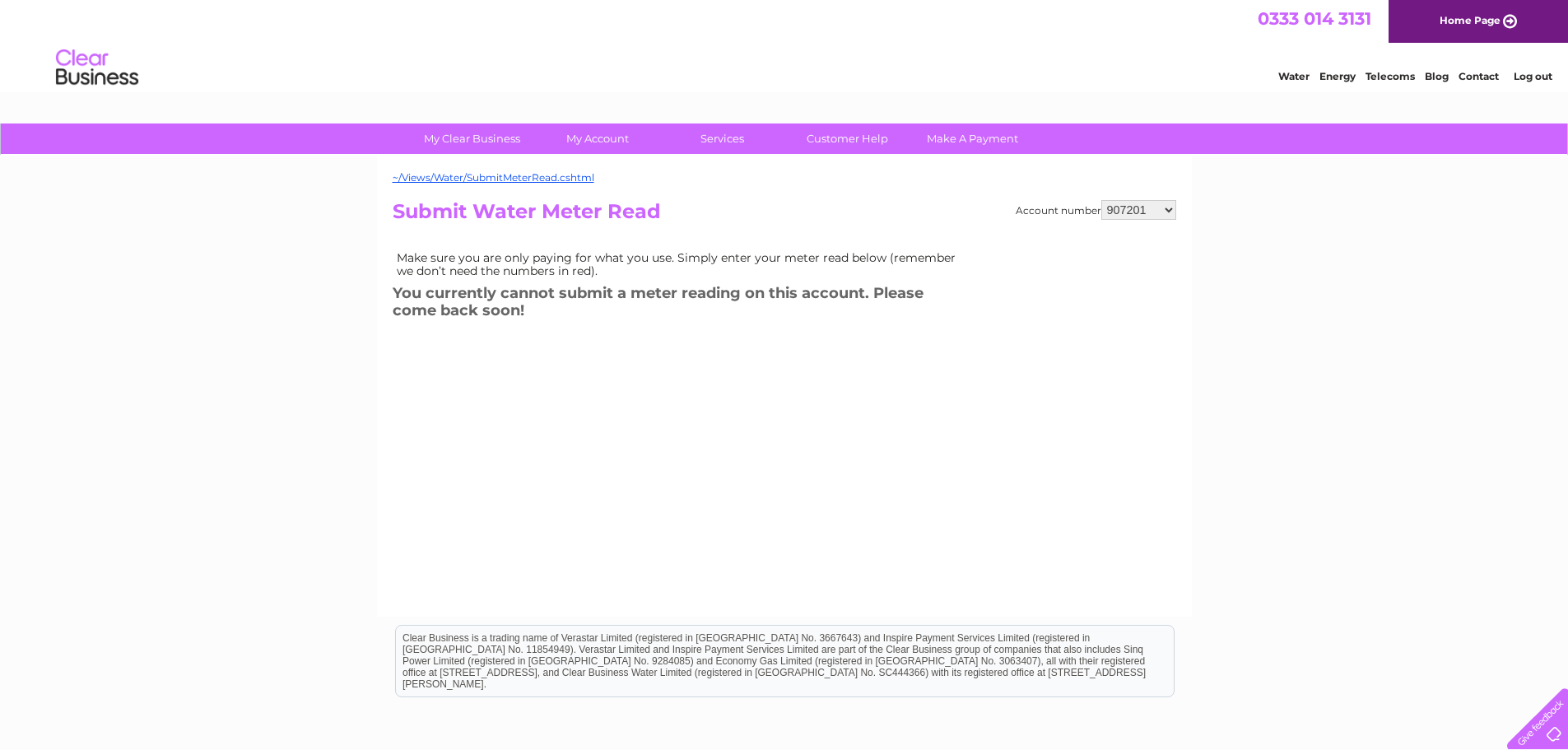
click at [1124, 209] on select "907201 30284101" at bounding box center [1138, 209] width 75 height 20
select select "30284101"
click at [1101, 199] on select "907201 30284101" at bounding box center [1138, 209] width 75 height 20
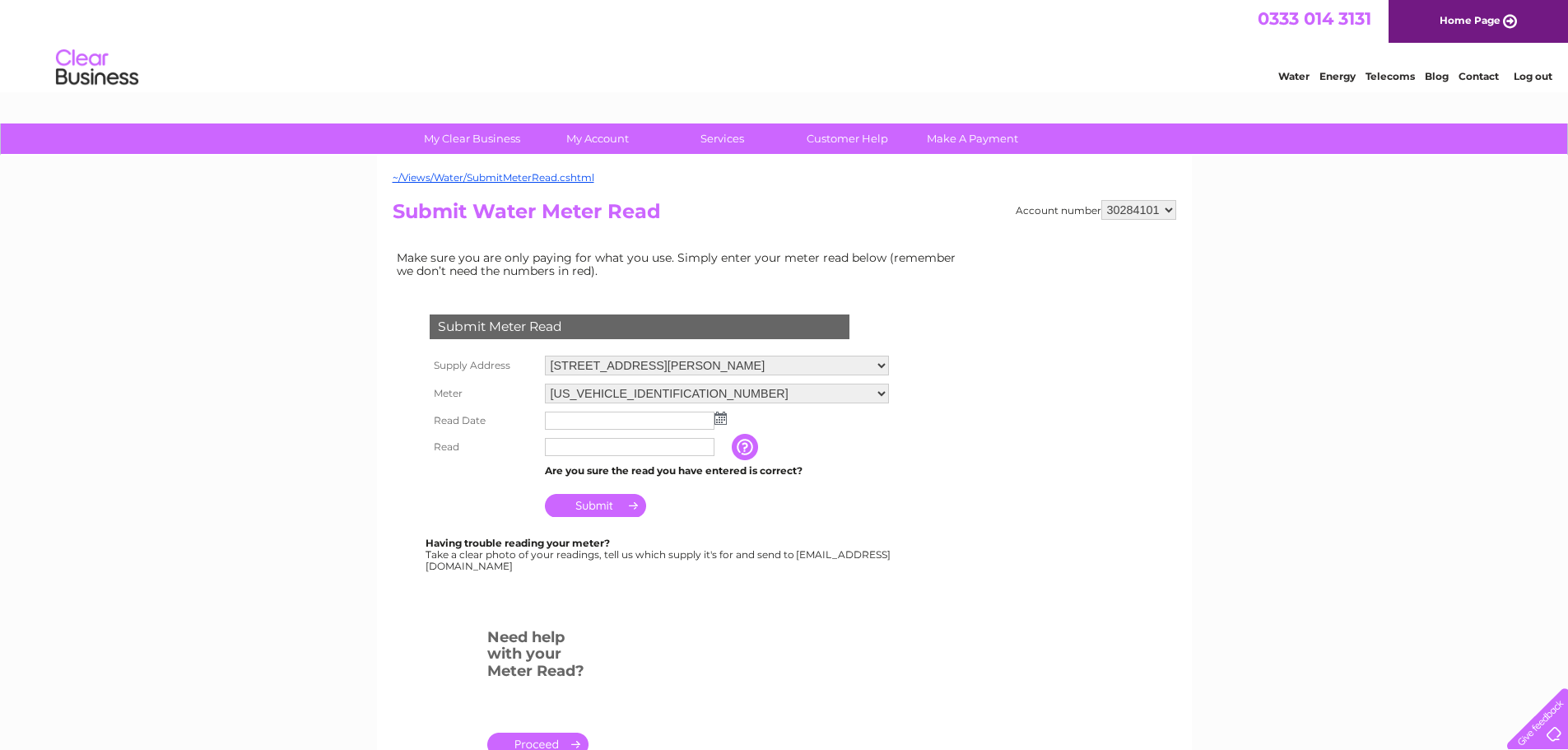
drag, startPoint x: 704, startPoint y: 361, endPoint x: 703, endPoint y: 376, distance: 15.0
click at [704, 361] on select "61 Livingstone Street, Clydebank, G81 2XA The Terrace, Loanhead, EH20 9TJ 200 G…" at bounding box center [716, 365] width 344 height 20
select select "446310"
click at [545, 355] on select "[STREET_ADDRESS][PERSON_NAME] [STREET_ADDRESS][GEOGRAPHIC_DATA][PERSON_NAME][ST…" at bounding box center [716, 365] width 344 height 21
click at [722, 420] on img at bounding box center [720, 418] width 12 height 13
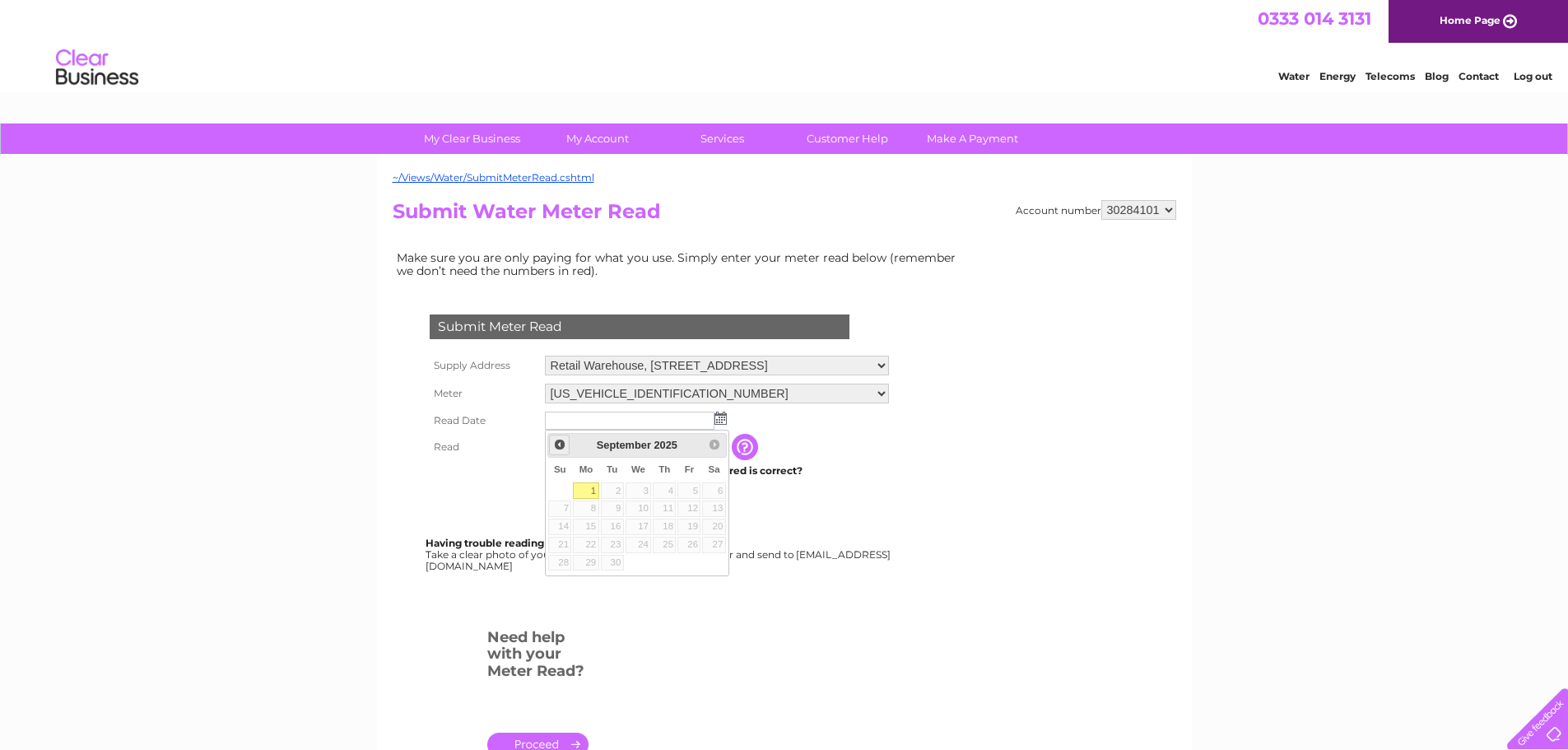
click at [564, 447] on span "Prev" at bounding box center [559, 444] width 13 height 13
click at [721, 419] on img at bounding box center [720, 418] width 12 height 13
click at [559, 446] on span "Prev" at bounding box center [559, 444] width 13 height 13
click at [563, 580] on link "31" at bounding box center [559, 579] width 23 height 17
type input "2025/08/31"
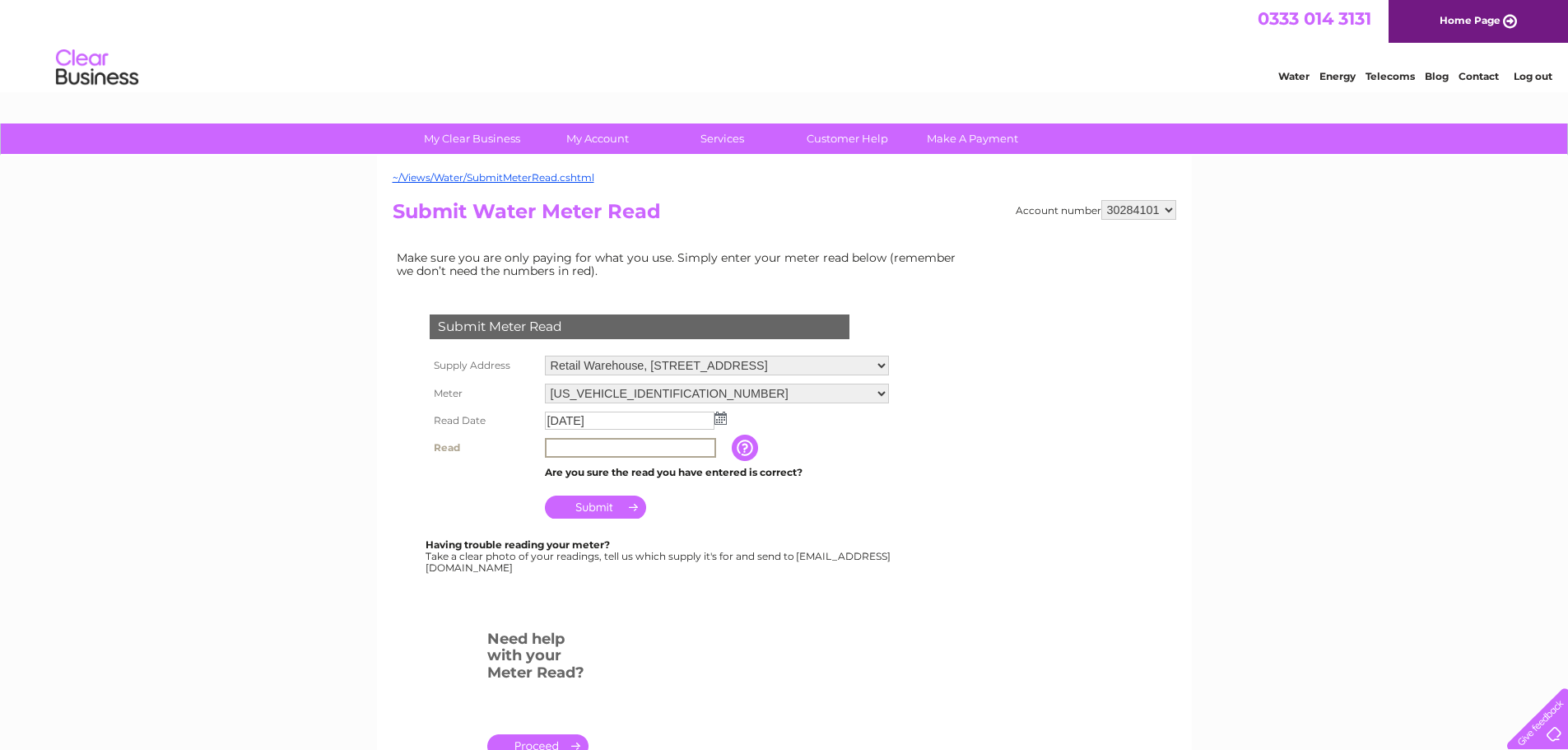
click at [623, 450] on input "text" at bounding box center [630, 448] width 172 height 20
type input "830"
click at [605, 501] on input "Submit" at bounding box center [594, 507] width 101 height 23
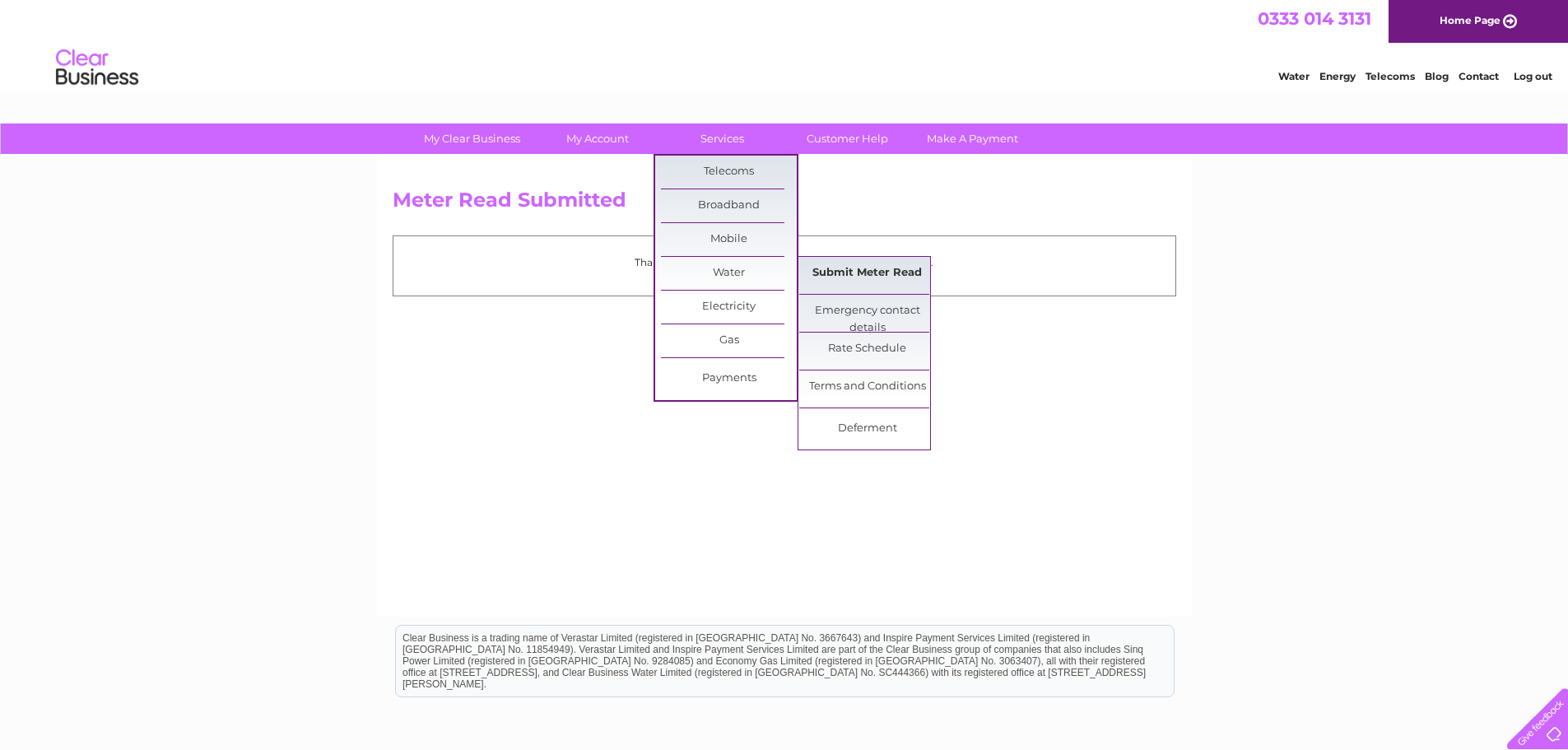
click at [862, 261] on link "Submit Meter Read" at bounding box center [867, 272] width 136 height 33
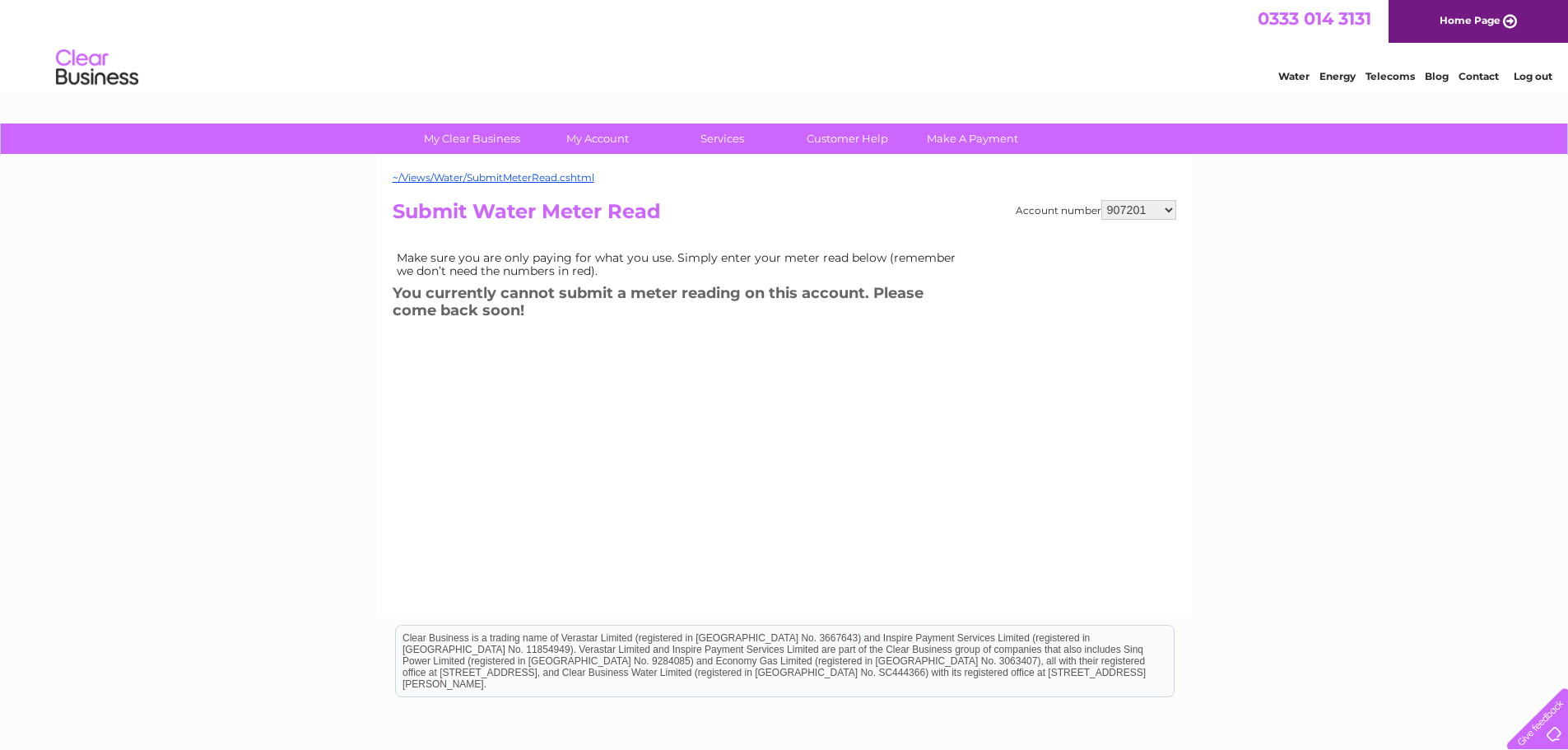
click at [1145, 213] on select "907201 30284101" at bounding box center [1138, 209] width 75 height 20
select select "30284101"
click at [1101, 199] on select "907201 30284101" at bounding box center [1138, 209] width 75 height 20
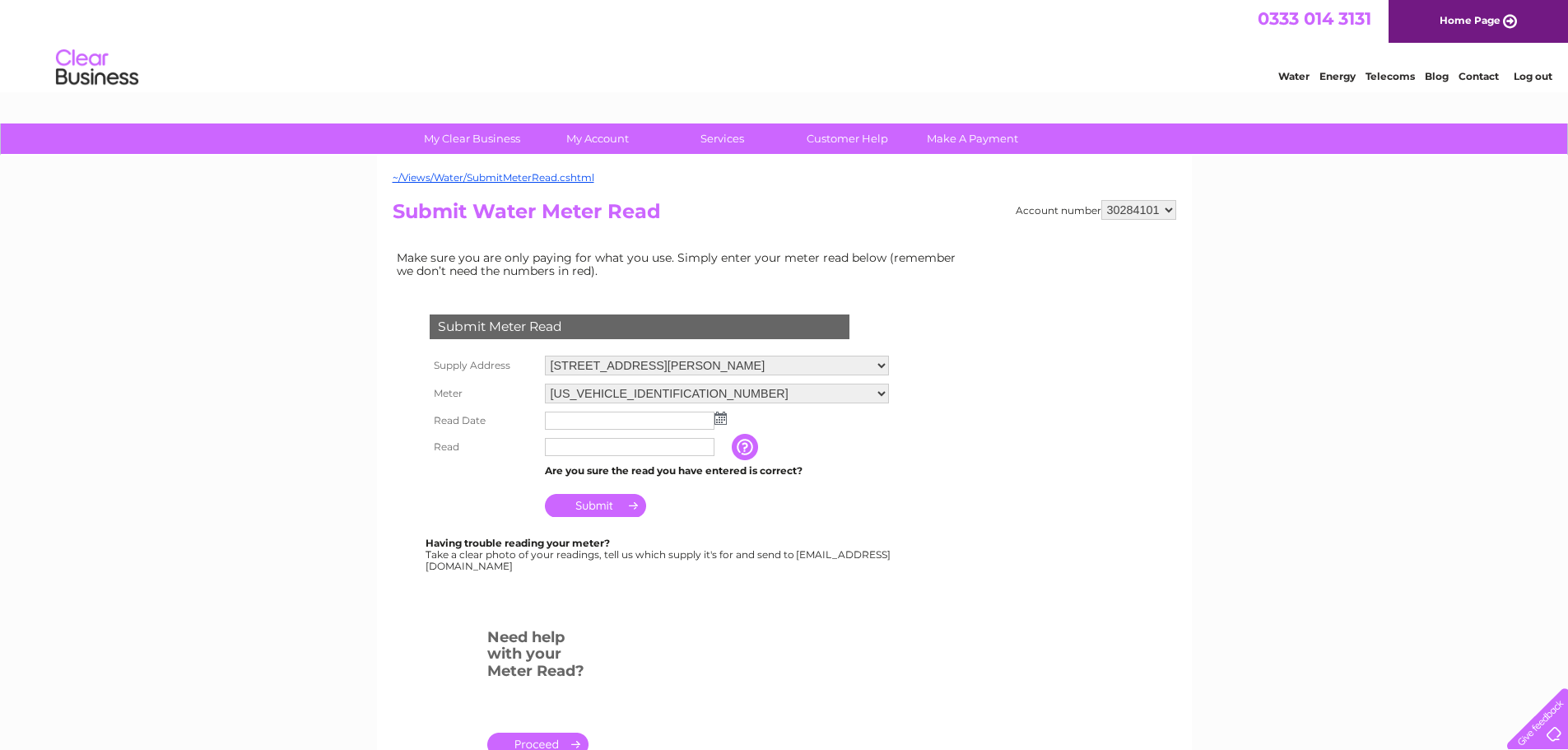
click at [879, 365] on select "[STREET_ADDRESS][PERSON_NAME] [STREET_ADDRESS][GEOGRAPHIC_DATA][PERSON_NAME][ST…" at bounding box center [716, 365] width 344 height 20
select select "446311"
click at [545, 355] on select "[STREET_ADDRESS][PERSON_NAME] [STREET_ADDRESS][GEOGRAPHIC_DATA][PERSON_NAME][ST…" at bounding box center [716, 365] width 344 height 21
click at [717, 419] on img at bounding box center [720, 418] width 12 height 13
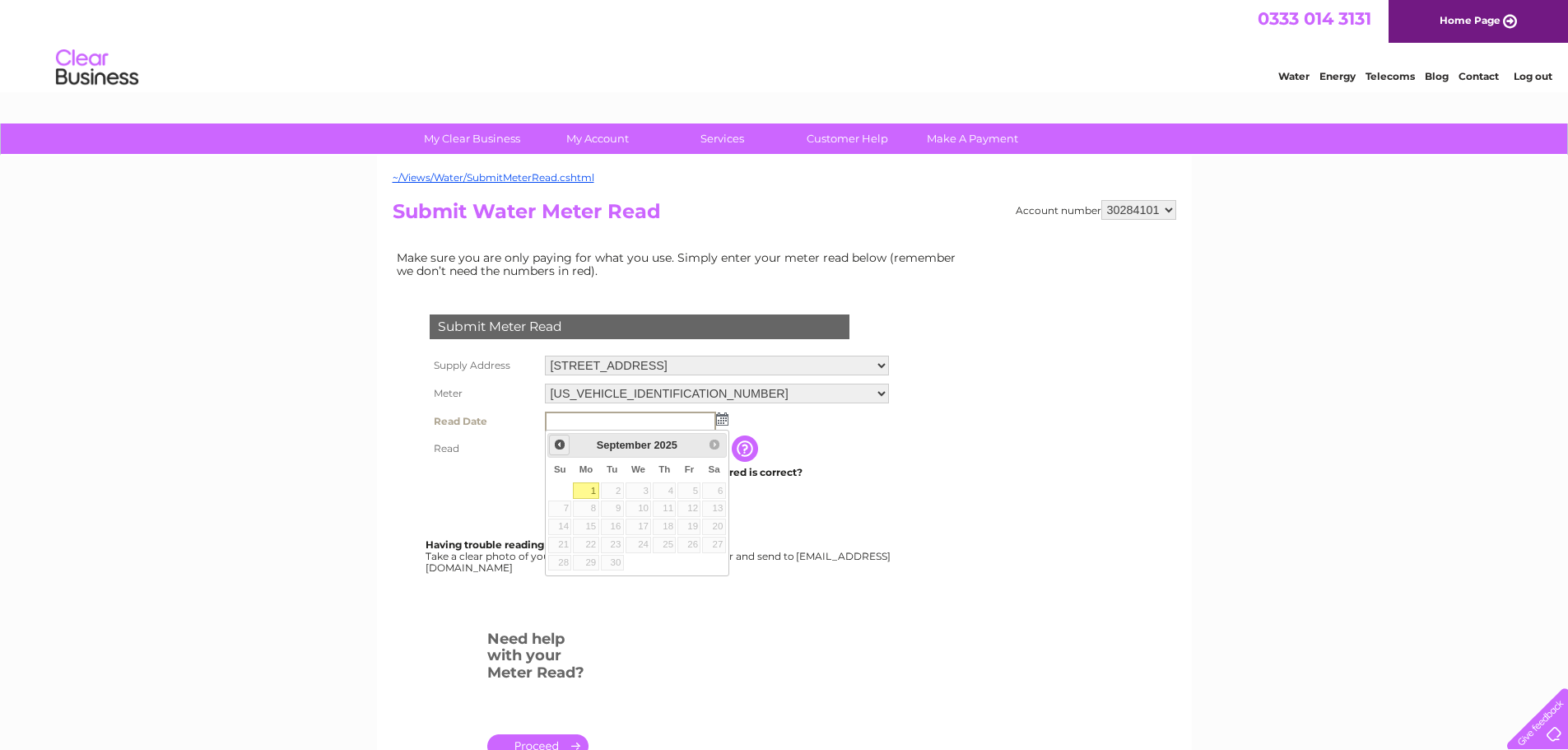
click at [563, 445] on span "Prev" at bounding box center [559, 444] width 13 height 13
click at [559, 576] on link "31" at bounding box center [559, 579] width 23 height 17
type input "2025/08/31"
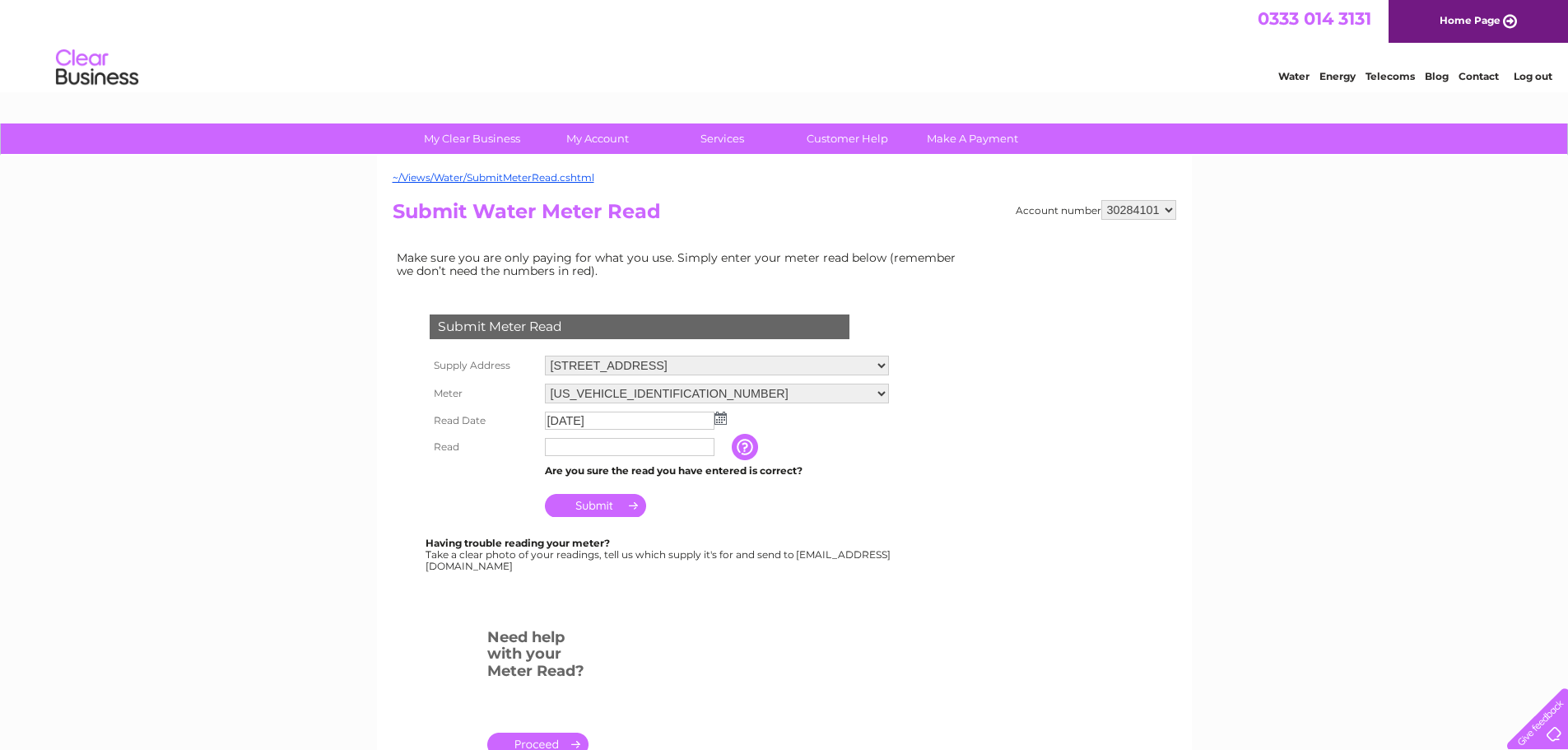
click at [593, 445] on input "text" at bounding box center [629, 447] width 170 height 18
type input "227"
click at [612, 511] on input "Submit" at bounding box center [594, 505] width 101 height 23
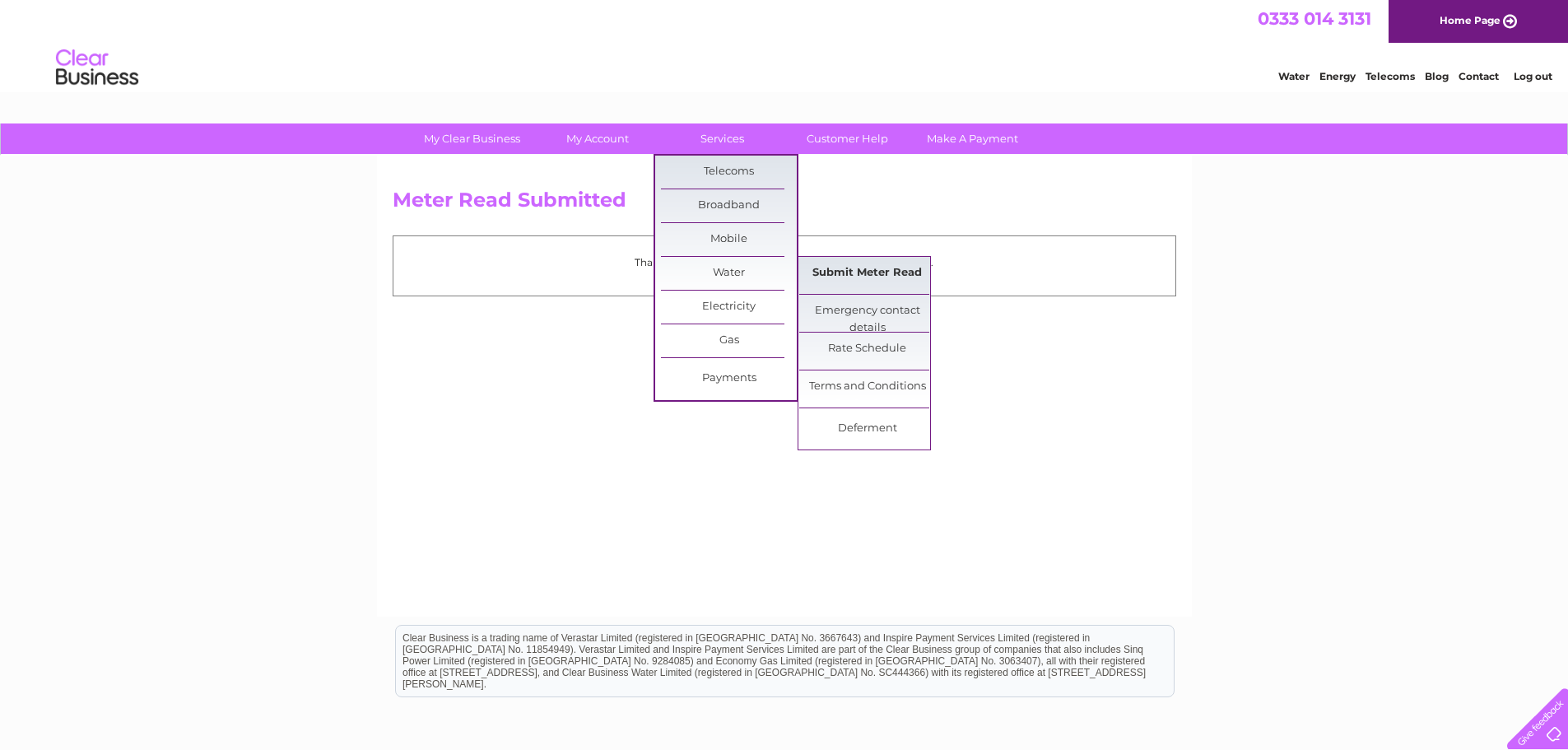
click at [830, 274] on link "Submit Meter Read" at bounding box center [867, 272] width 136 height 33
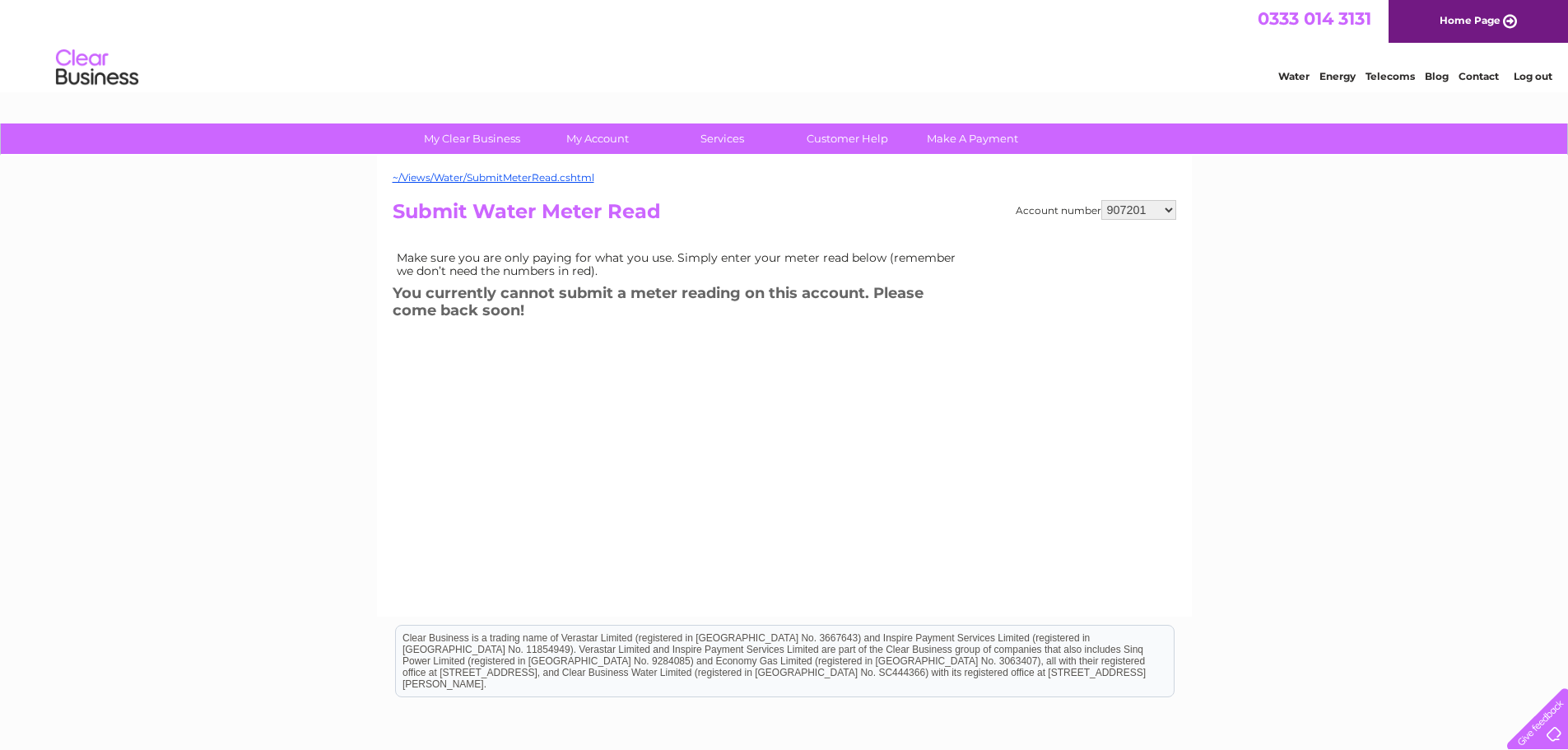
click at [1160, 207] on select "907201 30284101" at bounding box center [1138, 209] width 75 height 20
select select "30284101"
click at [1101, 199] on select "907201 30284101" at bounding box center [1138, 209] width 75 height 20
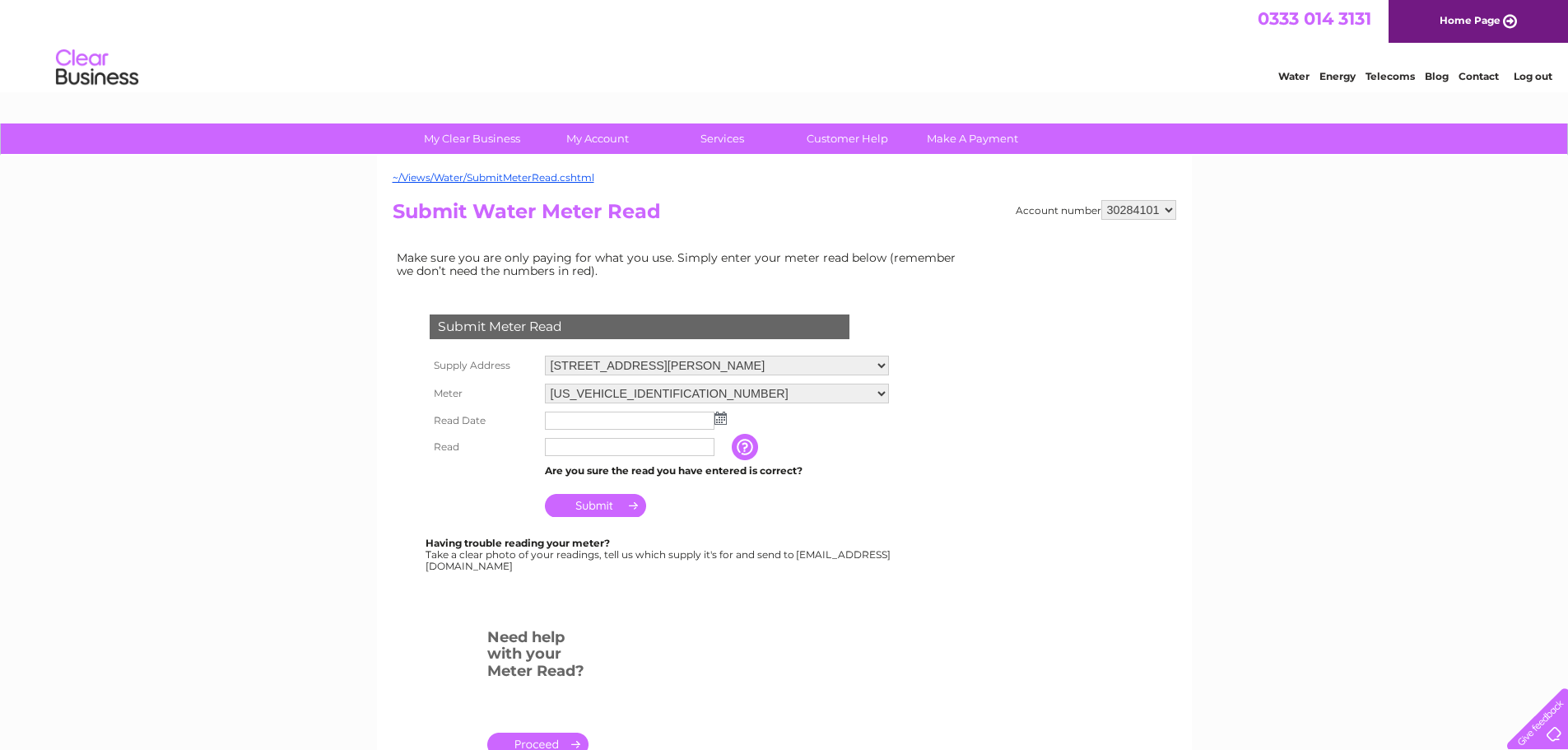
click at [872, 365] on select "61 Livingstone Street, Clydebank, G81 2XA The Terrace, Loanhead, EH20 9TJ 200 G…" at bounding box center [716, 365] width 344 height 20
select select "446312"
click at [545, 355] on select "61 Livingstone Street, Clydebank, G81 2XA The Terrace, Loanhead, EH20 9TJ 200 G…" at bounding box center [716, 365] width 344 height 21
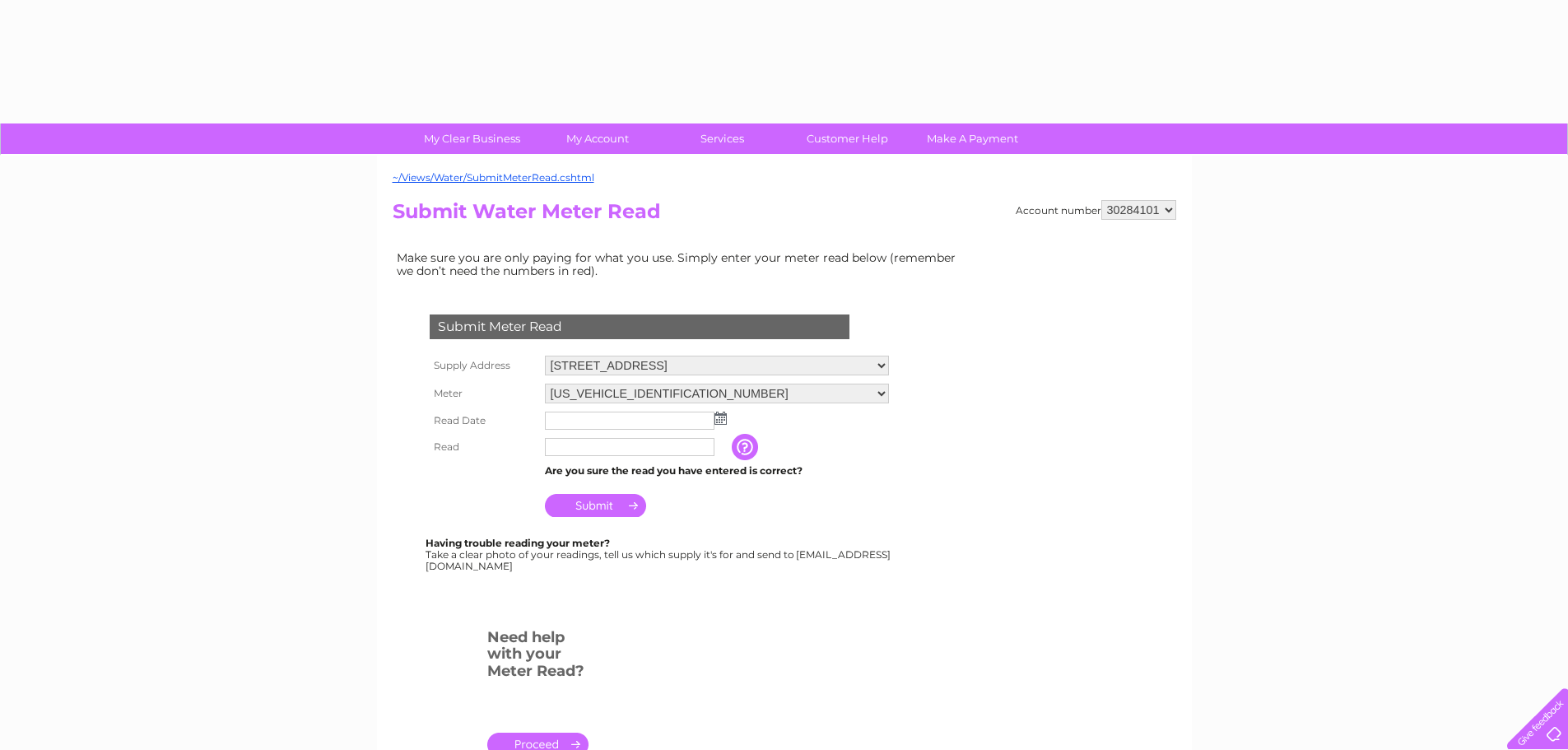
drag, startPoint x: 0, startPoint y: 0, endPoint x: 724, endPoint y: 421, distance: 837.5
click at [724, 421] on img at bounding box center [720, 418] width 12 height 13
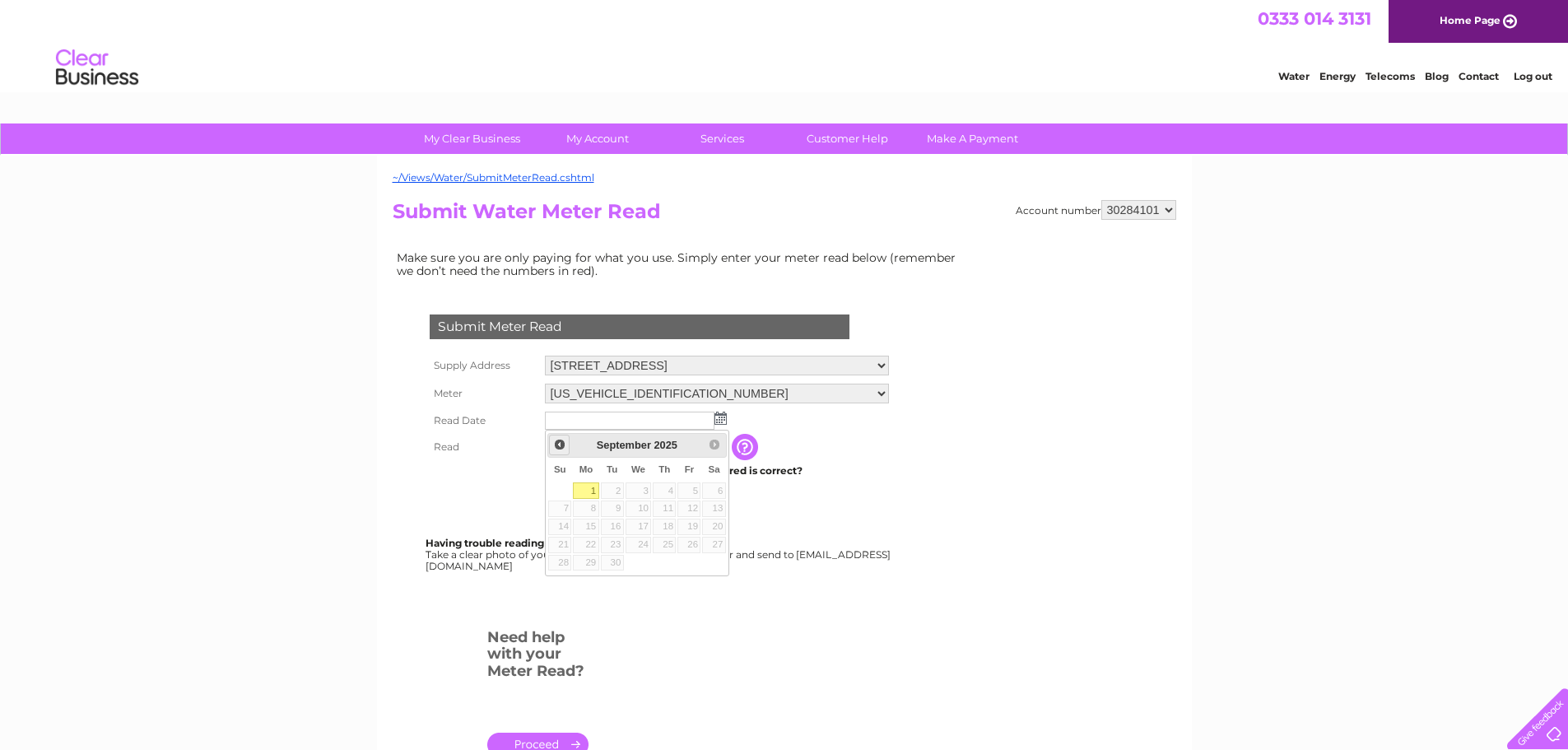
click at [566, 445] on span "Prev" at bounding box center [559, 444] width 13 height 13
click at [567, 581] on link "31" at bounding box center [559, 579] width 23 height 17
type input "2025/08/31"
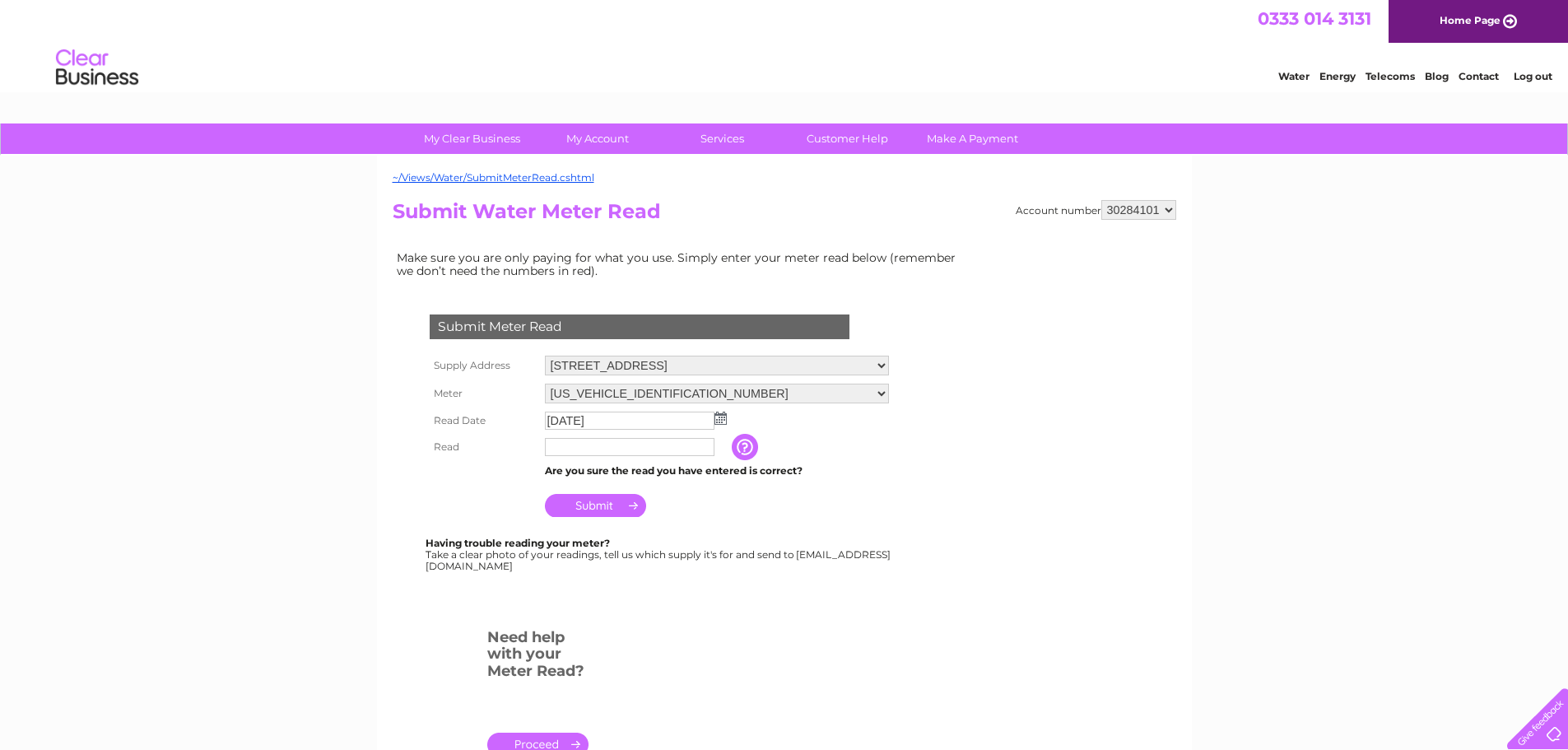
click at [611, 455] on input "text" at bounding box center [629, 447] width 170 height 18
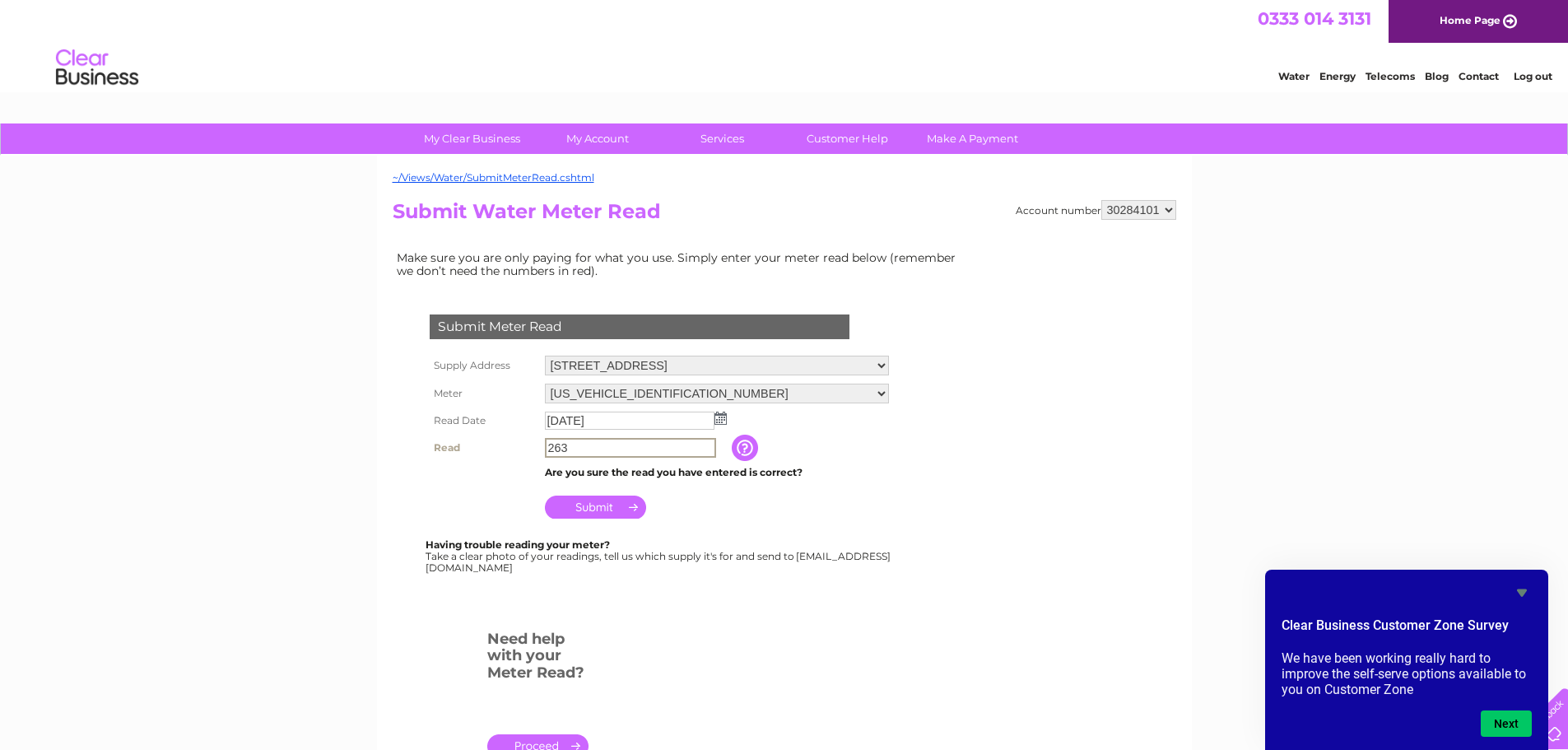
type input "263"
click at [622, 508] on input "Submit" at bounding box center [594, 505] width 101 height 23
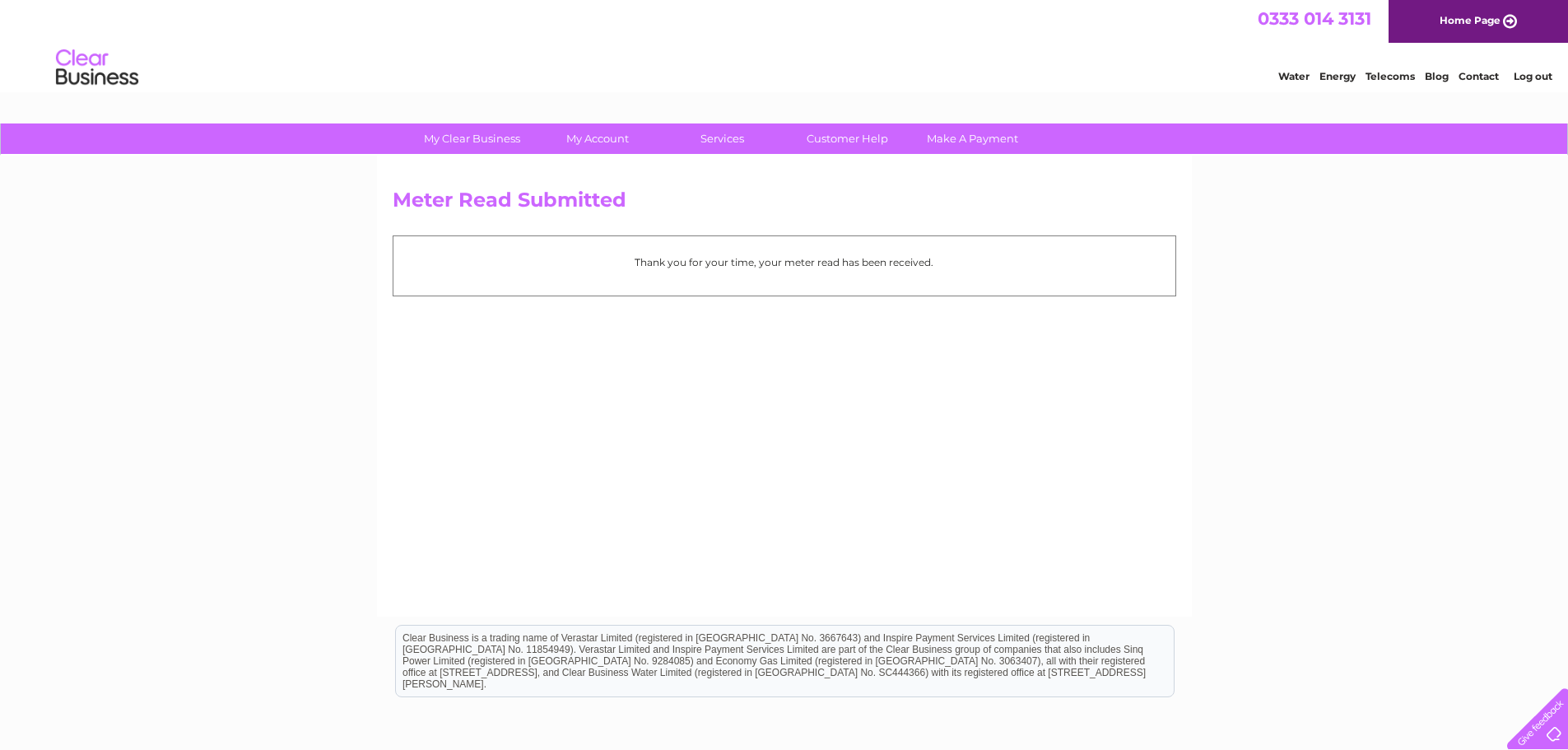
click at [1522, 79] on link "Log out" at bounding box center [1532, 76] width 39 height 12
